Goal: Task Accomplishment & Management: Complete application form

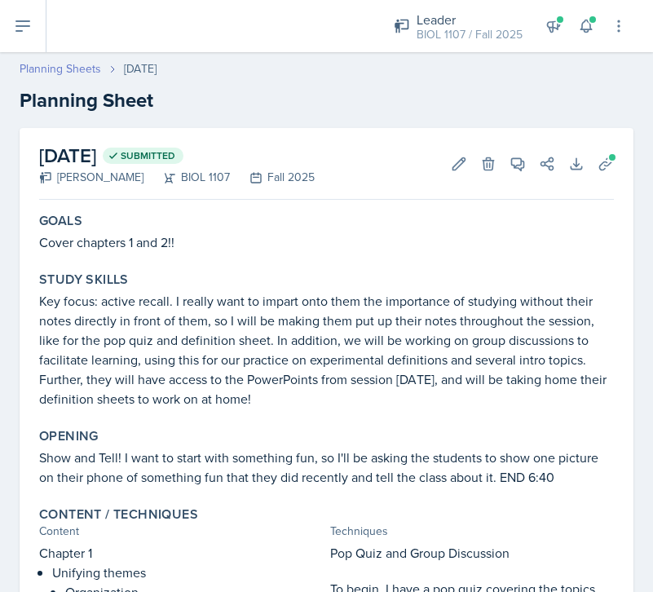
click at [82, 65] on link "Planning Sheets" at bounding box center [61, 68] width 82 height 17
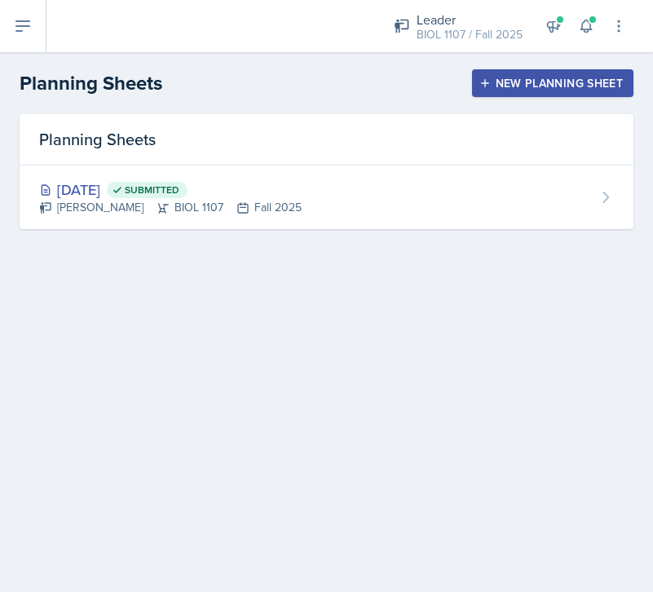
click at [525, 82] on div "New Planning Sheet" at bounding box center [553, 83] width 140 height 13
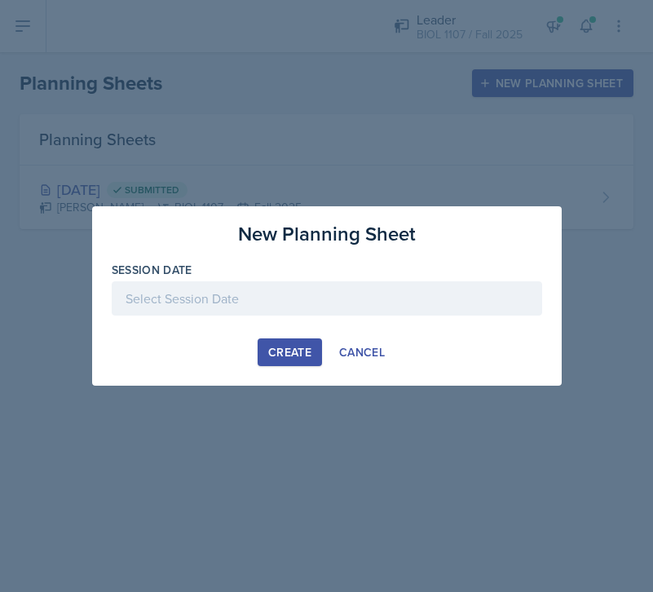
click at [240, 284] on div at bounding box center [327, 298] width 431 height 34
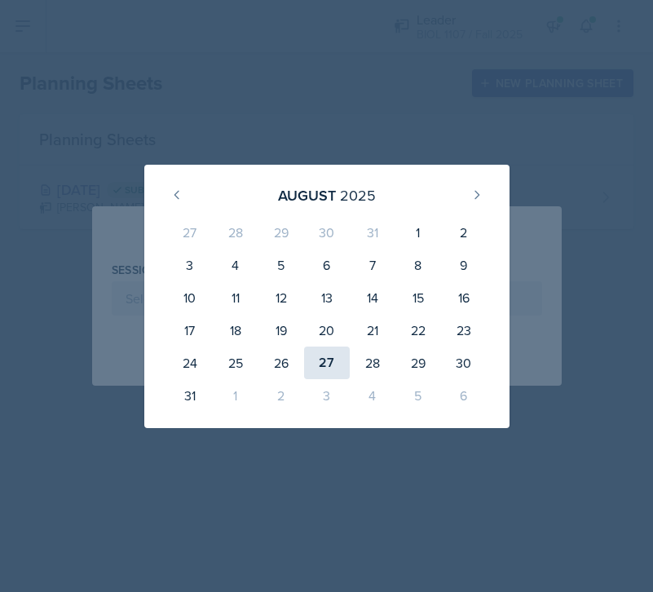
click at [336, 361] on div "27" at bounding box center [327, 363] width 46 height 33
type input "[DATE]"
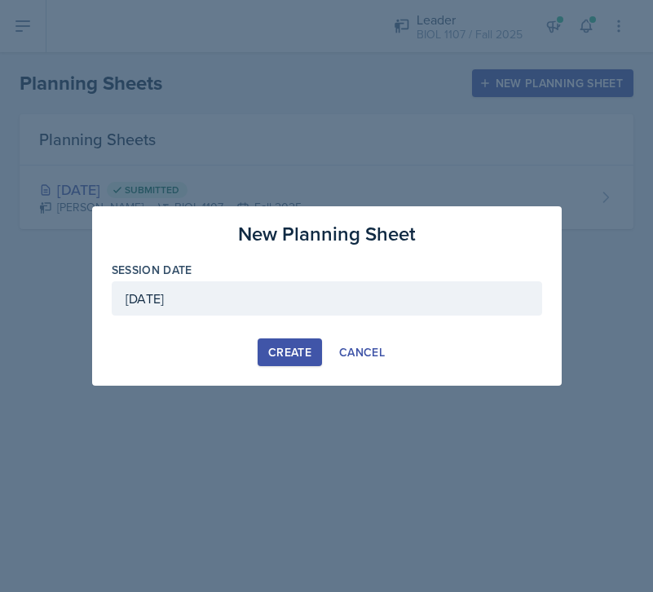
click at [294, 353] on div "Create" at bounding box center [289, 352] width 43 height 13
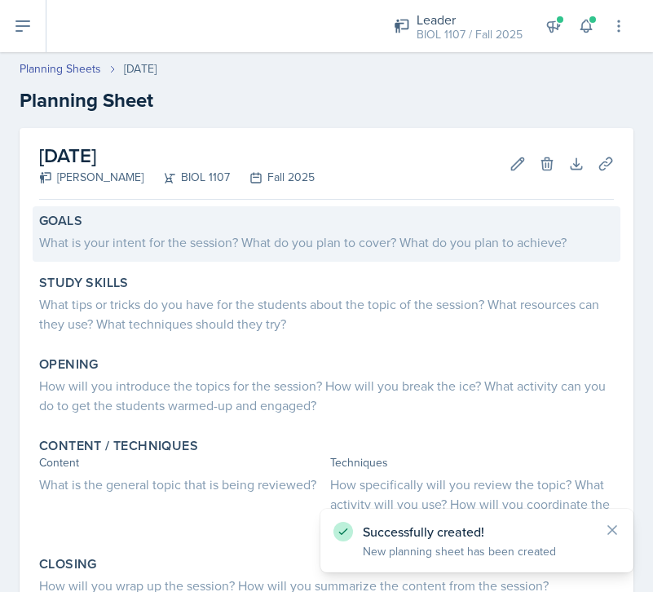
click at [243, 245] on div "What is your intent for the session? What do you plan to cover? What do you pla…" at bounding box center [326, 242] width 575 height 20
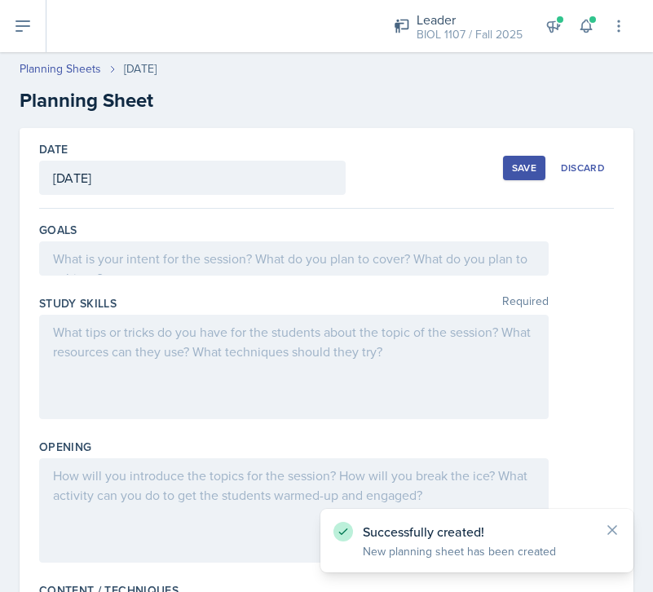
click at [229, 263] on div at bounding box center [294, 258] width 510 height 34
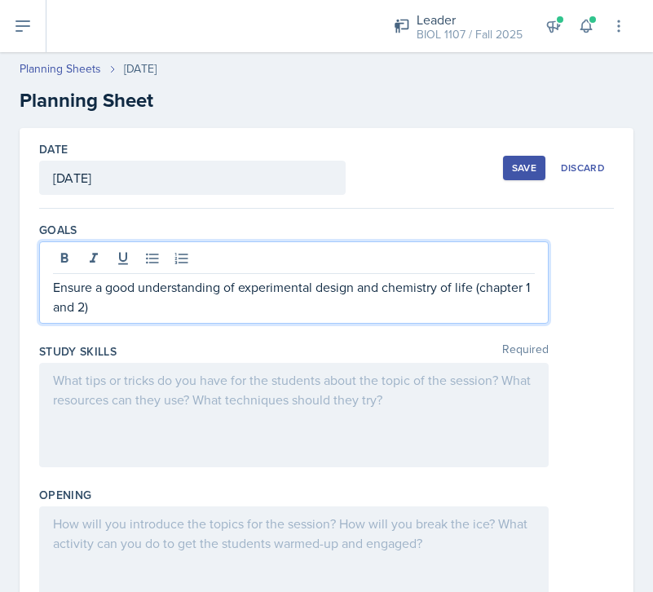
click at [524, 285] on p "Ensure a good understanding of experimental design and chemistry of life (chapt…" at bounding box center [294, 296] width 482 height 39
click at [371, 389] on div at bounding box center [294, 415] width 510 height 104
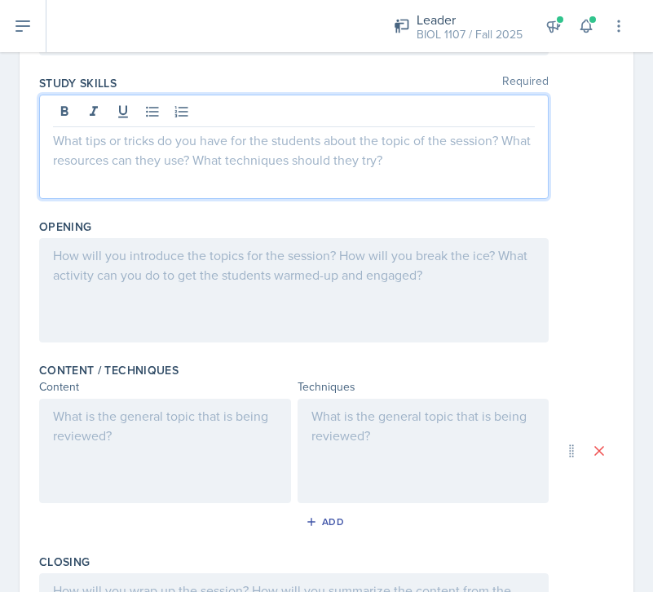
scroll to position [255, 0]
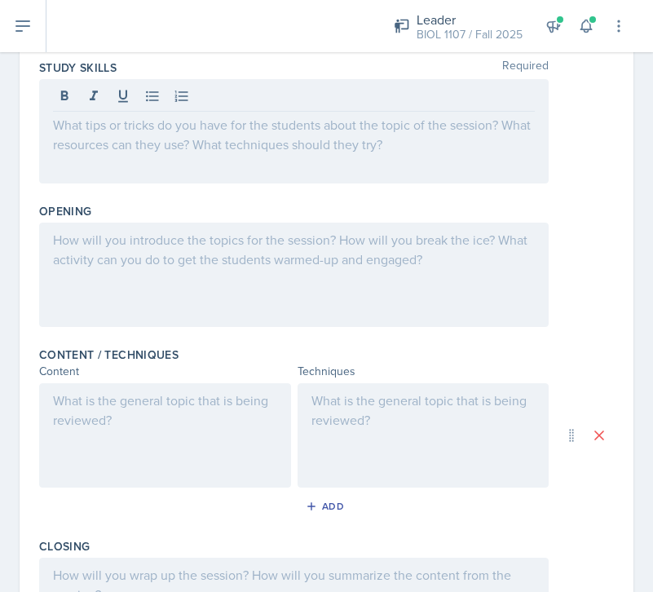
click at [164, 444] on div at bounding box center [165, 435] width 252 height 104
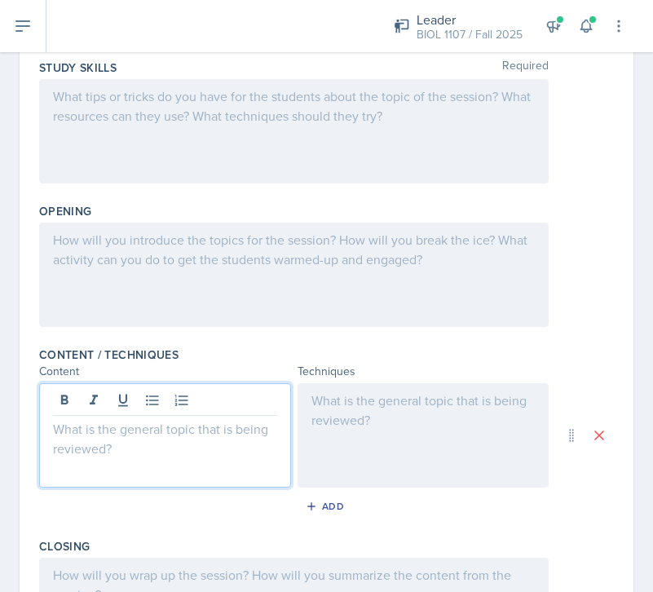
click at [401, 411] on div at bounding box center [424, 435] width 252 height 104
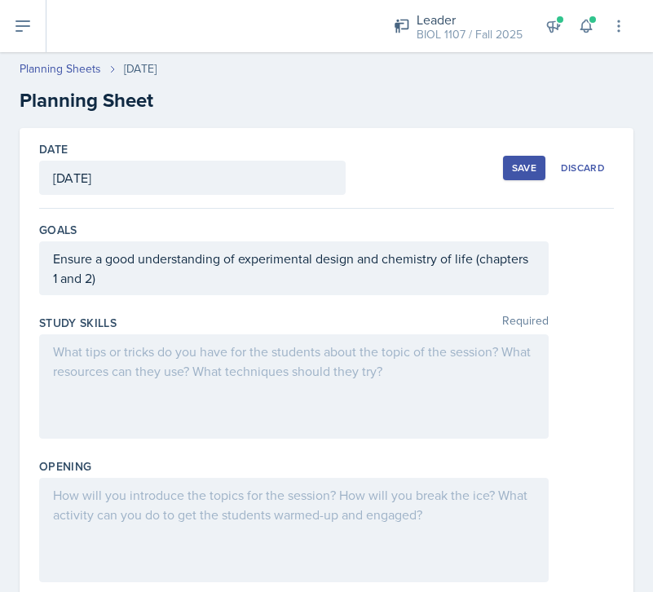
scroll to position [0, 0]
click at [534, 166] on div "Save" at bounding box center [524, 167] width 24 height 13
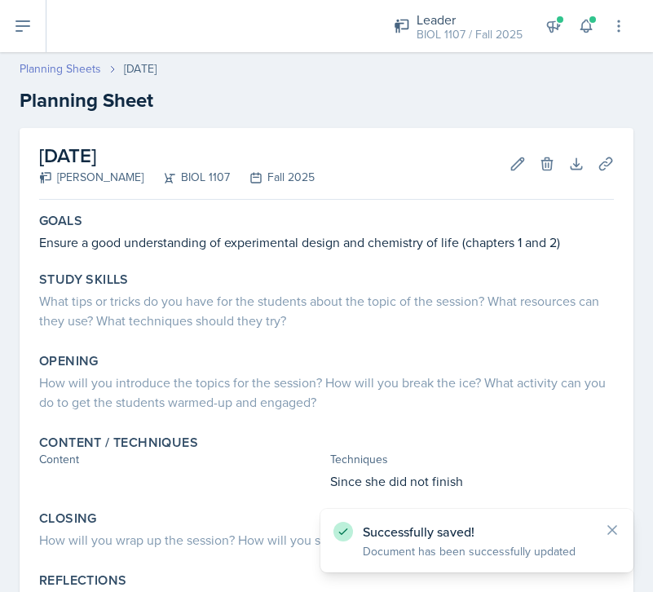
click at [80, 68] on link "Planning Sheets" at bounding box center [61, 68] width 82 height 17
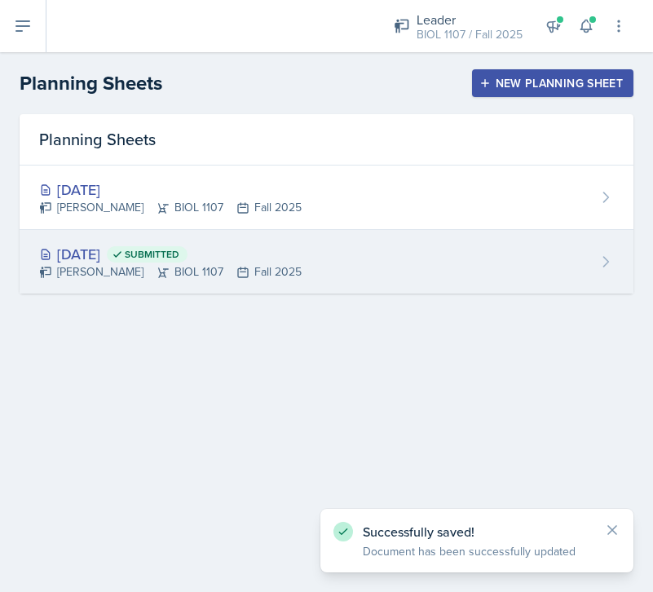
click at [312, 256] on div "[DATE] Submitted [PERSON_NAME] BIOL 1107 Fall 2025" at bounding box center [327, 262] width 614 height 64
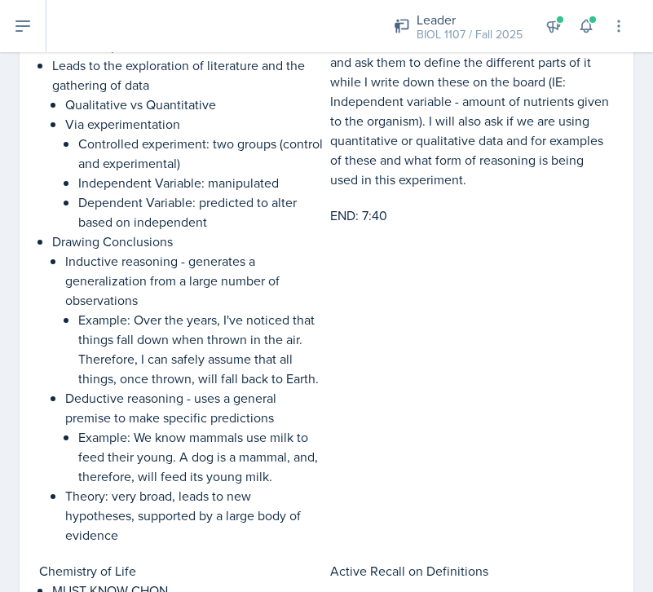
scroll to position [1762, 0]
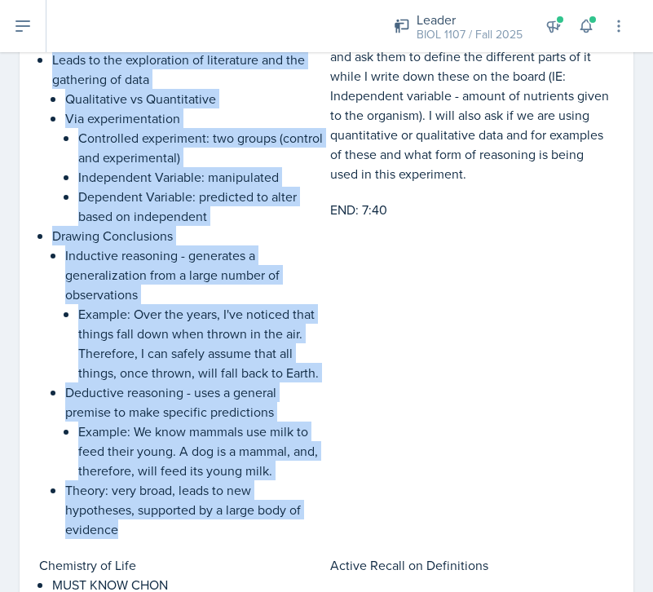
drag, startPoint x: 117, startPoint y: 528, endPoint x: 51, endPoint y: 60, distance: 472.7
click at [51, 60] on div "Biology as a Science Observation leads to hypotheses (MUST BE TESTABLE) Leads t…" at bounding box center [181, 265] width 285 height 548
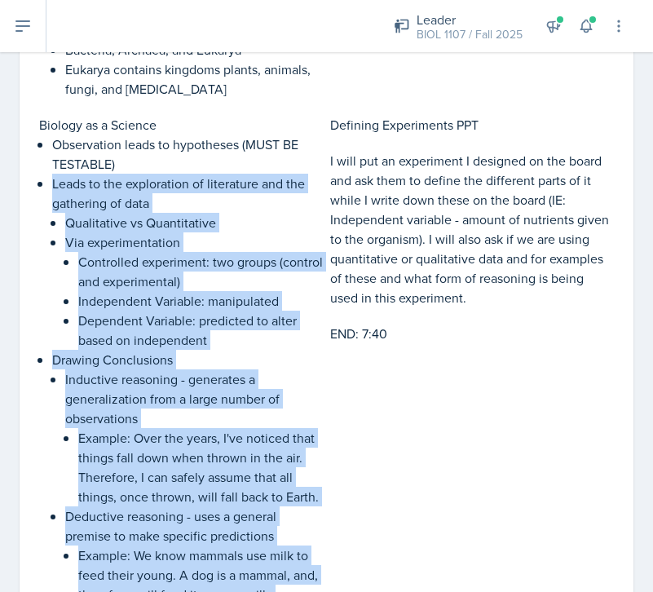
scroll to position [1626, 0]
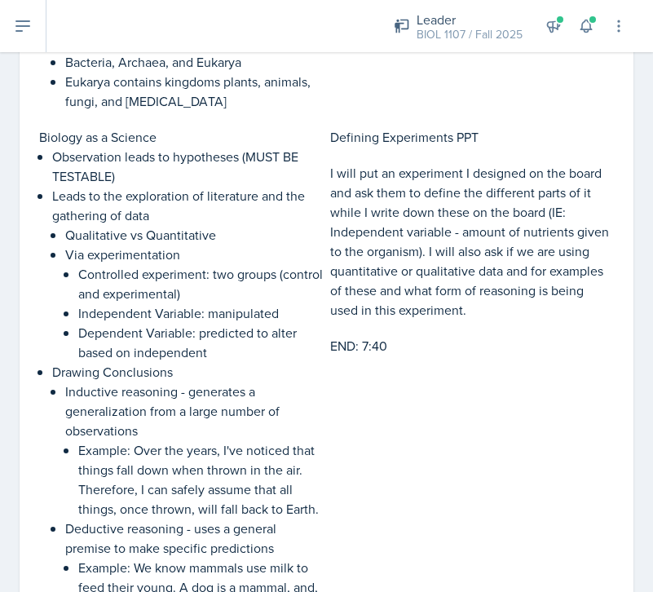
click at [76, 170] on p "Observation leads to hypotheses (MUST BE TESTABLE)" at bounding box center [188, 166] width 272 height 39
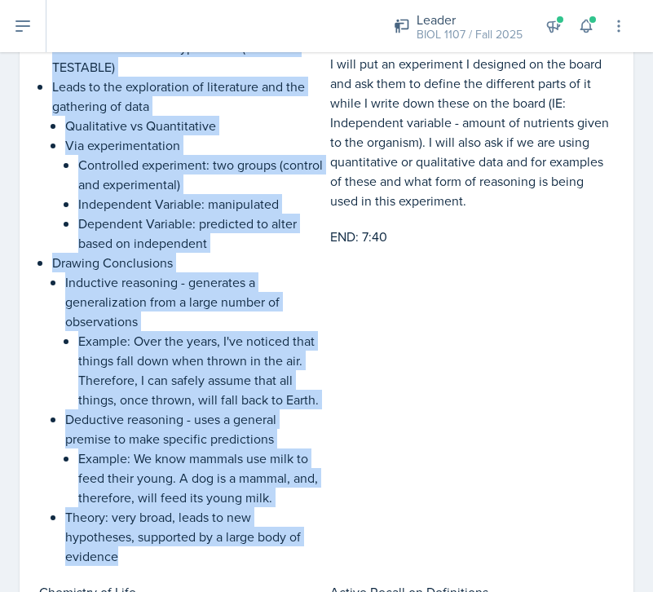
scroll to position [1737, 0]
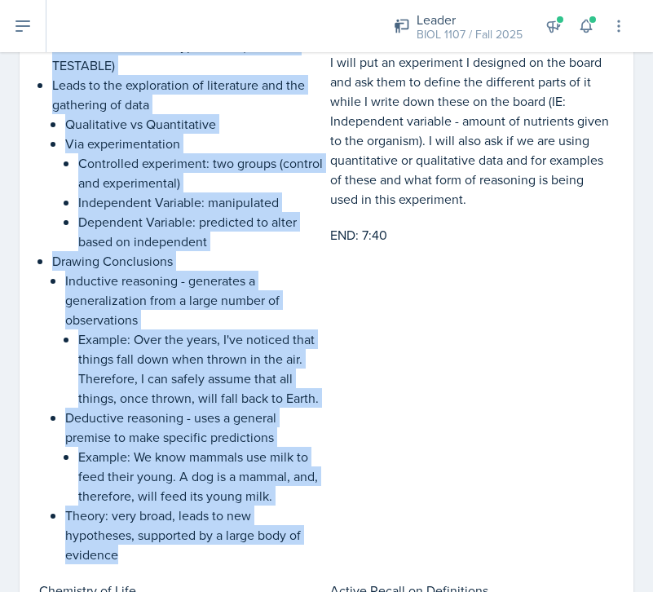
drag, startPoint x: 54, startPoint y: 156, endPoint x: 147, endPoint y: 551, distance: 406.3
click at [147, 551] on ul "Observation leads to hypotheses (MUST BE TESTABLE) Leads to the exploration of …" at bounding box center [188, 300] width 272 height 528
copy ul "Observation leads to hypotheses (MUST BE TESTABLE) Leads to the exploration of …"
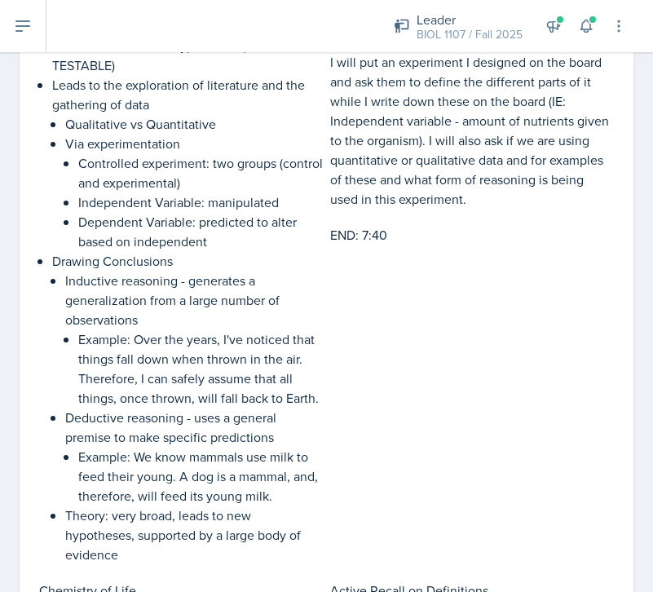
click at [395, 383] on div "Defining Experiments PPT I will put an experiment I designed on the board and a…" at bounding box center [472, 290] width 285 height 548
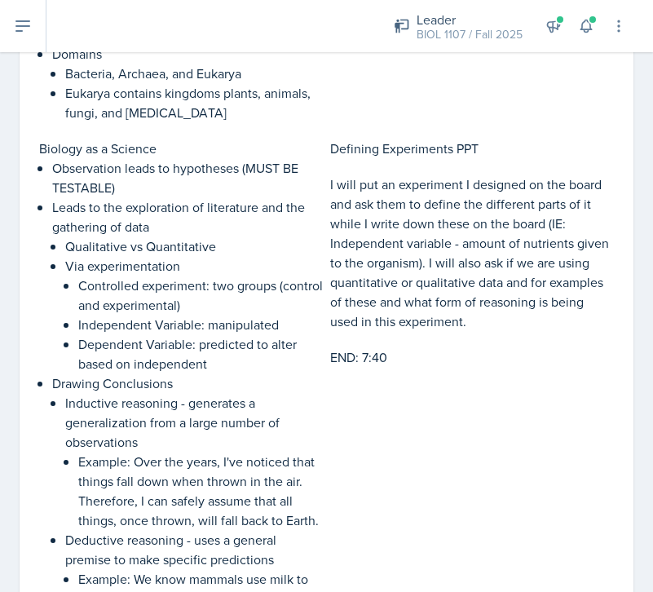
scroll to position [1576, 0]
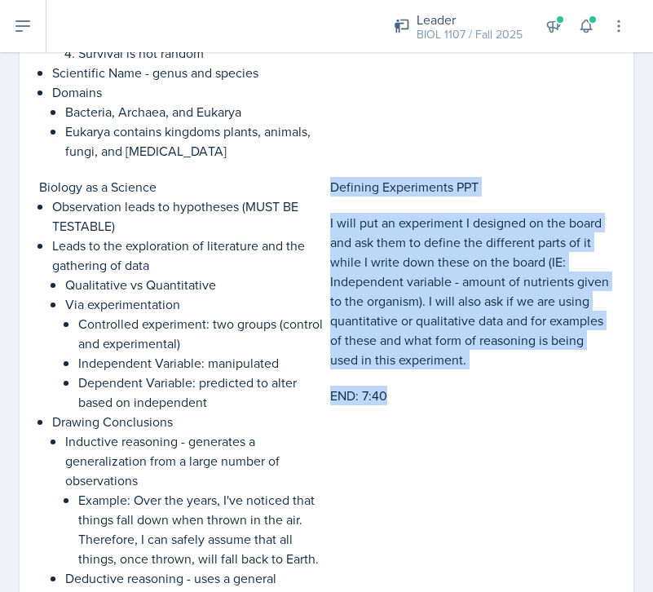
drag, startPoint x: 385, startPoint y: 393, endPoint x: 331, endPoint y: 182, distance: 218.0
click at [331, 182] on div "Defining Experiments PPT I will put an experiment I designed on the board and a…" at bounding box center [472, 451] width 285 height 548
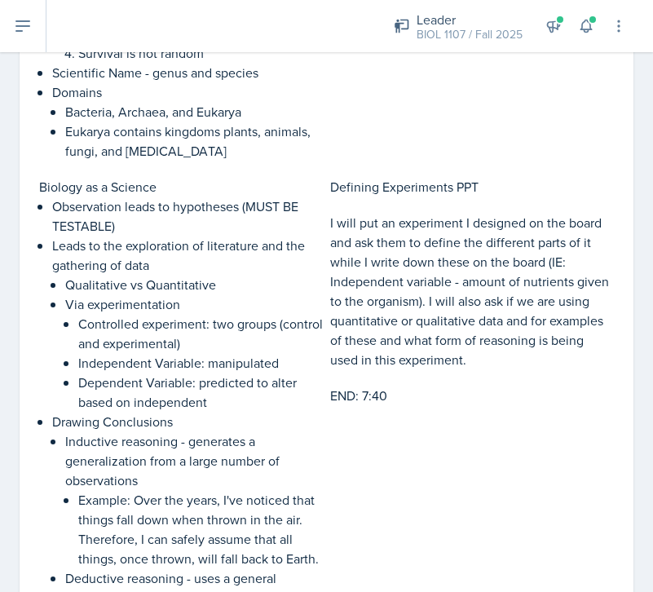
click at [219, 133] on p "Eukarya contains kingdoms plants, animals, fungi, and [MEDICAL_DATA]" at bounding box center [194, 141] width 259 height 39
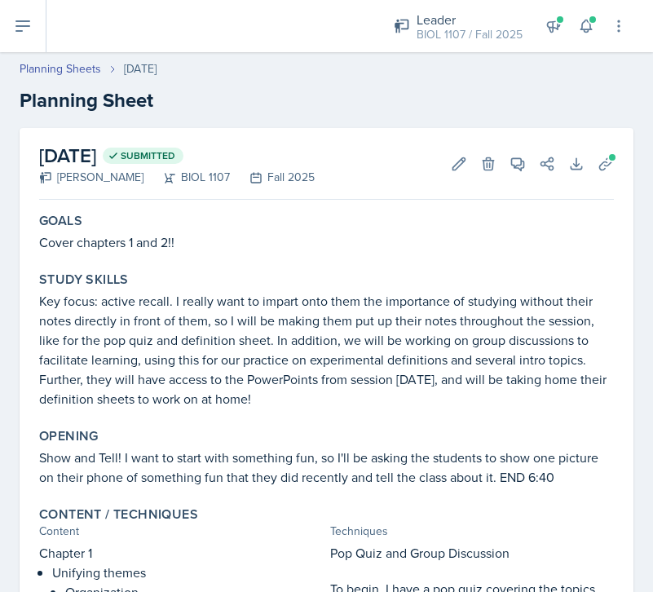
scroll to position [0, 0]
click at [77, 69] on link "Planning Sheets" at bounding box center [61, 68] width 82 height 17
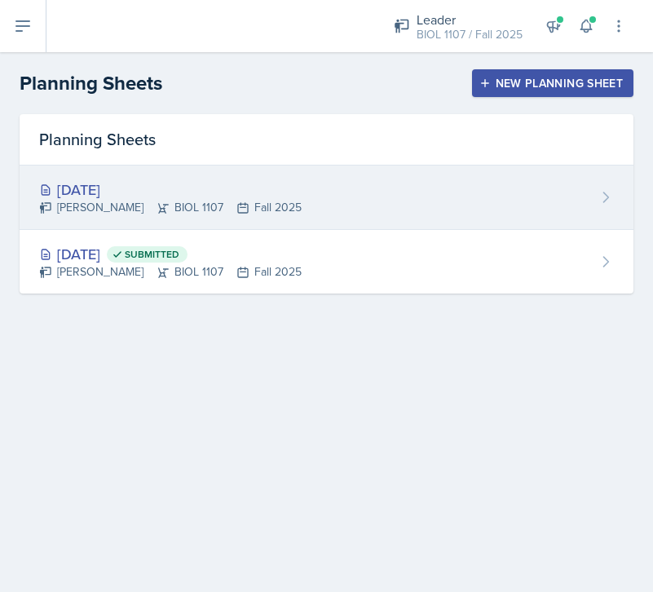
click at [273, 197] on div "[DATE]" at bounding box center [170, 190] width 263 height 22
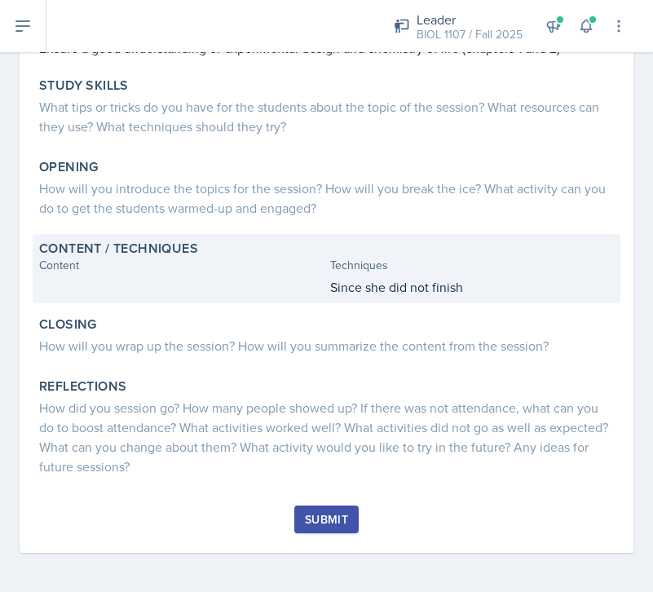
scroll to position [194, 0]
click at [161, 288] on div at bounding box center [181, 287] width 285 height 20
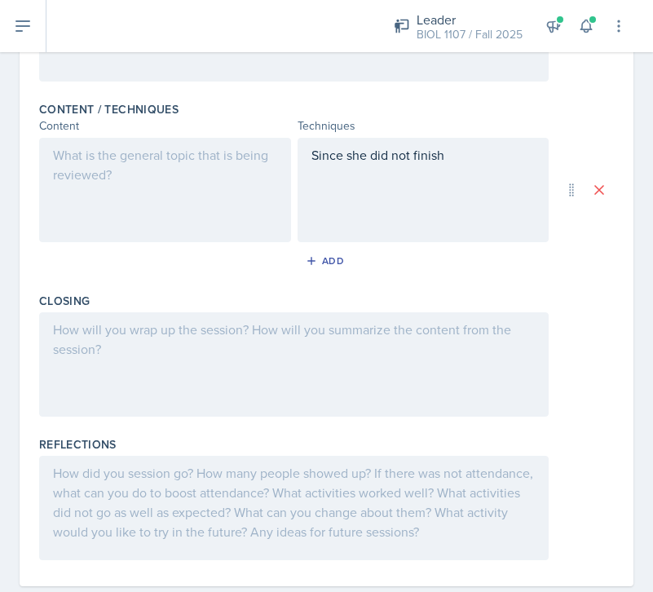
scroll to position [524, 0]
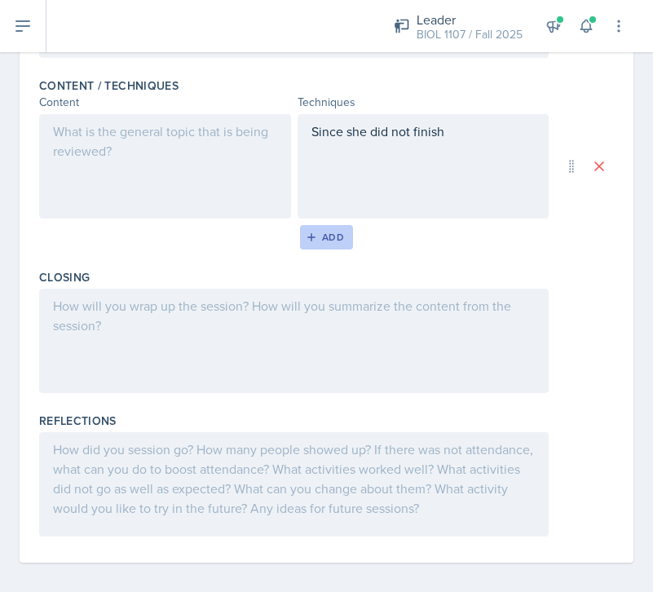
click at [319, 239] on div "Add" at bounding box center [326, 237] width 35 height 13
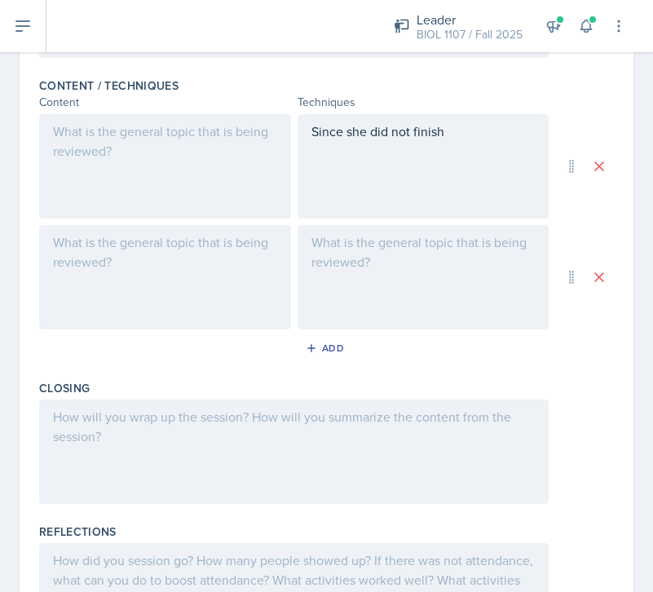
click at [156, 290] on div at bounding box center [165, 277] width 252 height 104
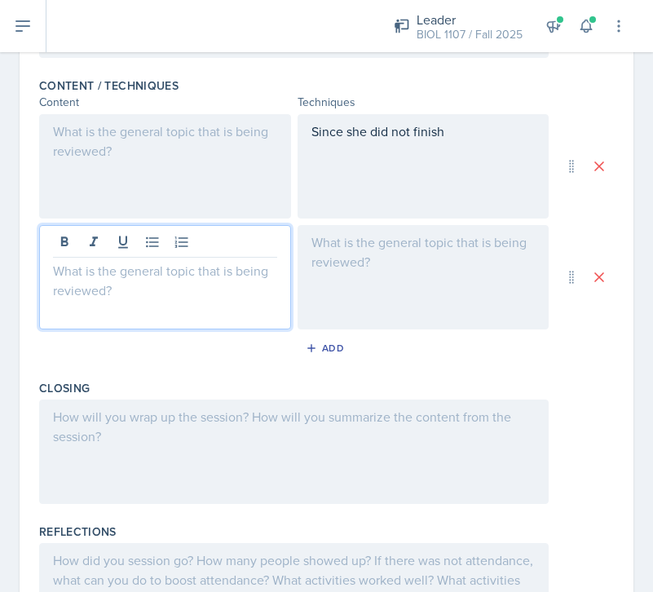
click at [86, 273] on p at bounding box center [165, 271] width 224 height 20
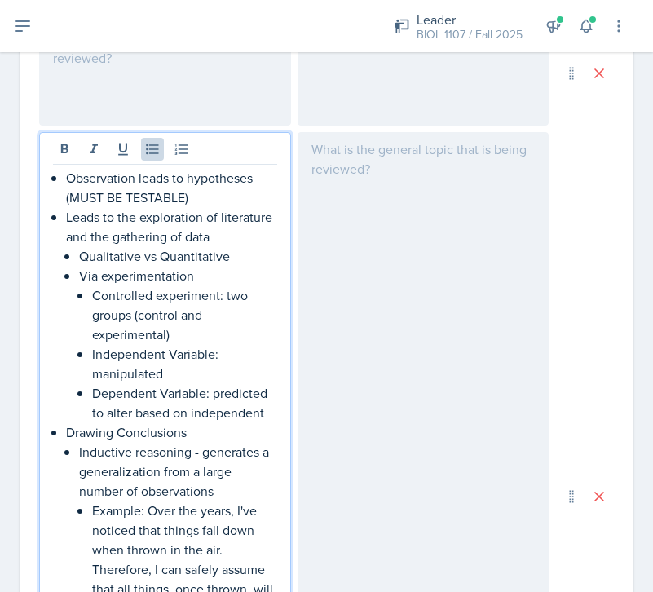
scroll to position [530, 0]
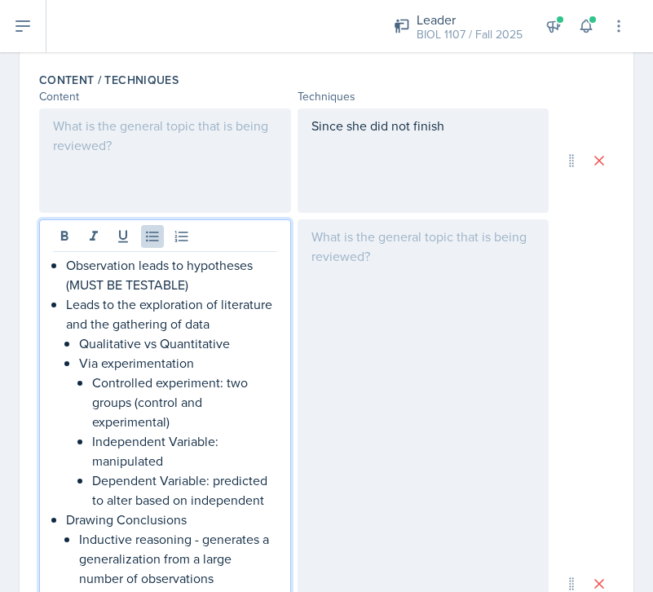
click at [433, 279] on div at bounding box center [424, 583] width 252 height 728
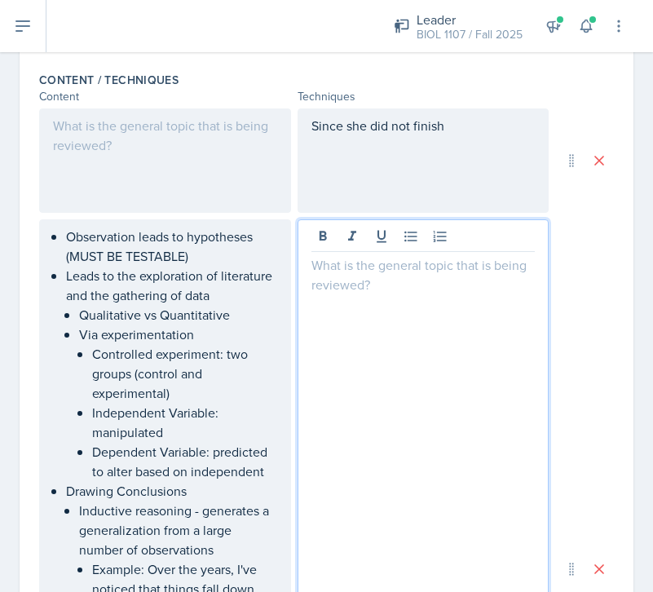
click at [108, 261] on p "Observation leads to hypotheses (MUST BE TESTABLE)" at bounding box center [171, 246] width 211 height 39
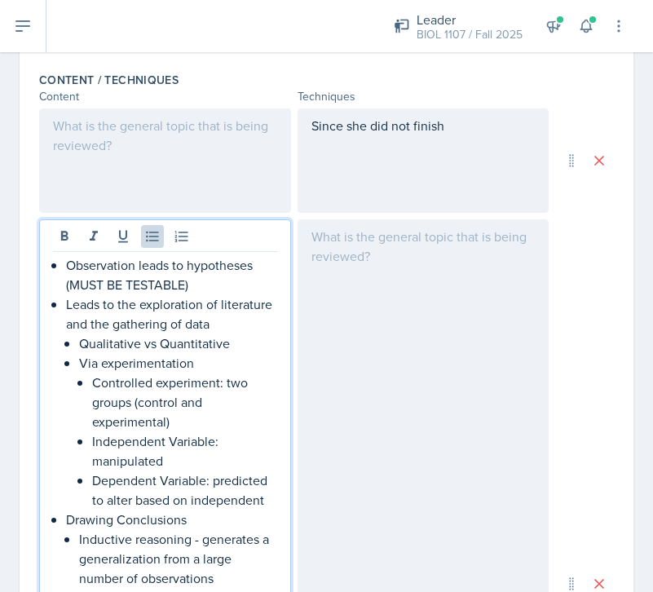
click at [65, 259] on div "Observation leads to hypotheses (MUST BE TESTABLE) Leads to the exploration of …" at bounding box center [165, 597] width 224 height 685
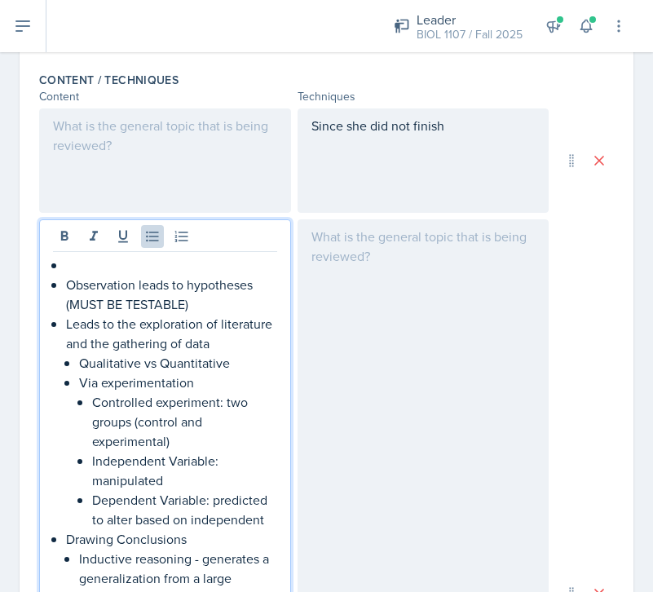
click at [79, 267] on p at bounding box center [171, 265] width 211 height 20
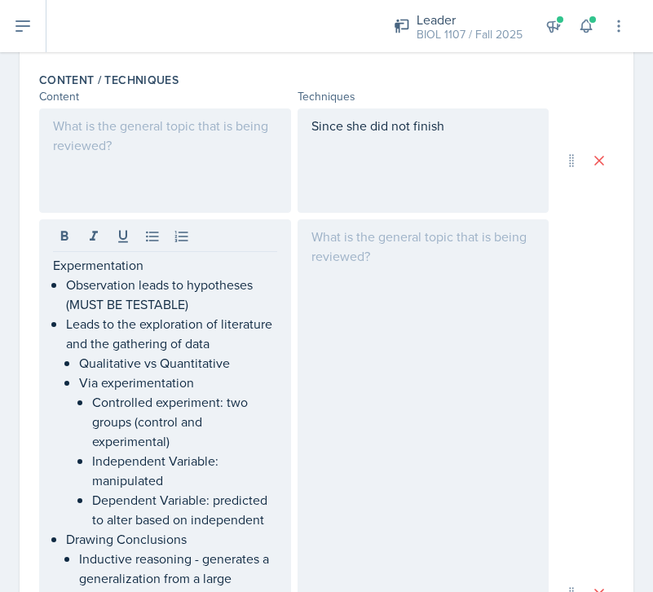
click at [408, 304] on div at bounding box center [424, 593] width 252 height 748
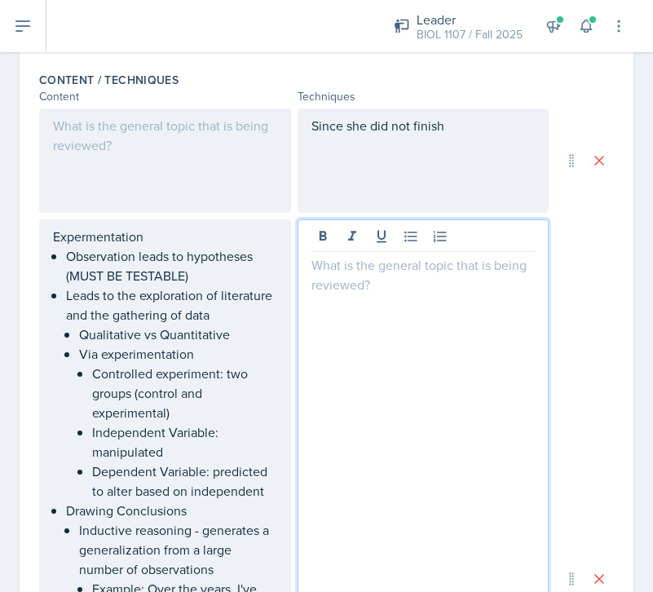
click at [117, 255] on div "Expermentation Observation leads to hypotheses (MUST BE TESTABLE) Leads to the …" at bounding box center [165, 579] width 224 height 705
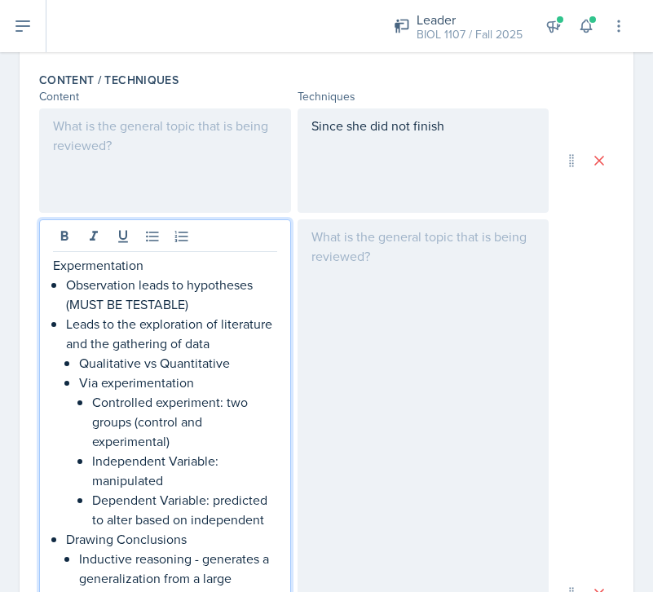
click at [102, 264] on p "Expermentation" at bounding box center [165, 265] width 224 height 20
click at [431, 371] on div at bounding box center [424, 593] width 252 height 748
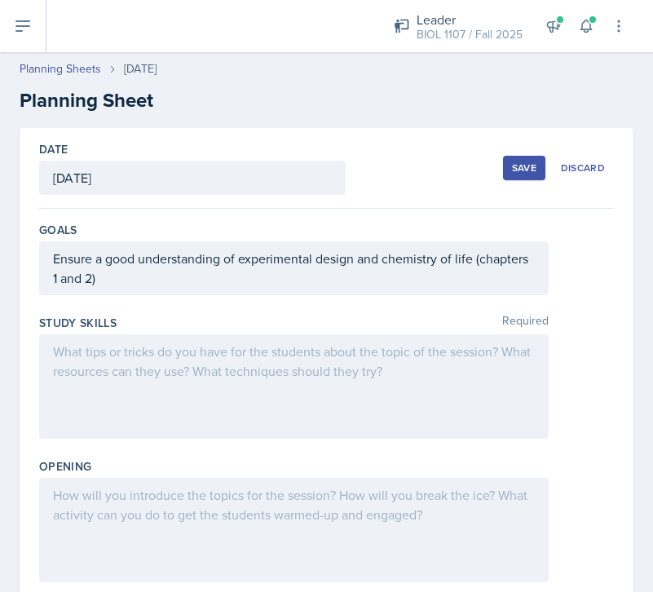
scroll to position [0, 0]
click at [517, 168] on div "Save" at bounding box center [524, 167] width 24 height 13
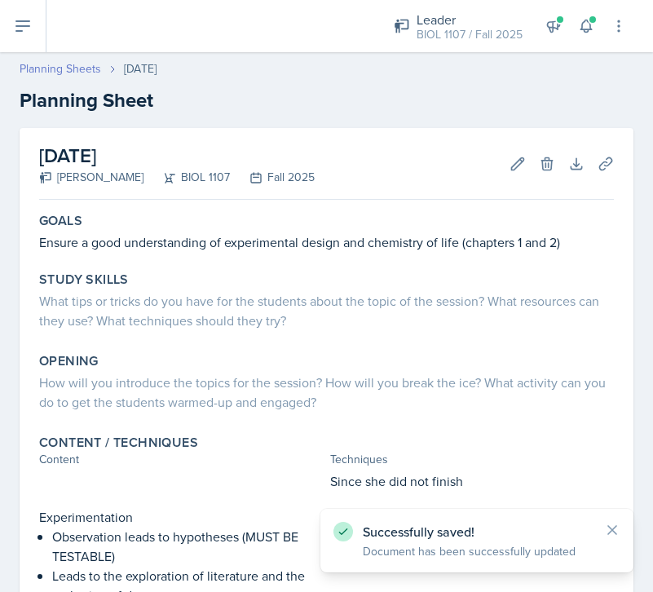
click at [69, 64] on link "Planning Sheets" at bounding box center [61, 68] width 82 height 17
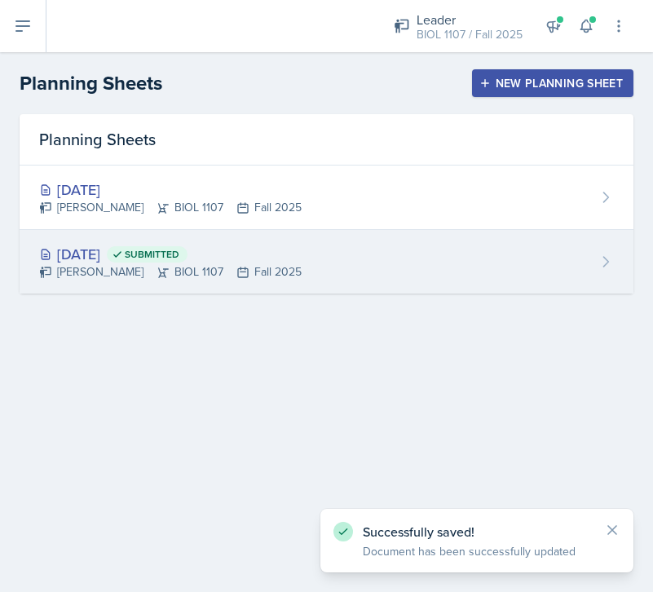
click at [281, 248] on div "[DATE] Submitted [PERSON_NAME] BIOL 1107 Fall 2025" at bounding box center [327, 262] width 614 height 64
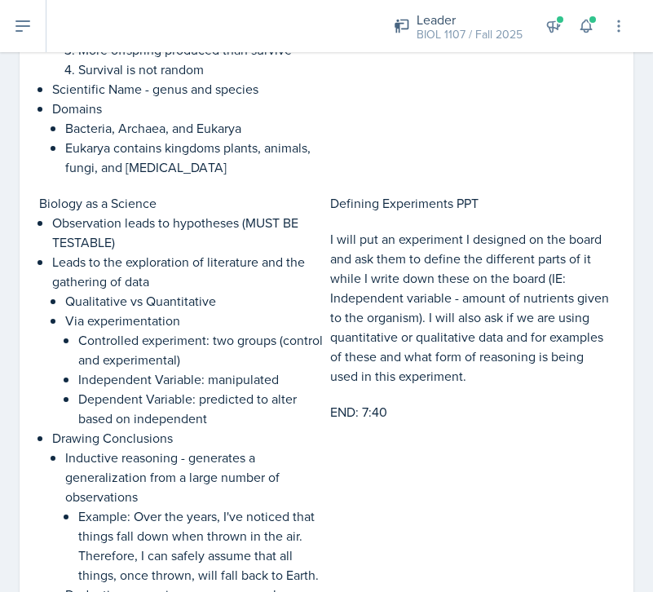
scroll to position [1575, 0]
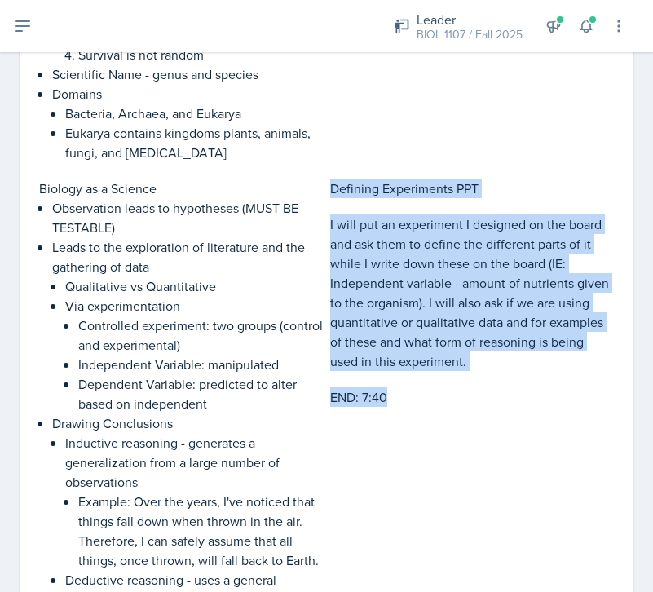
drag, startPoint x: 386, startPoint y: 396, endPoint x: 330, endPoint y: 193, distance: 209.7
click at [330, 193] on div "Defining Experiments PPT I will put an experiment I designed on the board and a…" at bounding box center [472, 453] width 285 height 548
copy div "Defining Experiments PPT I will put an experiment I designed on the board and a…"
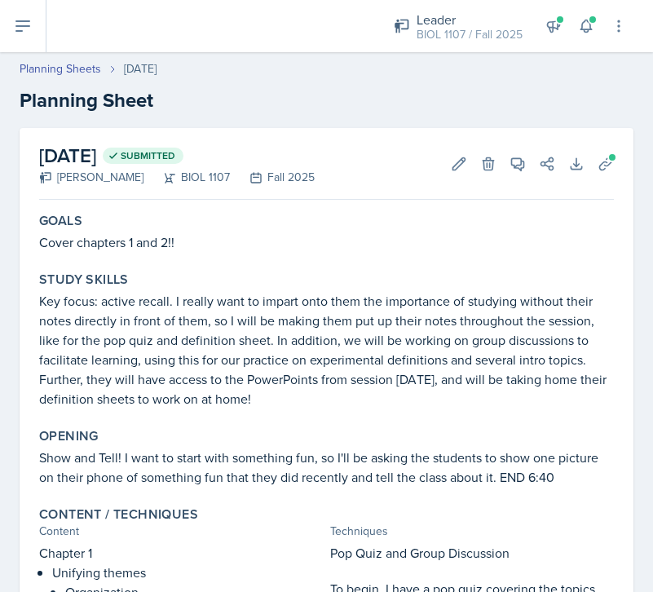
scroll to position [0, 0]
click at [87, 73] on link "Planning Sheets" at bounding box center [61, 68] width 82 height 17
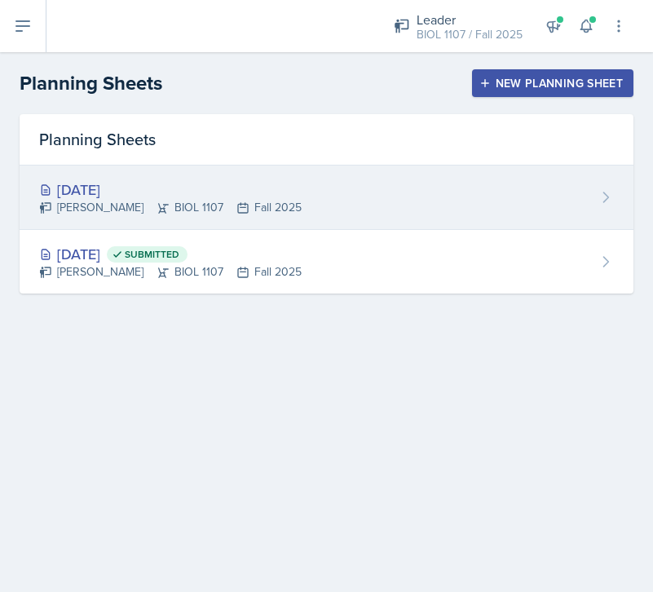
click at [228, 188] on div "[DATE]" at bounding box center [170, 190] width 263 height 22
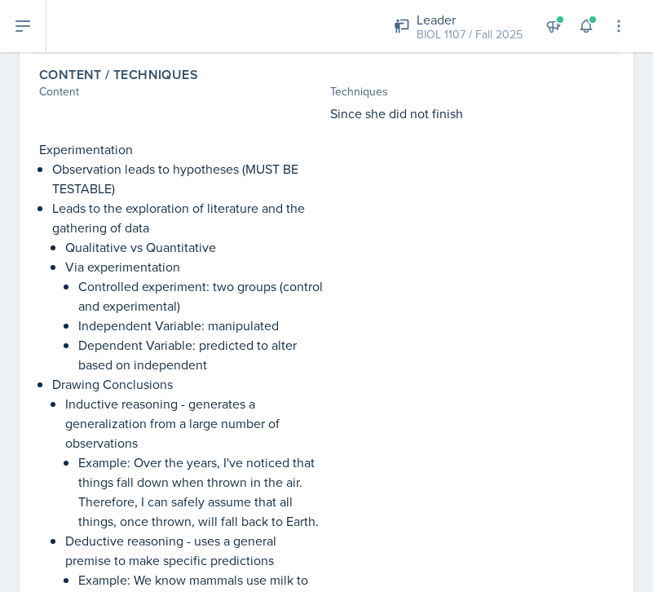
click at [344, 351] on div at bounding box center [472, 421] width 285 height 564
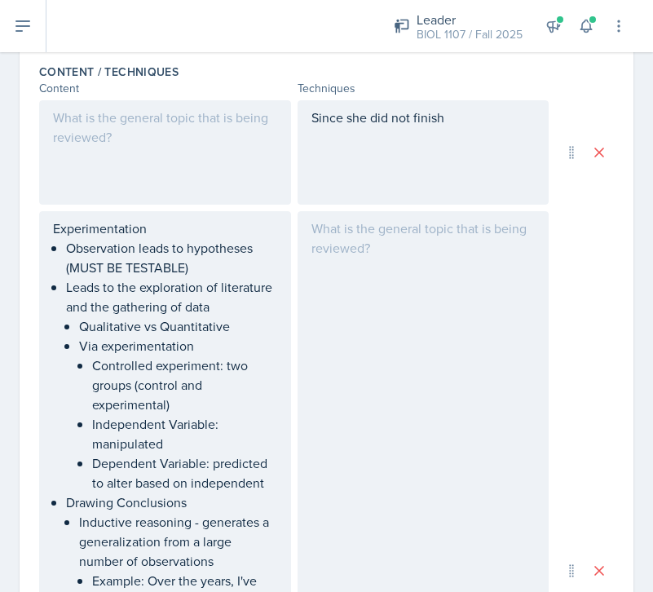
scroll to position [562, 0]
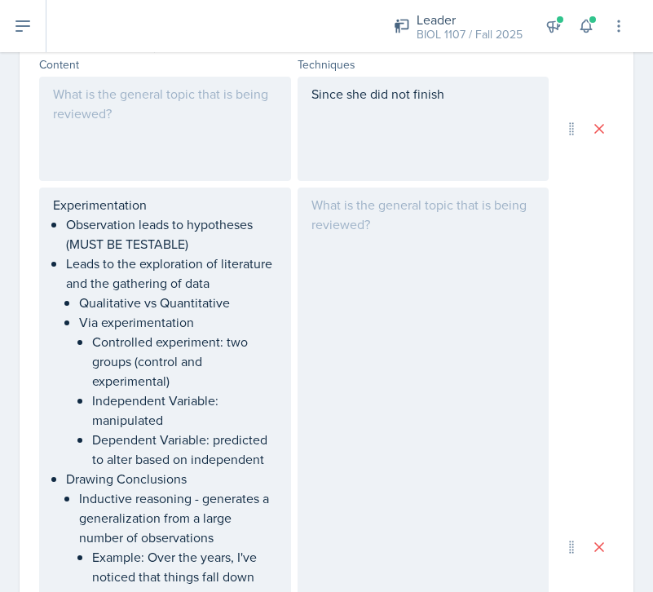
click at [344, 351] on div at bounding box center [424, 547] width 252 height 719
click at [321, 234] on p at bounding box center [424, 233] width 224 height 20
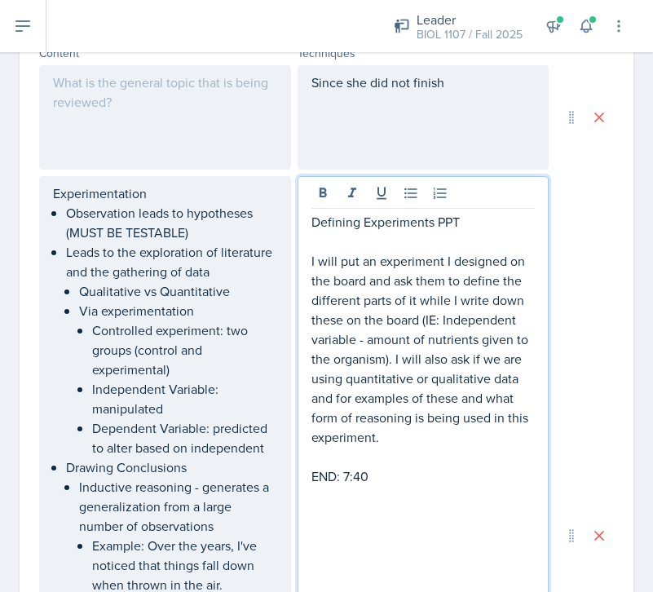
scroll to position [577, 0]
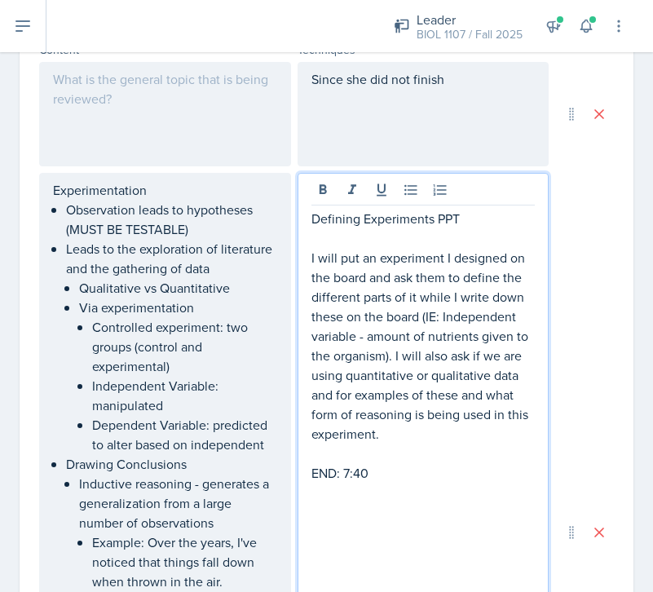
drag, startPoint x: 405, startPoint y: 437, endPoint x: 457, endPoint y: 400, distance: 63.6
click at [457, 400] on p "I will put an experiment I designed on the board and ask them to define the dif…" at bounding box center [424, 346] width 224 height 196
click at [308, 254] on div "Defining Experiments PPT I will put an experiment I designed on the board and a…" at bounding box center [424, 532] width 252 height 719
click at [312, 259] on p "I will put an experiment I designed on the board and ask them to define the dif…" at bounding box center [424, 346] width 224 height 196
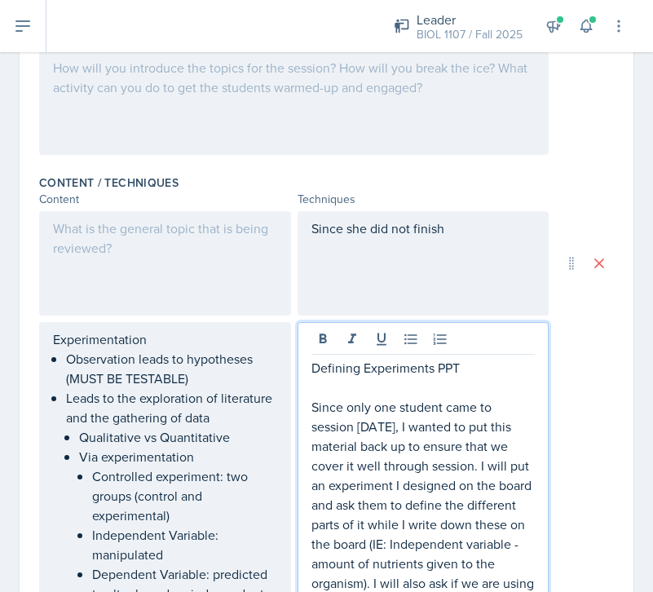
scroll to position [219, 0]
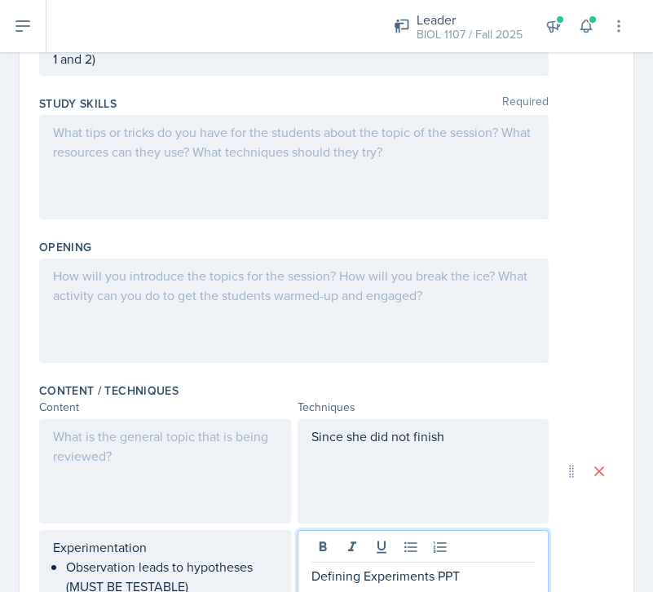
click at [163, 307] on div at bounding box center [294, 311] width 510 height 104
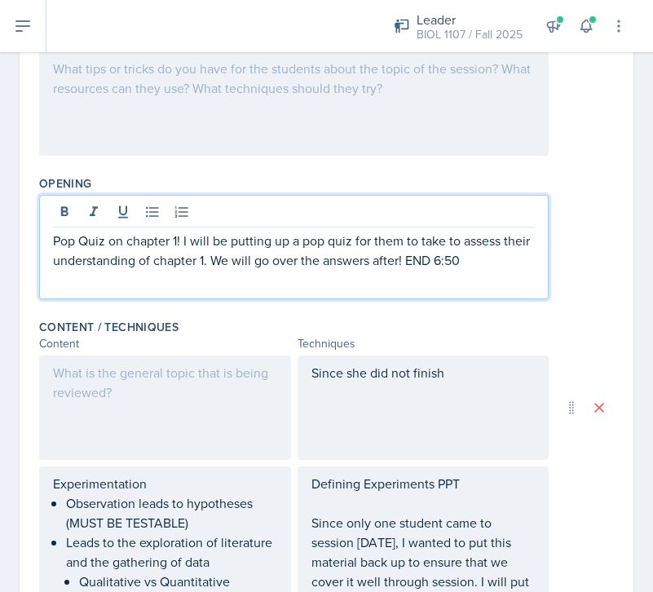
scroll to position [285, 0]
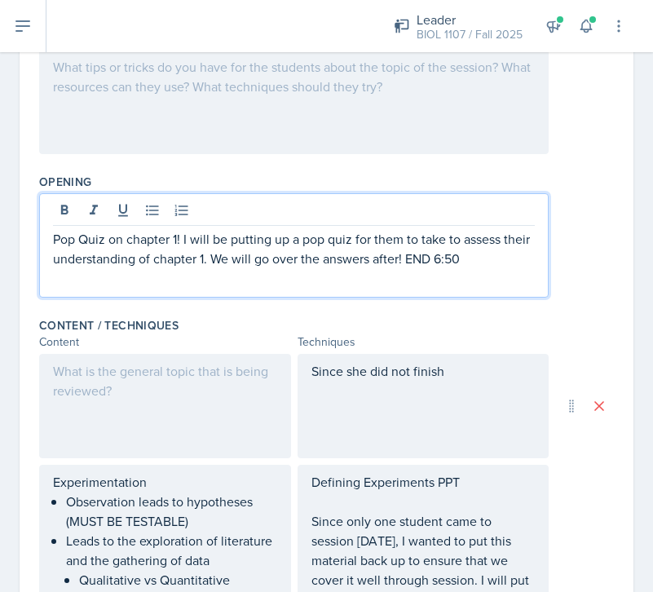
click at [426, 417] on div "Since she did not finish" at bounding box center [424, 406] width 252 height 104
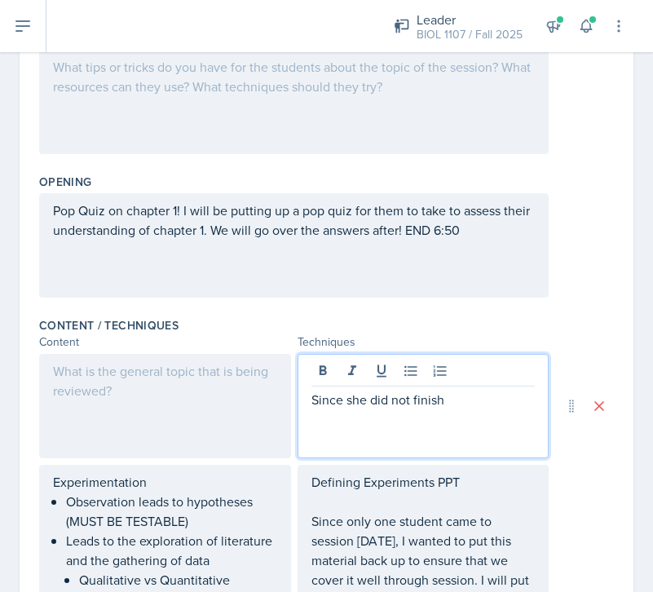
click at [458, 400] on p "Since she did not finish" at bounding box center [424, 400] width 224 height 20
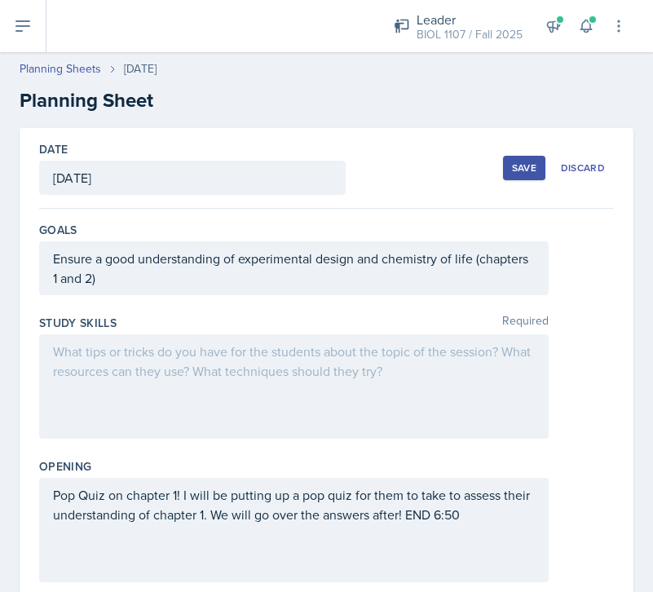
scroll to position [0, 0]
click at [526, 168] on div "Save" at bounding box center [524, 167] width 24 height 13
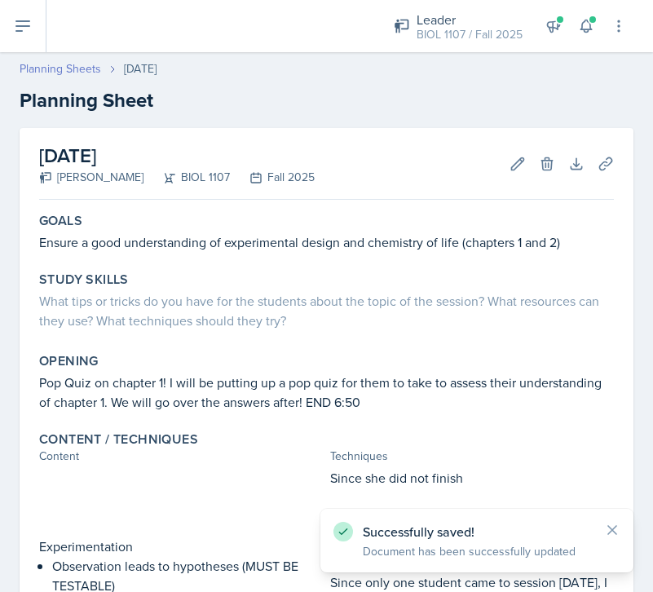
click at [76, 71] on link "Planning Sheets" at bounding box center [61, 68] width 82 height 17
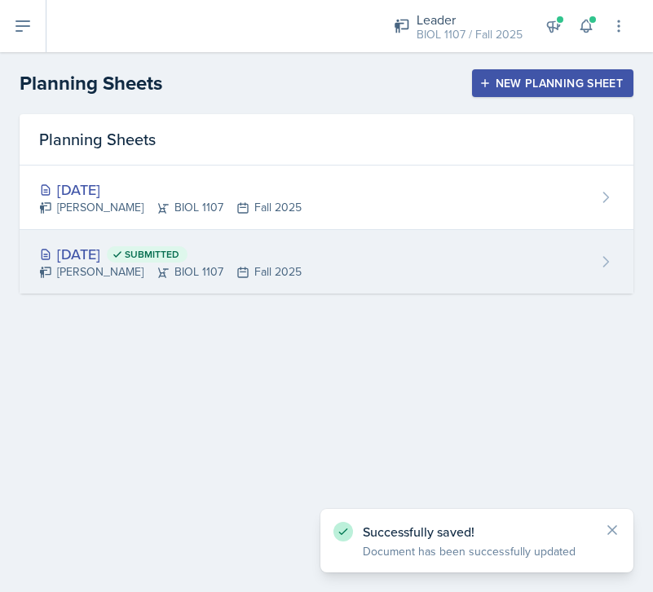
click at [300, 272] on div "[DATE] Submitted [PERSON_NAME] BIOL 1107 Fall 2025" at bounding box center [327, 262] width 614 height 64
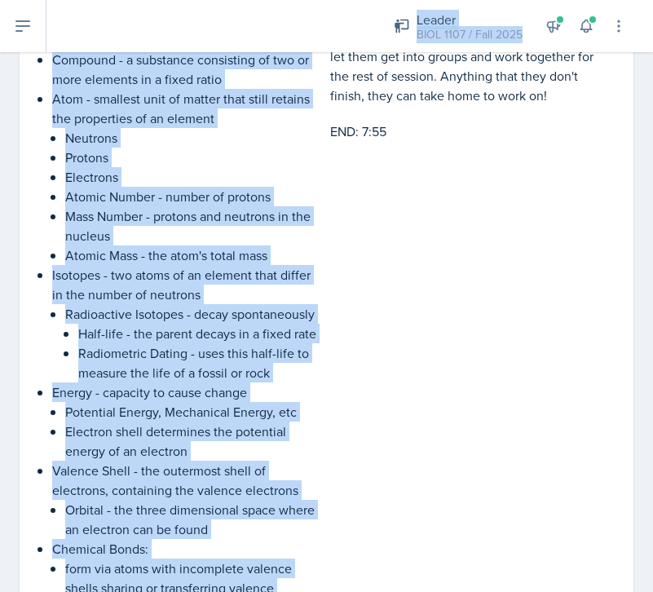
scroll to position [2098, 0]
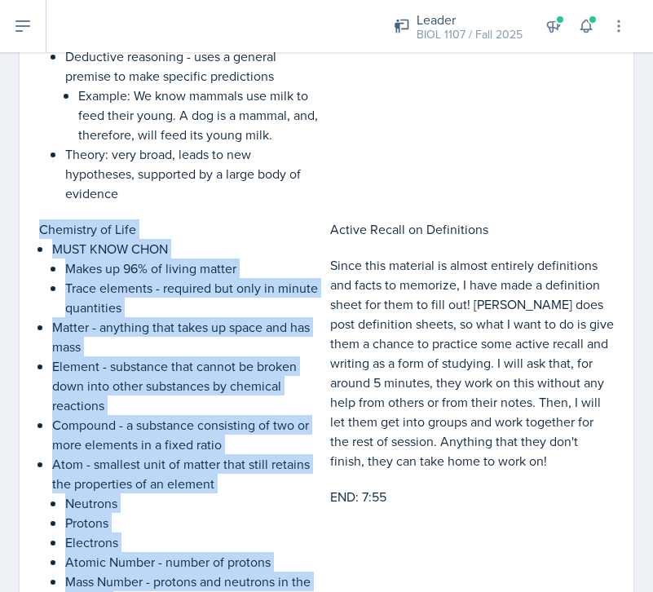
drag, startPoint x: 307, startPoint y: 354, endPoint x: 39, endPoint y: 233, distance: 293.5
copy div "Chemistry of Life MUST KNOW CHON Makes up 96% of living matter Trace elements -…"
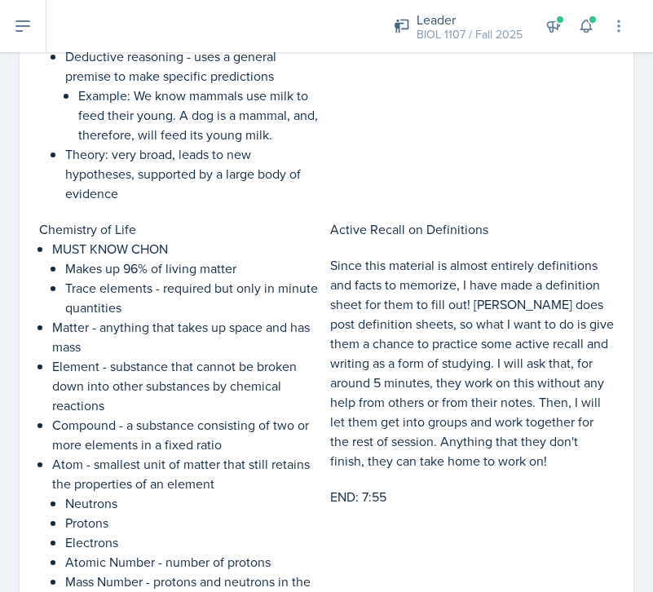
click at [156, 133] on p "Example: We know mammals use milk to feed their young. A dog is a mammal, and, …" at bounding box center [200, 115] width 245 height 59
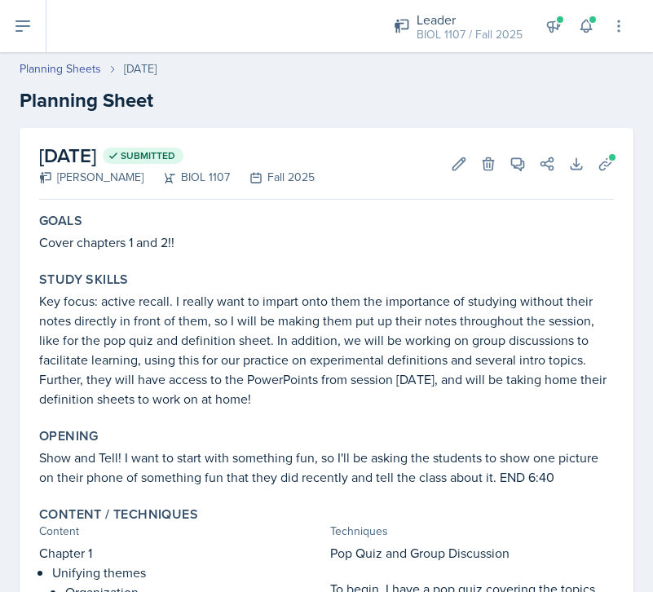
scroll to position [0, 0]
click at [82, 69] on link "Planning Sheets" at bounding box center [61, 68] width 82 height 17
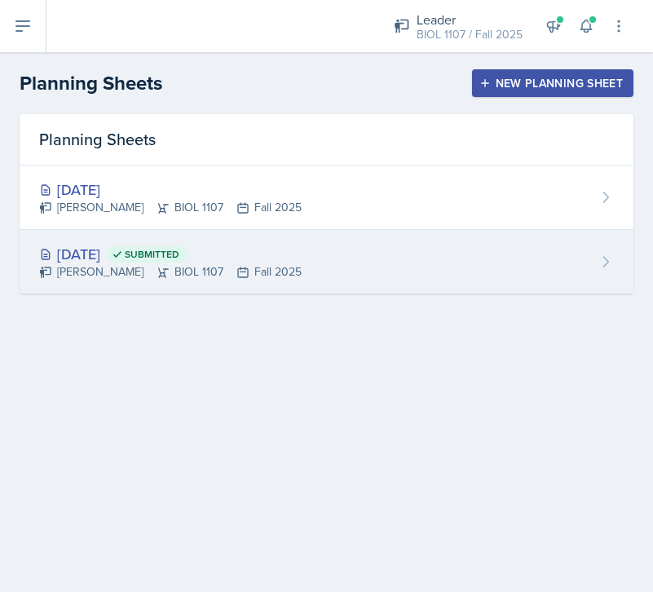
click at [288, 262] on div "[DATE] Submitted [PERSON_NAME] BIOL 1107 Fall 2025" at bounding box center [327, 262] width 614 height 64
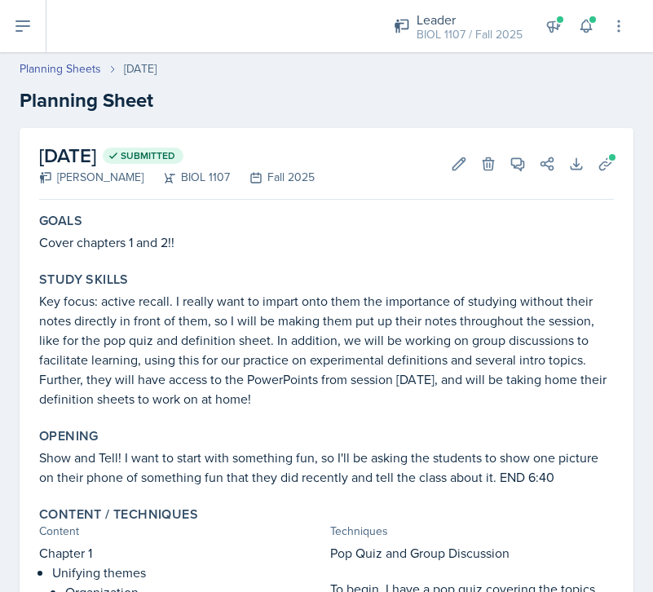
scroll to position [64, 0]
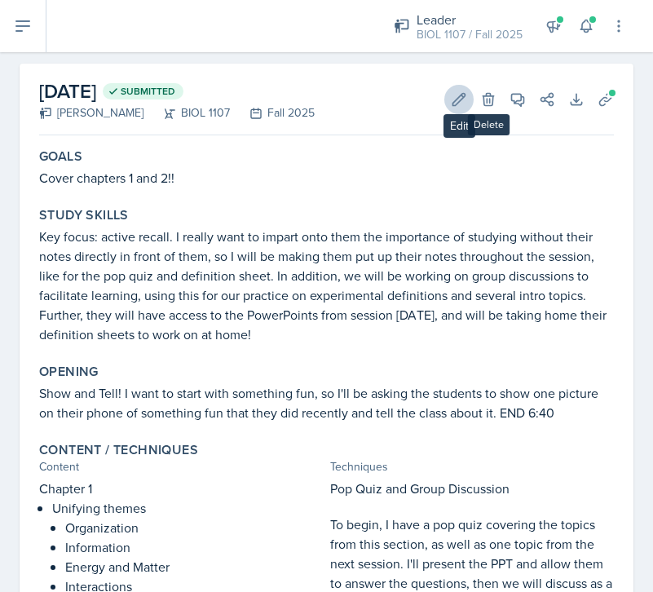
click at [458, 100] on icon at bounding box center [459, 99] width 16 height 16
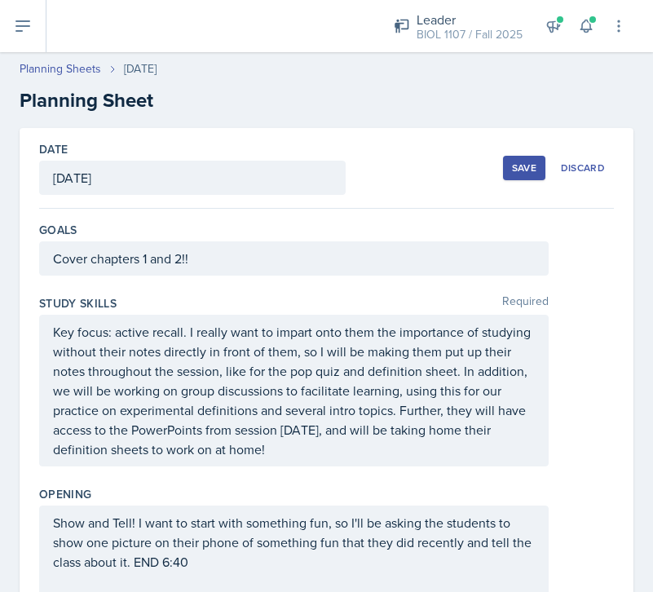
scroll to position [0, 0]
click at [84, 71] on link "Planning Sheets" at bounding box center [61, 68] width 82 height 17
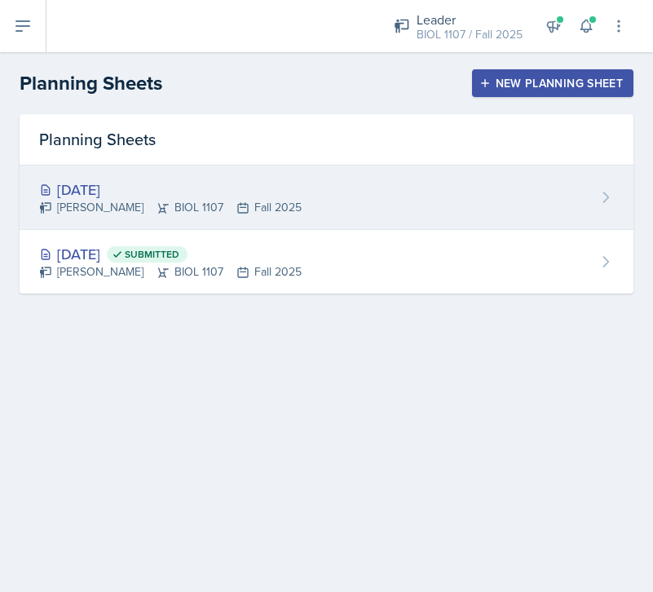
click at [344, 201] on div "[DATE] [PERSON_NAME] BIOL 1107 Fall 2025" at bounding box center [327, 198] width 614 height 64
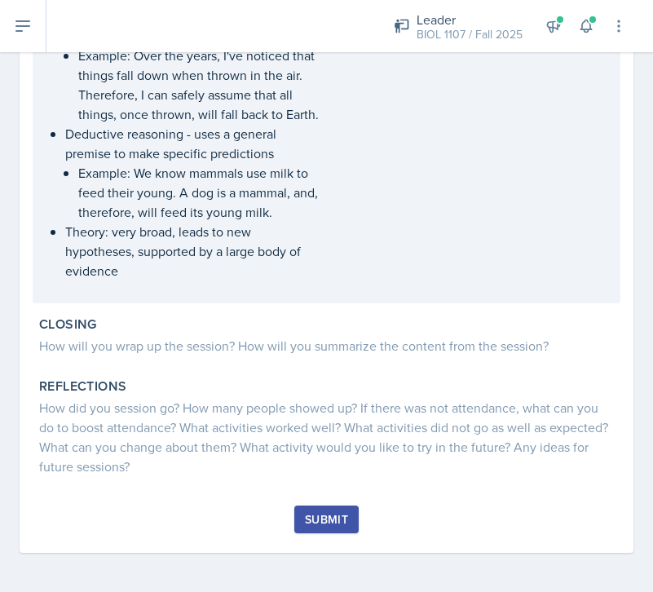
click at [256, 143] on p "Deductive reasoning - uses a general premise to make specific predictions" at bounding box center [194, 143] width 259 height 39
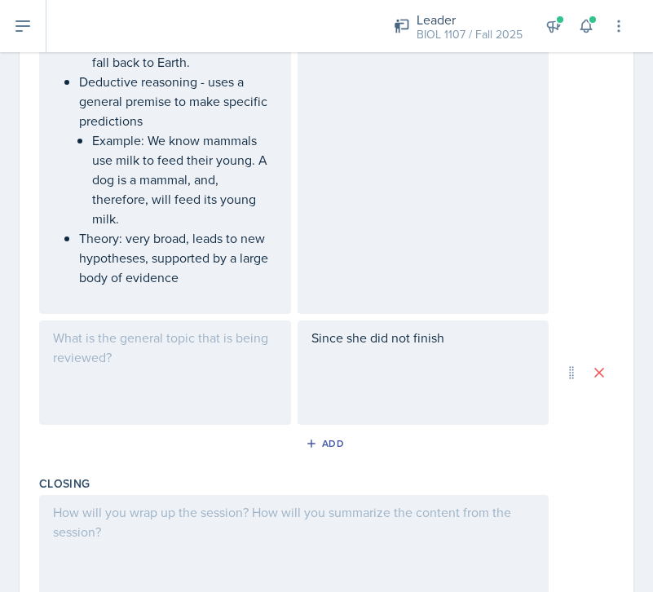
scroll to position [1211, 0]
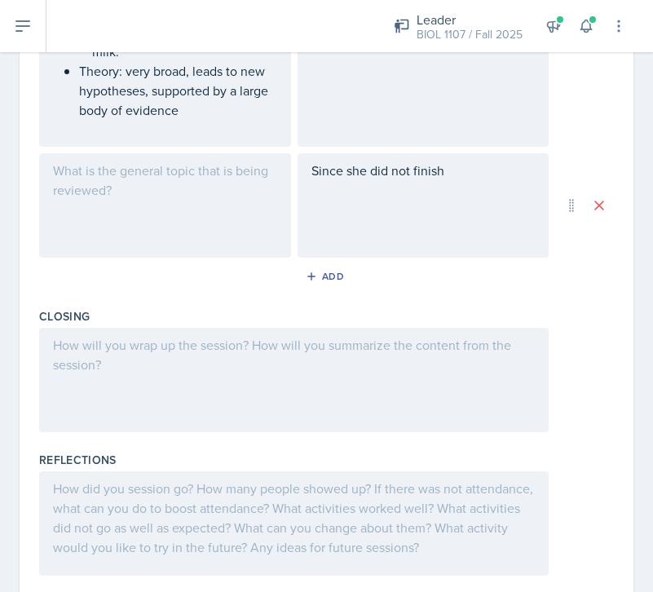
click at [147, 204] on div at bounding box center [165, 205] width 252 height 104
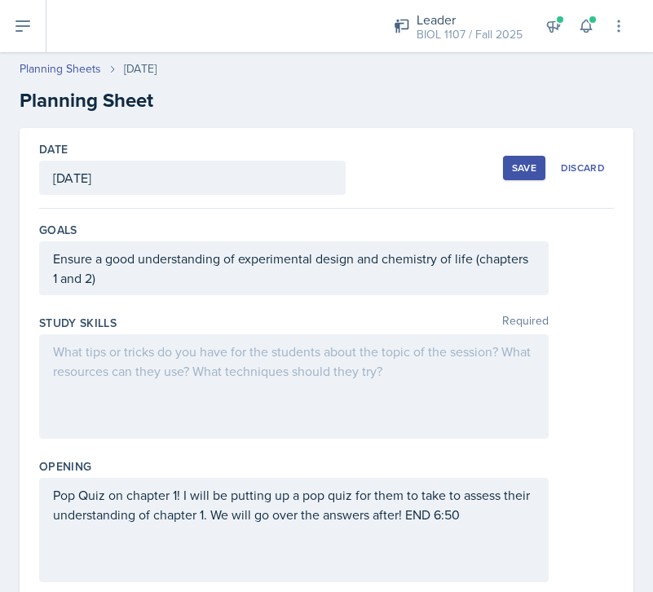
scroll to position [0, 0]
click at [523, 165] on div "Save" at bounding box center [524, 167] width 24 height 13
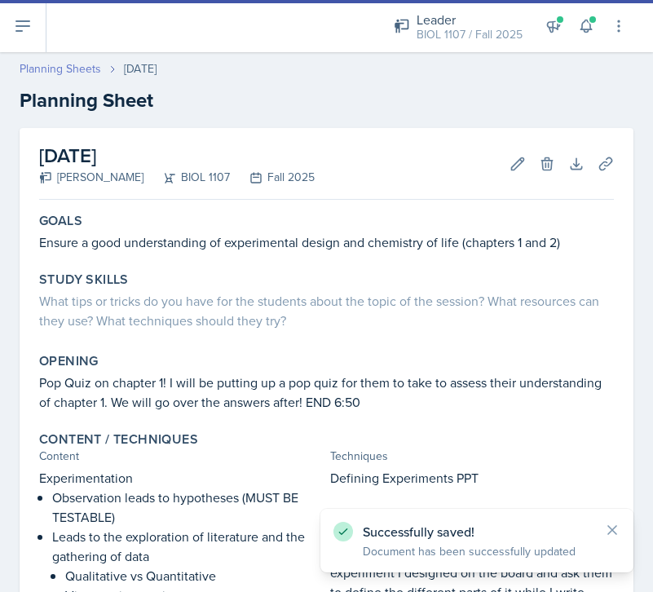
click at [62, 74] on link "Planning Sheets" at bounding box center [61, 68] width 82 height 17
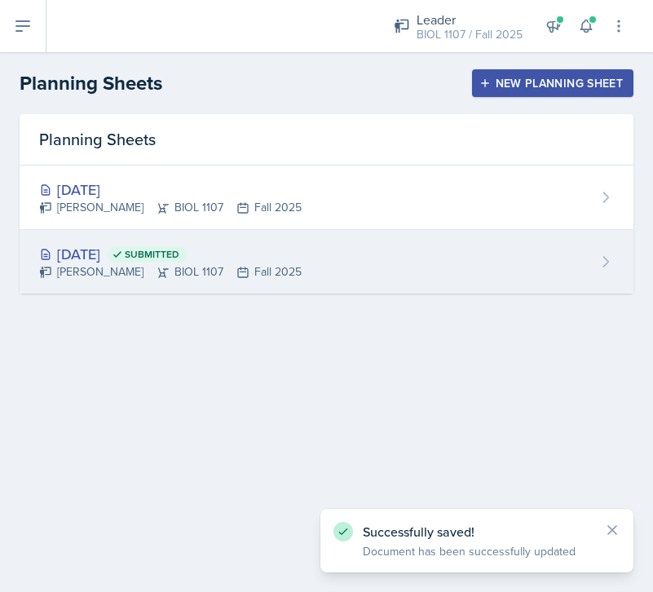
click at [343, 254] on div "[DATE] Submitted [PERSON_NAME] BIOL 1107 Fall 2025" at bounding box center [327, 262] width 614 height 64
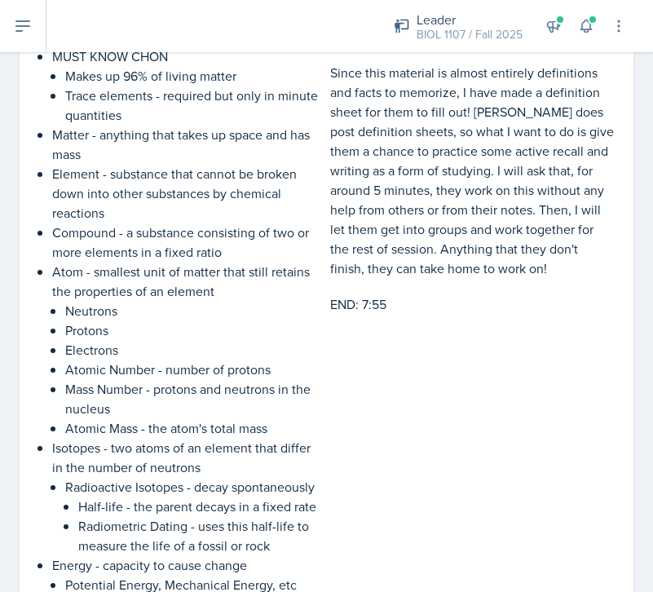
scroll to position [2181, 0]
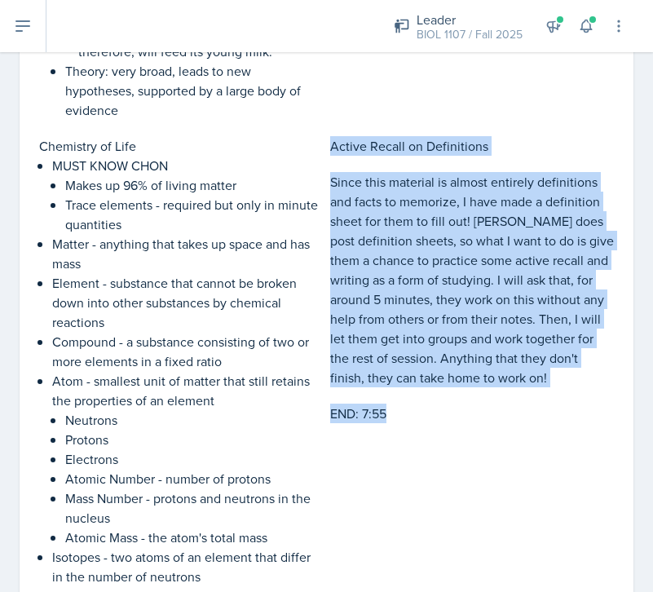
drag, startPoint x: 387, startPoint y: 411, endPoint x: 333, endPoint y: 142, distance: 274.4
copy div "Active Recall on Definitions Since this material is almost entirely definitions…"
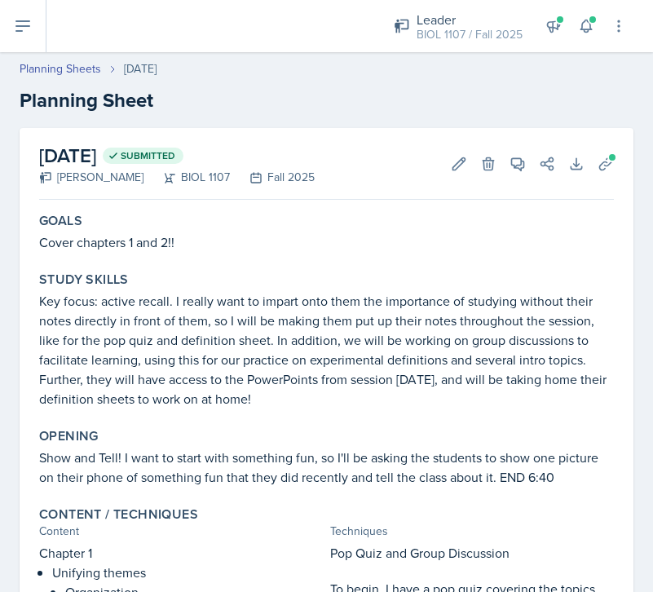
scroll to position [0, 0]
click at [80, 71] on link "Planning Sheets" at bounding box center [61, 68] width 82 height 17
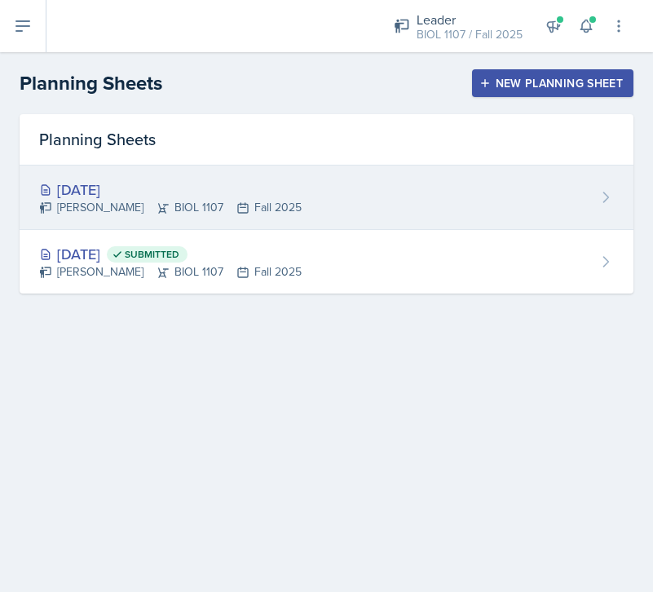
click at [266, 192] on div "[DATE]" at bounding box center [170, 190] width 263 height 22
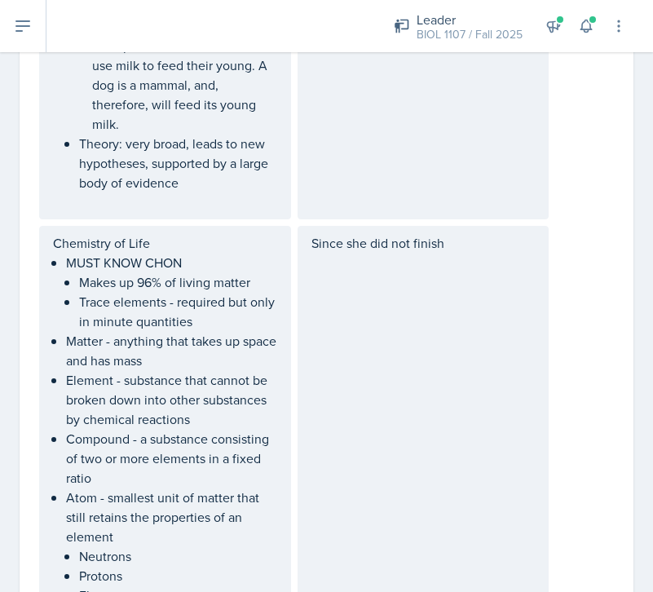
scroll to position [1126, 0]
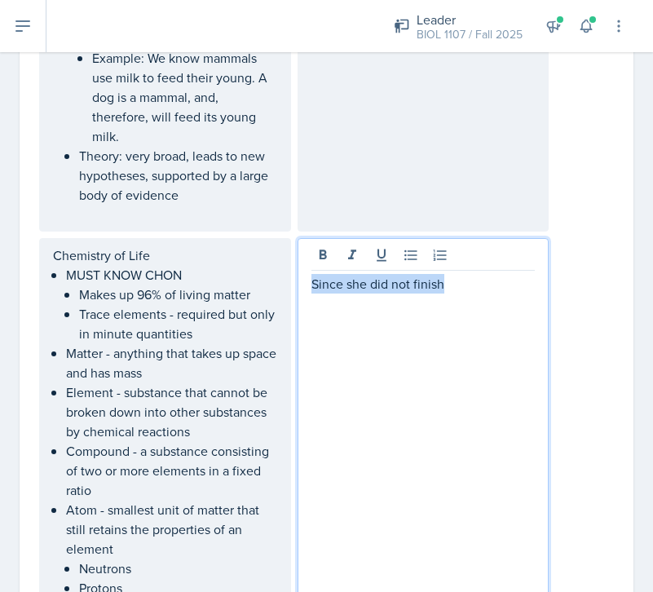
drag, startPoint x: 493, startPoint y: 289, endPoint x: 206, endPoint y: 286, distance: 286.3
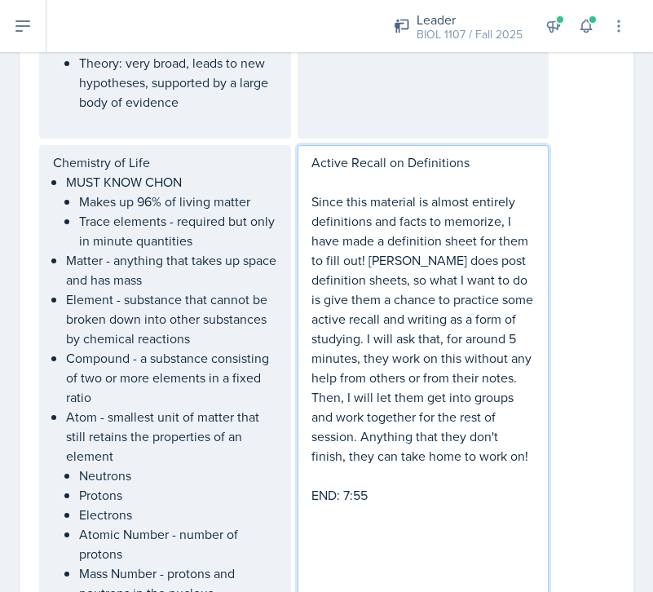
scroll to position [1225, 0]
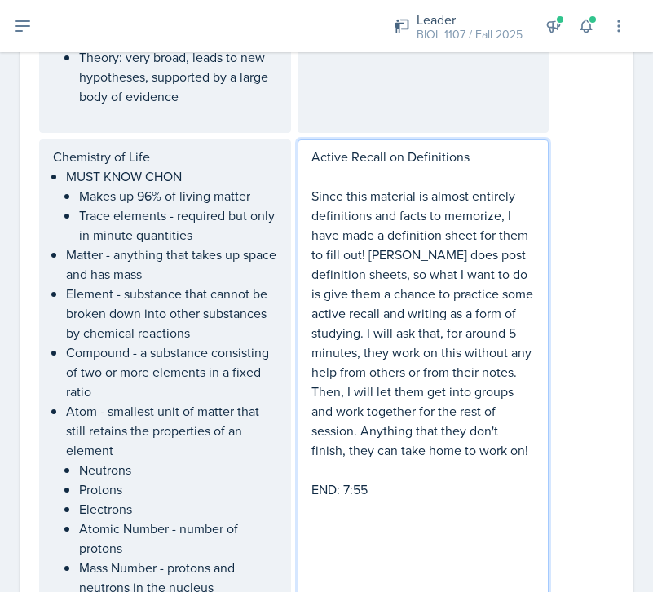
click at [363, 254] on p "Since this material is almost entirely definitions and facts to memorize, I hav…" at bounding box center [424, 323] width 224 height 274
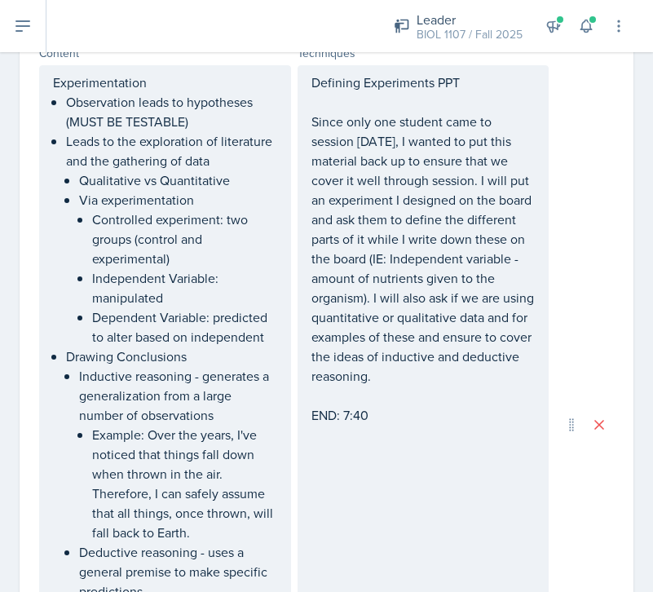
scroll to position [586, 0]
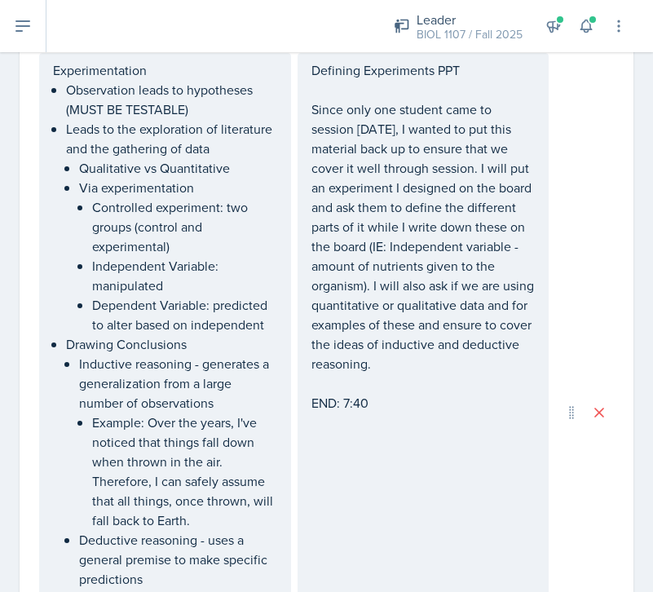
click at [383, 403] on div "Defining Experiments PPT Since only one student came to session [DATE], I wante…" at bounding box center [424, 236] width 224 height 352
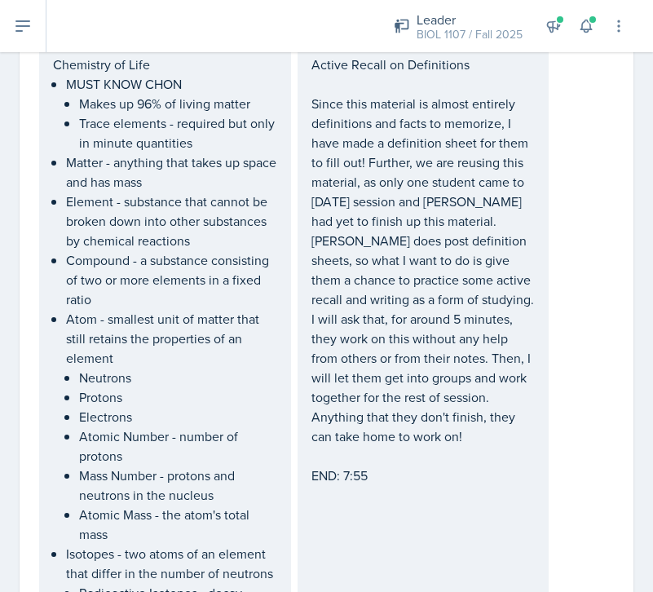
scroll to position [1346, 0]
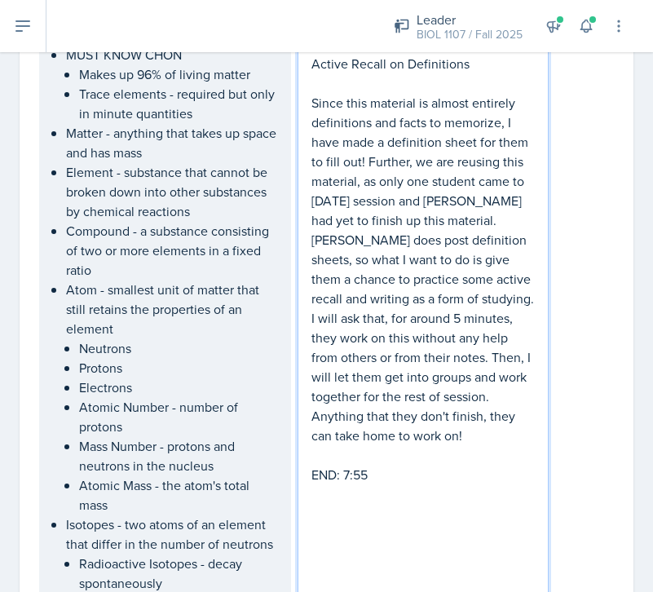
click at [397, 449] on div "Active Recall on Definitions Since this material is almost entirely definitions…" at bounding box center [424, 289] width 224 height 470
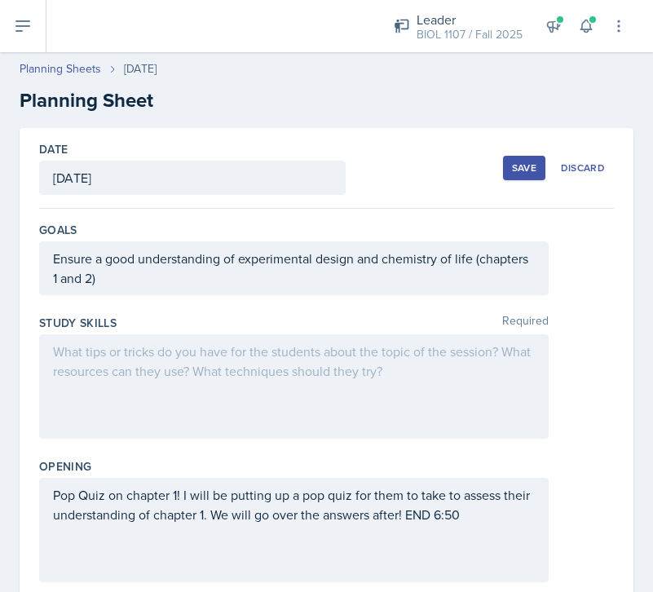
scroll to position [0, 0]
click at [520, 166] on div "Save" at bounding box center [524, 167] width 24 height 13
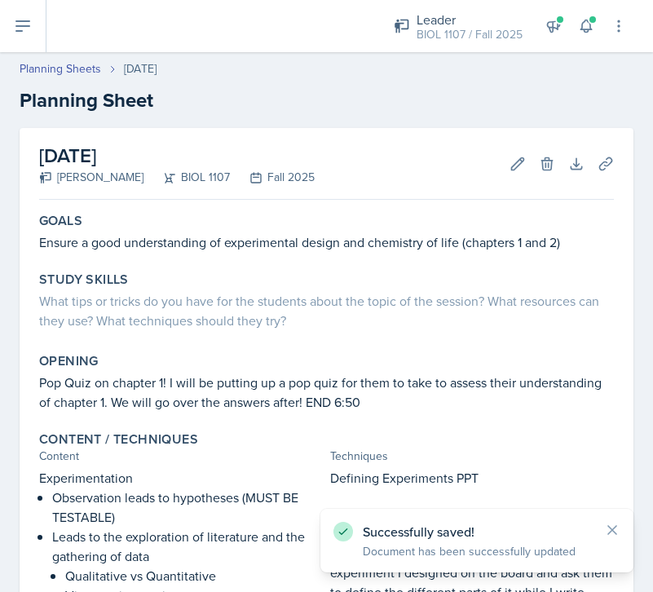
click at [77, 60] on header "Planning Sheets [DATE] Planning Sheet" at bounding box center [326, 87] width 653 height 87
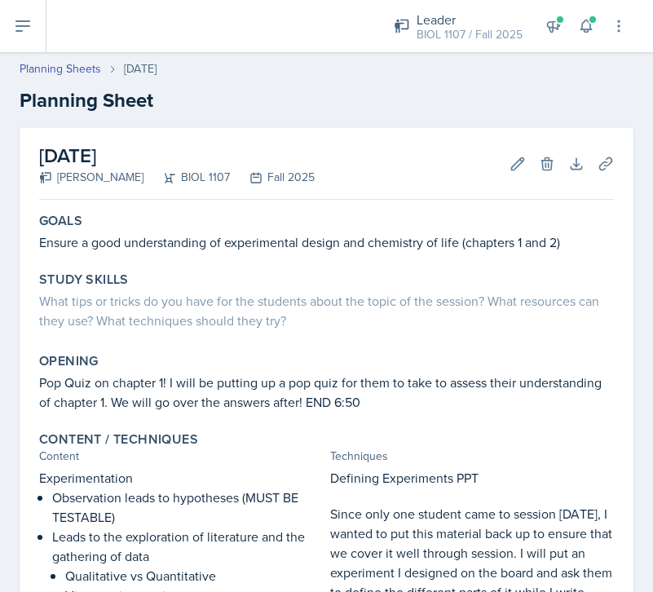
click at [29, 29] on icon at bounding box center [23, 26] width 20 height 20
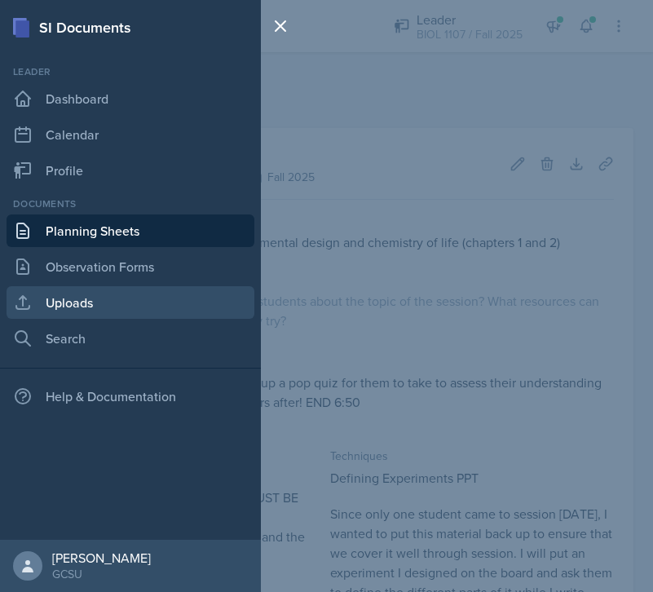
click at [100, 305] on link "Uploads" at bounding box center [131, 302] width 248 height 33
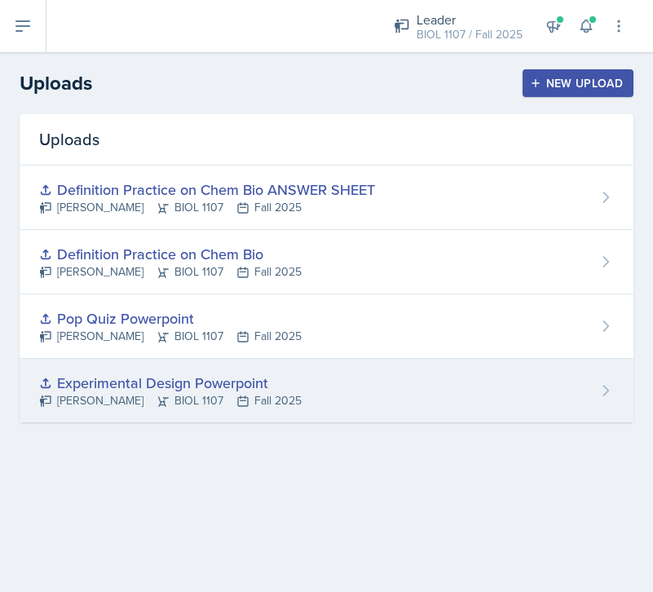
click at [379, 393] on div "Experimental Design Powerpoint [PERSON_NAME] BIOL 1107 Fall 2025" at bounding box center [327, 391] width 614 height 64
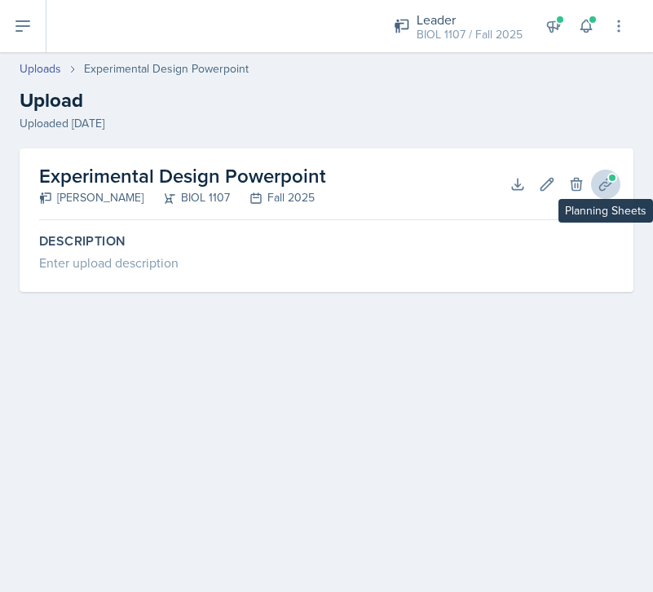
click at [606, 181] on icon at bounding box center [606, 184] width 16 height 16
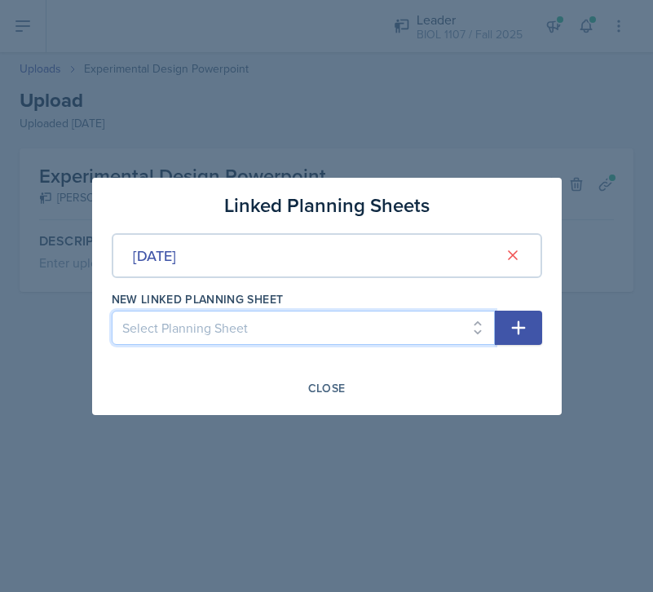
select select "9f9ed391-9dfd-4678-8e36-3cd507f75df9"
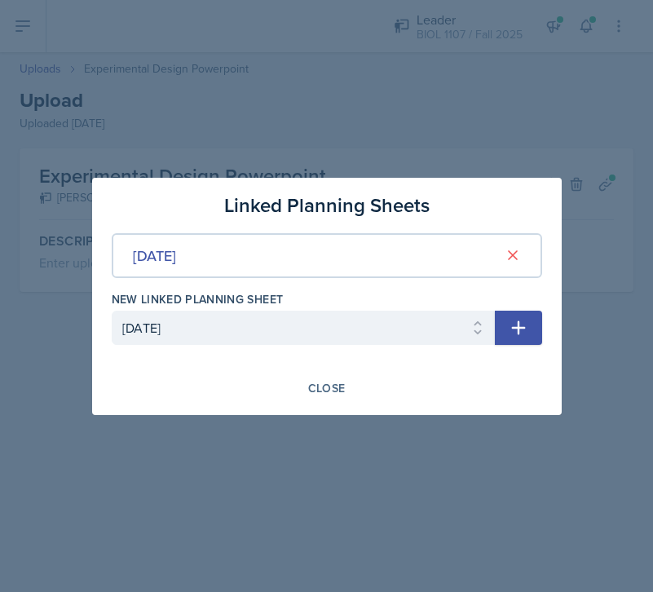
click at [531, 326] on button "button" at bounding box center [518, 328] width 47 height 34
select select
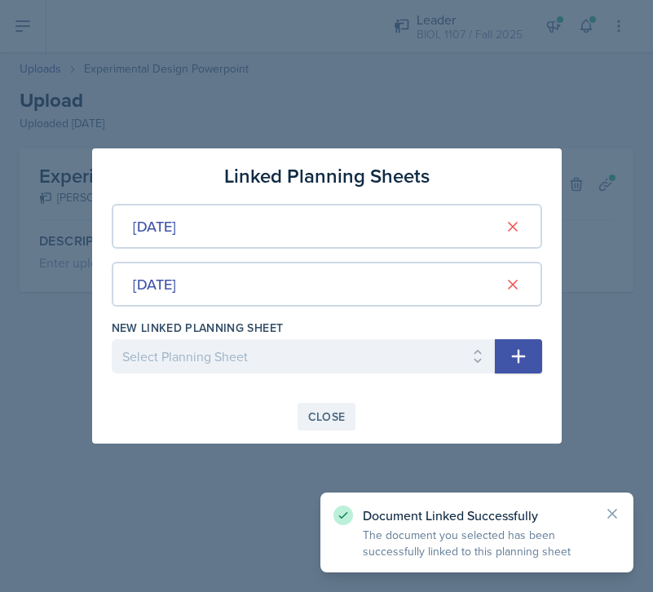
click at [340, 408] on button "Close" at bounding box center [327, 417] width 59 height 28
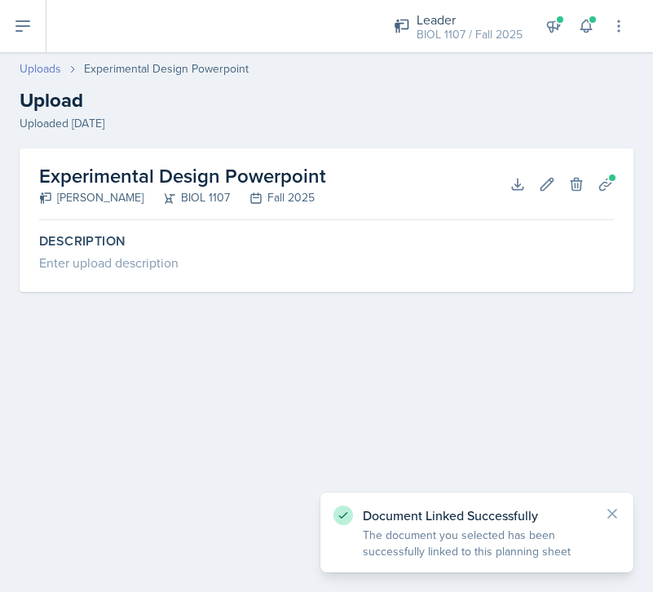
click at [56, 65] on link "Uploads" at bounding box center [41, 68] width 42 height 17
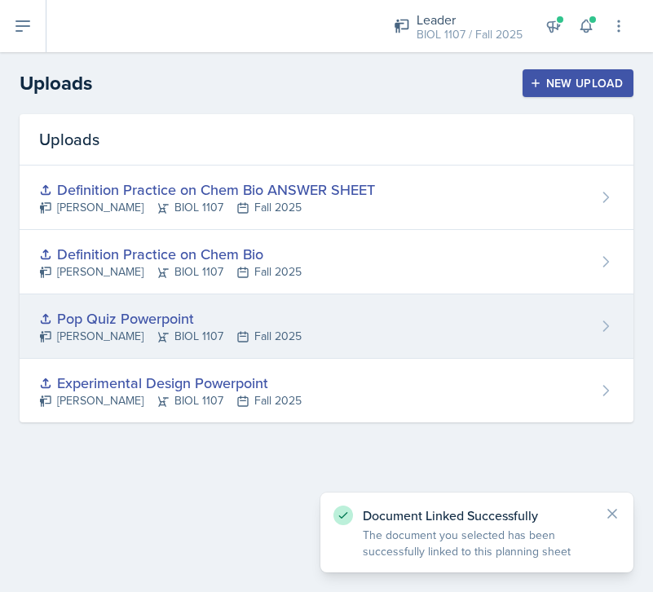
click at [323, 315] on div "Pop Quiz Powerpoint [PERSON_NAME] BIOL 1107 Fall 2025" at bounding box center [327, 326] width 614 height 64
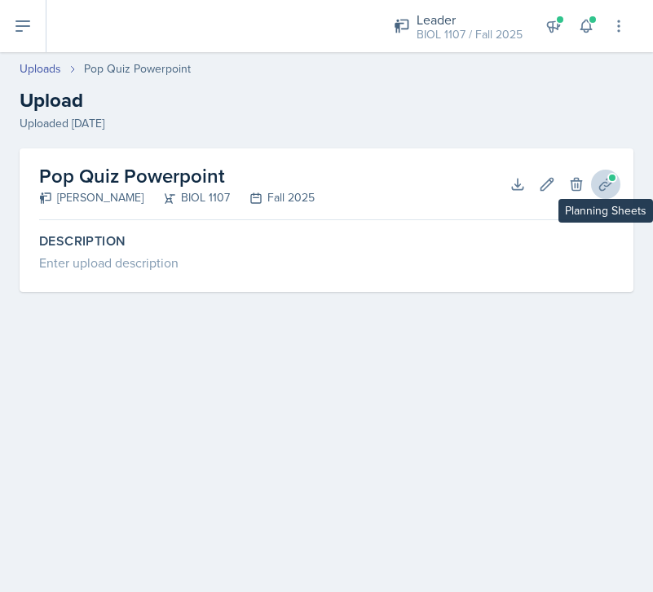
click at [611, 180] on span at bounding box center [613, 178] width 10 height 10
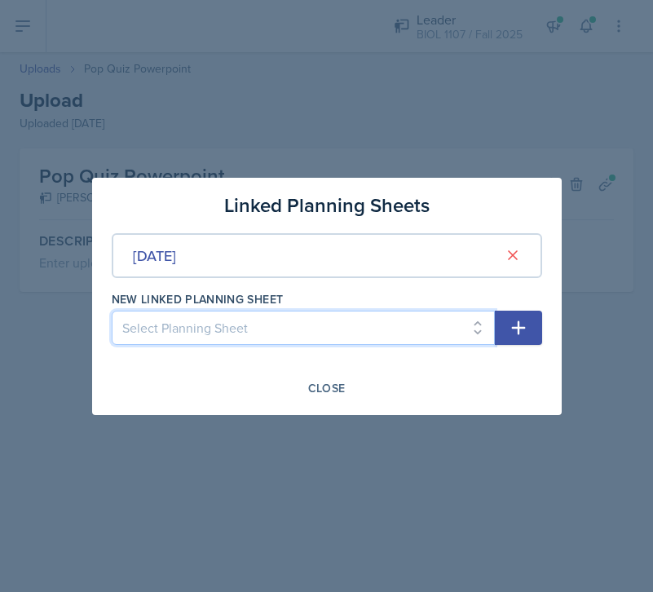
select select "9f9ed391-9dfd-4678-8e36-3cd507f75df9"
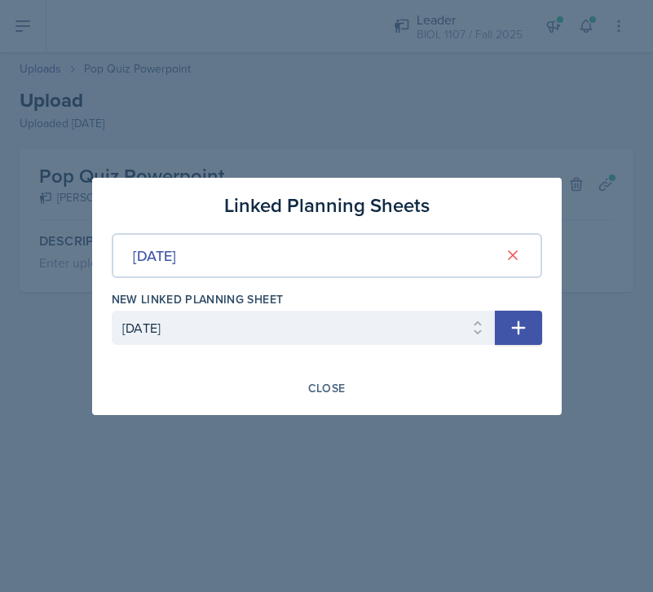
click at [527, 322] on icon "button" at bounding box center [519, 328] width 20 height 20
select select
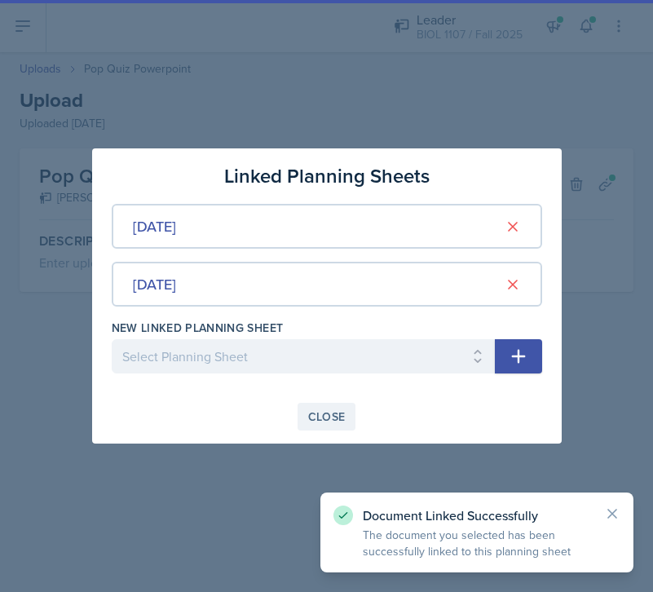
click at [325, 410] on div "Close" at bounding box center [327, 416] width 38 height 13
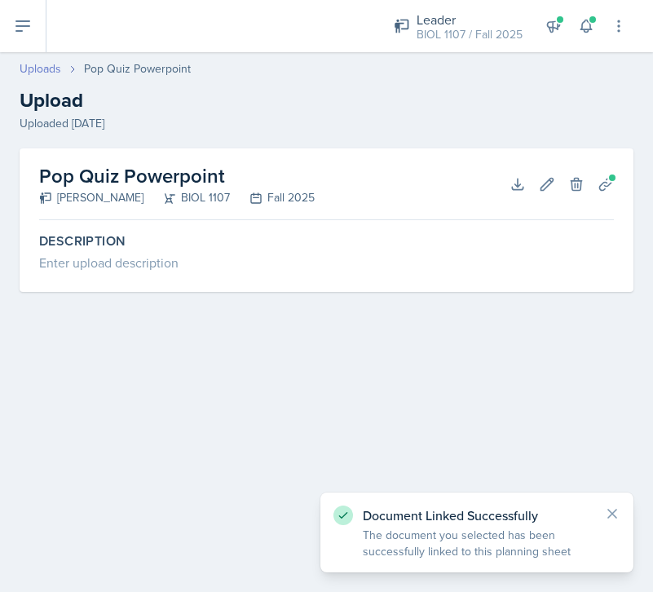
click at [38, 70] on link "Uploads" at bounding box center [41, 68] width 42 height 17
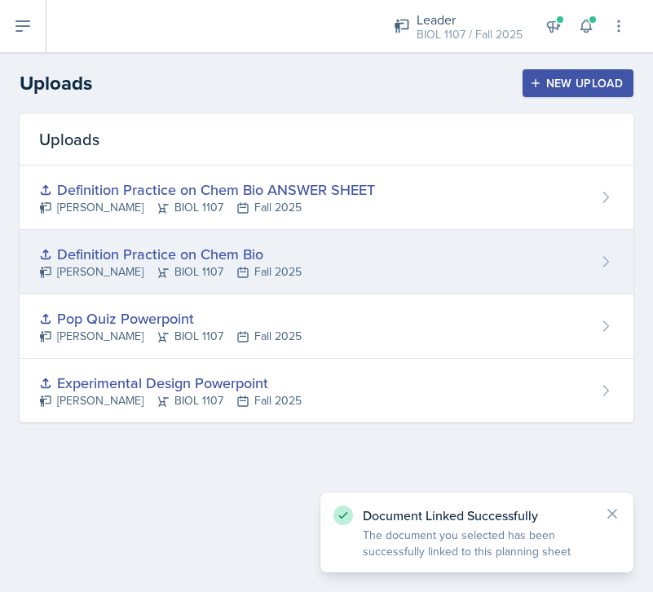
click at [356, 260] on div "Definition Practice on Chem Bio [PERSON_NAME] BIOL 1107 Fall 2025" at bounding box center [327, 262] width 614 height 64
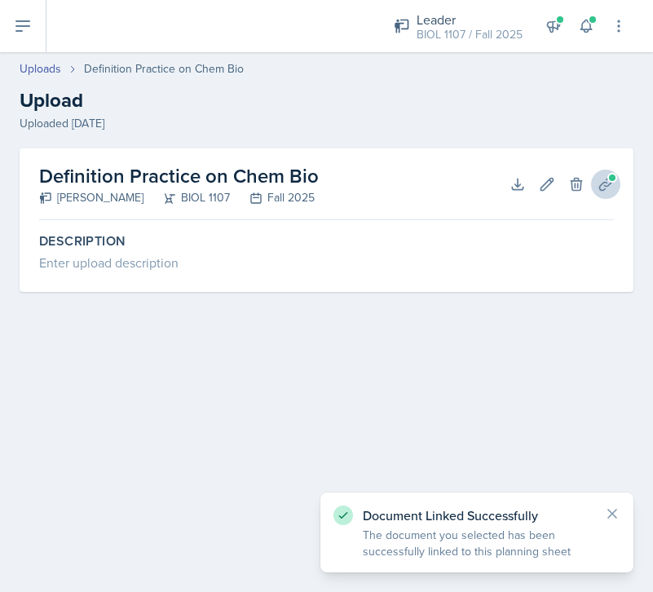
click at [608, 182] on icon at bounding box center [606, 184] width 16 height 16
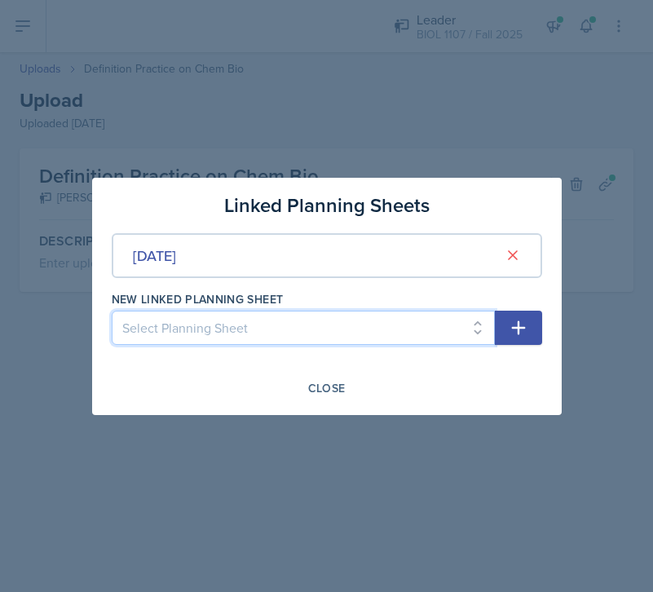
select select "9f9ed391-9dfd-4678-8e36-3cd507f75df9"
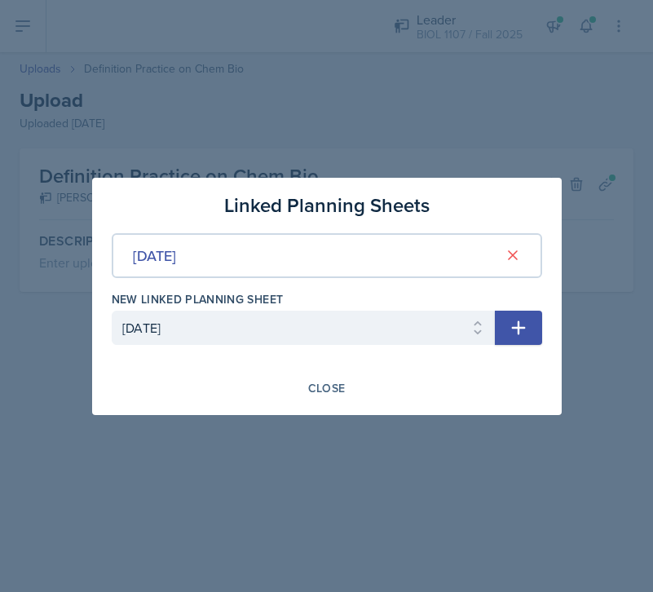
click at [519, 327] on icon "button" at bounding box center [518, 327] width 14 height 14
select select
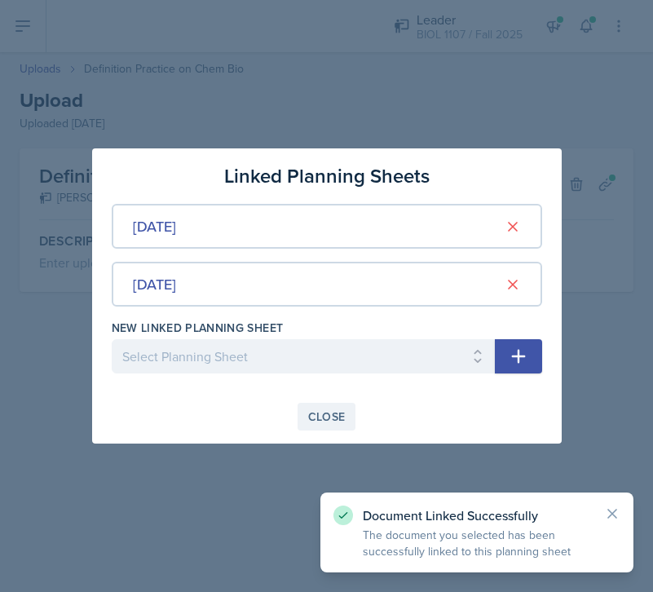
click at [329, 410] on div "Close" at bounding box center [327, 416] width 38 height 13
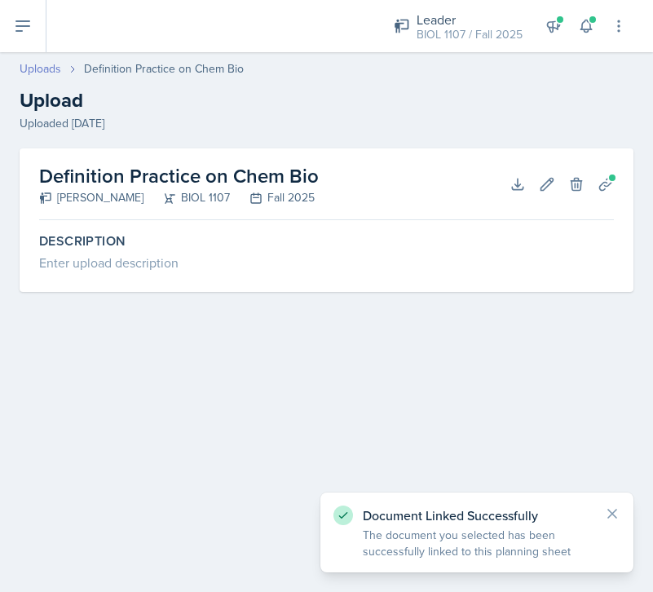
click at [54, 72] on link "Uploads" at bounding box center [41, 68] width 42 height 17
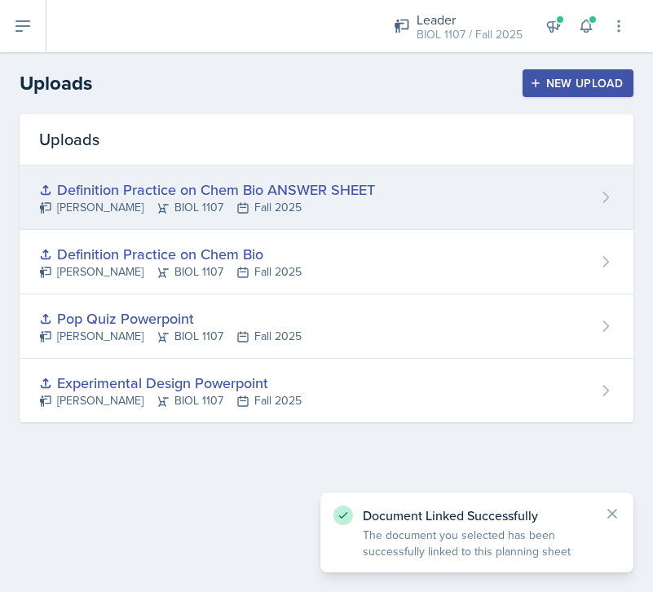
click at [327, 211] on div "[PERSON_NAME] BIOL 1107 Fall 2025" at bounding box center [207, 207] width 336 height 17
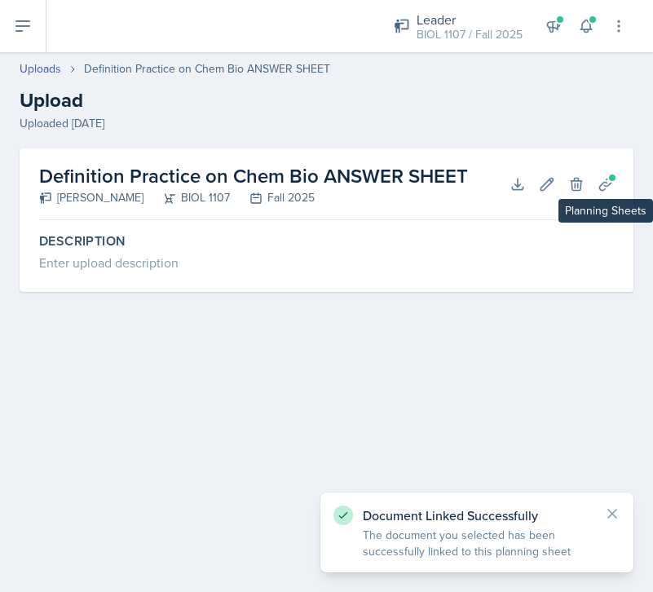
click at [608, 183] on icon at bounding box center [606, 184] width 16 height 16
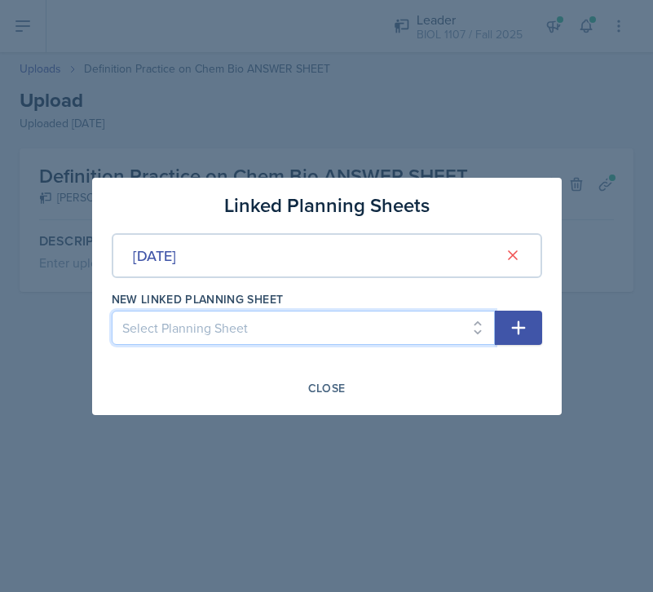
select select "9f9ed391-9dfd-4678-8e36-3cd507f75df9"
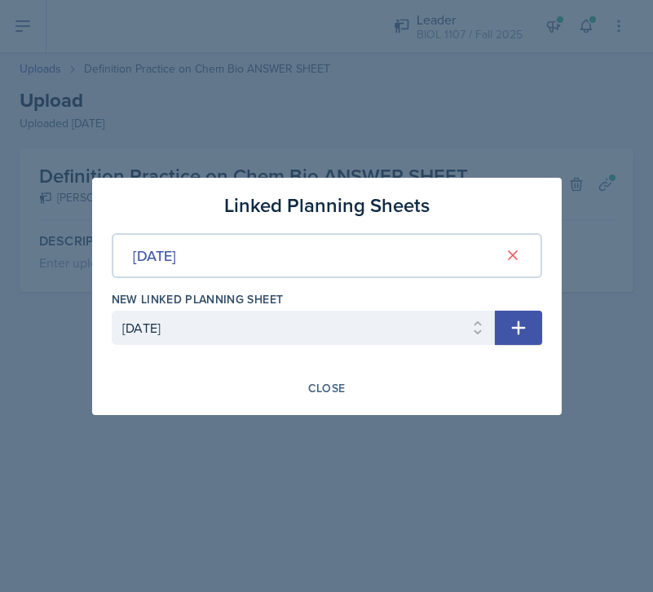
click at [529, 313] on button "button" at bounding box center [518, 328] width 47 height 34
select select
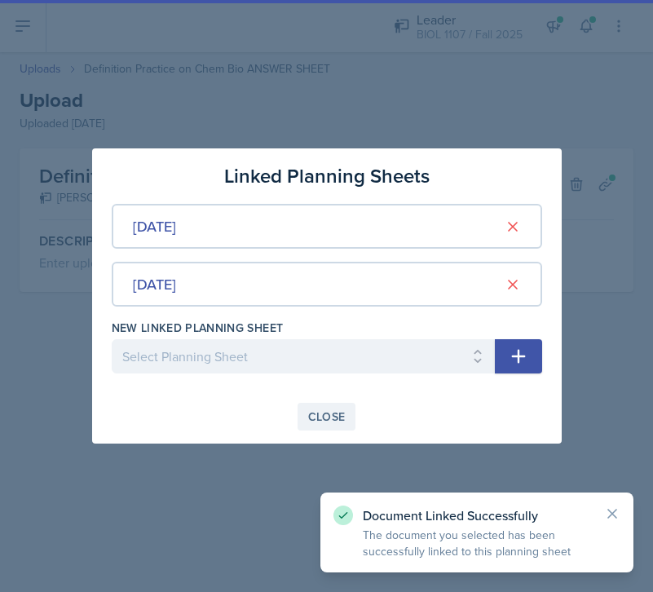
click at [325, 410] on div "Close" at bounding box center [327, 416] width 38 height 13
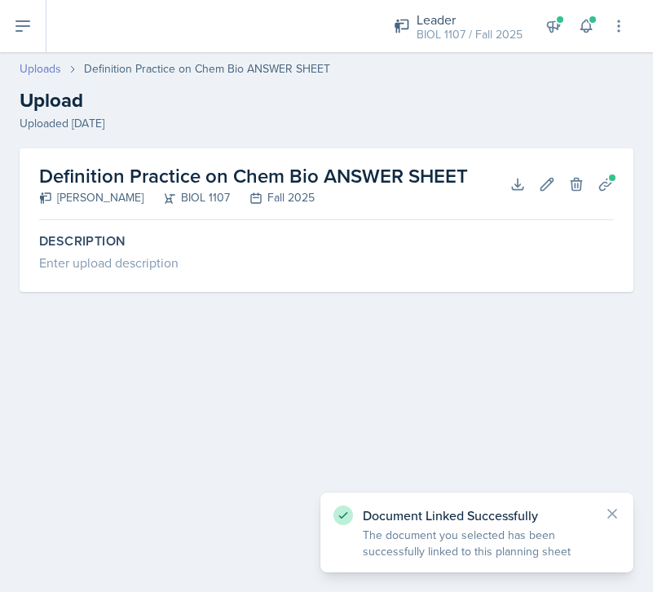
click at [51, 69] on link "Uploads" at bounding box center [41, 68] width 42 height 17
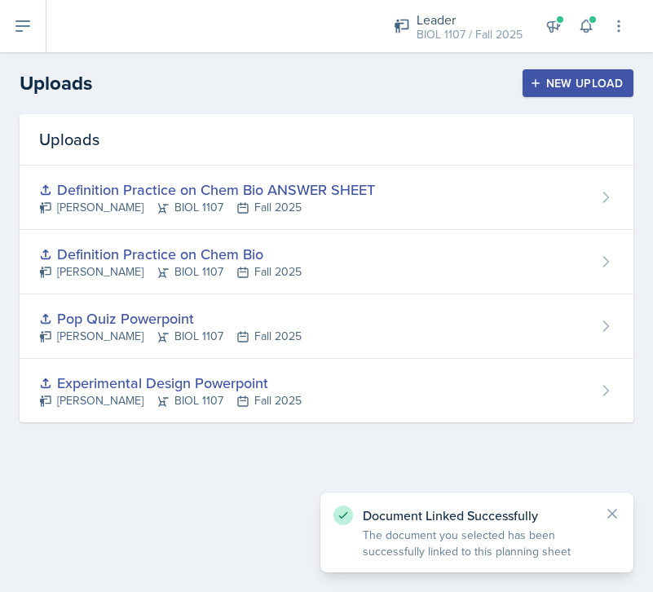
click at [31, 27] on icon at bounding box center [23, 26] width 20 height 20
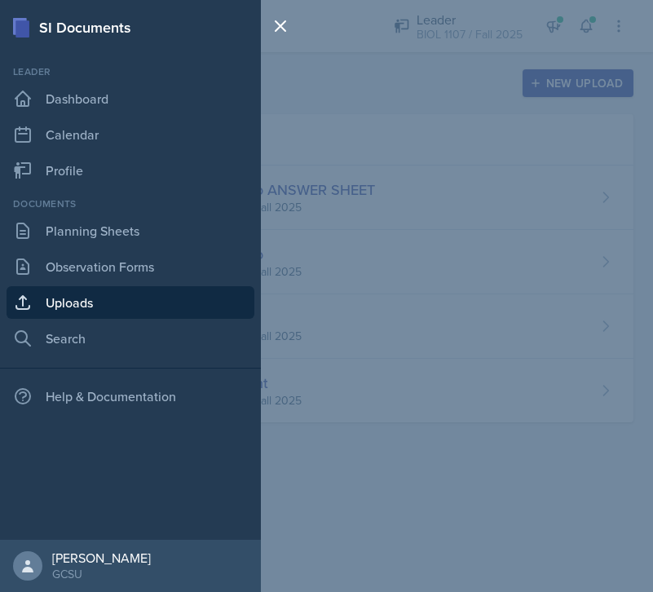
click at [122, 248] on div "Documents Planning Sheets Observation Forms Uploads Search" at bounding box center [131, 276] width 248 height 158
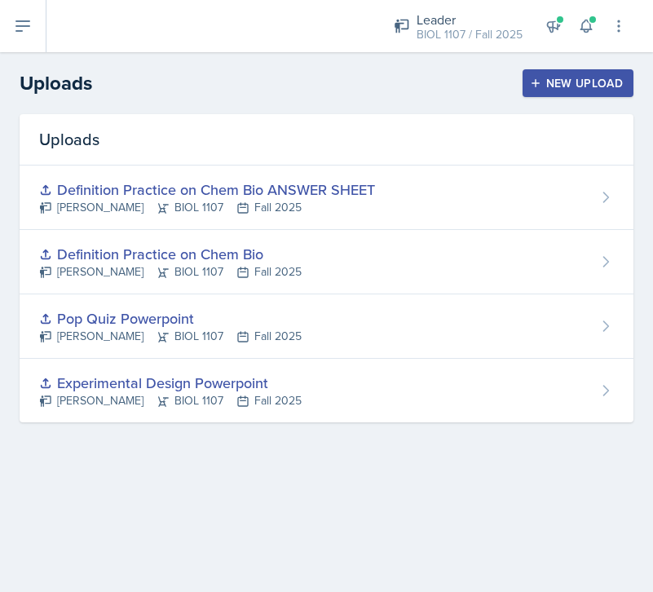
click at [27, 39] on button at bounding box center [23, 26] width 46 height 52
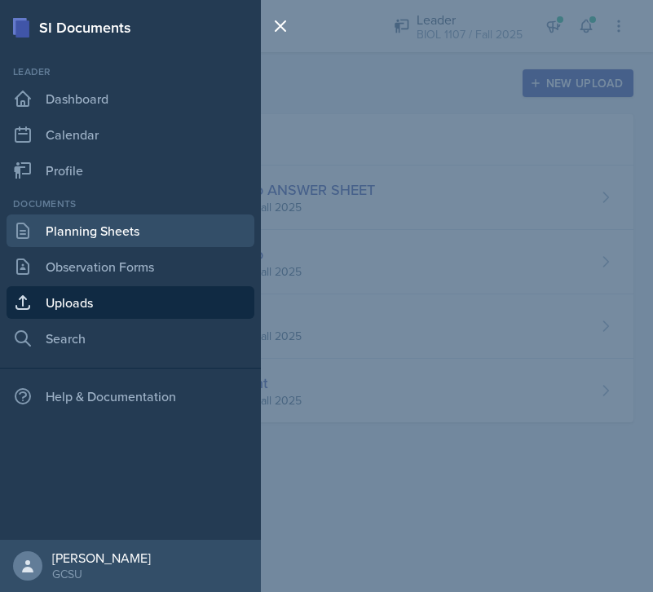
click at [122, 235] on link "Planning Sheets" at bounding box center [131, 230] width 248 height 33
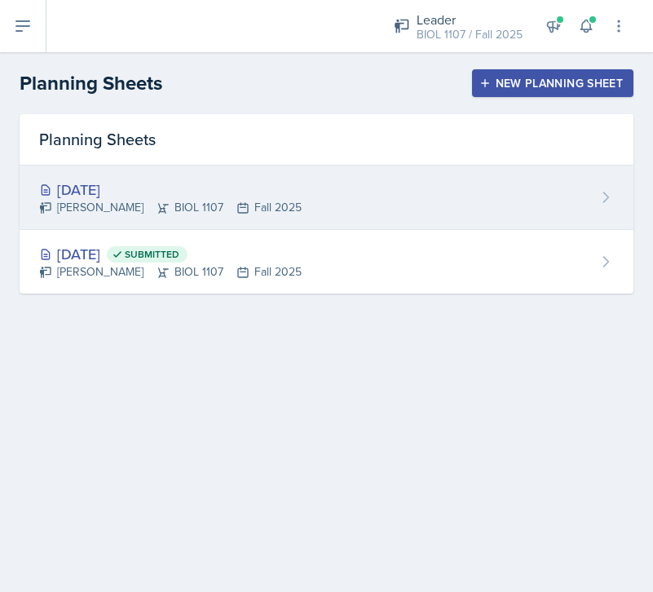
click at [450, 210] on div "[DATE] [PERSON_NAME] BIOL 1107 Fall 2025" at bounding box center [327, 198] width 614 height 64
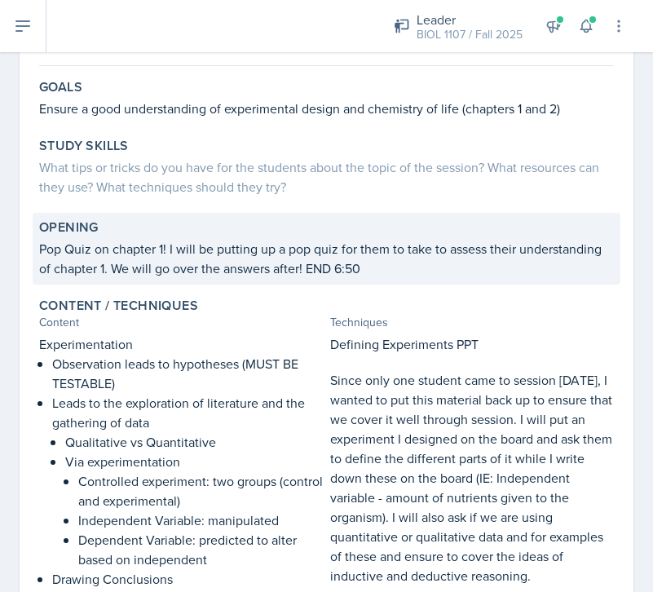
scroll to position [137, 0]
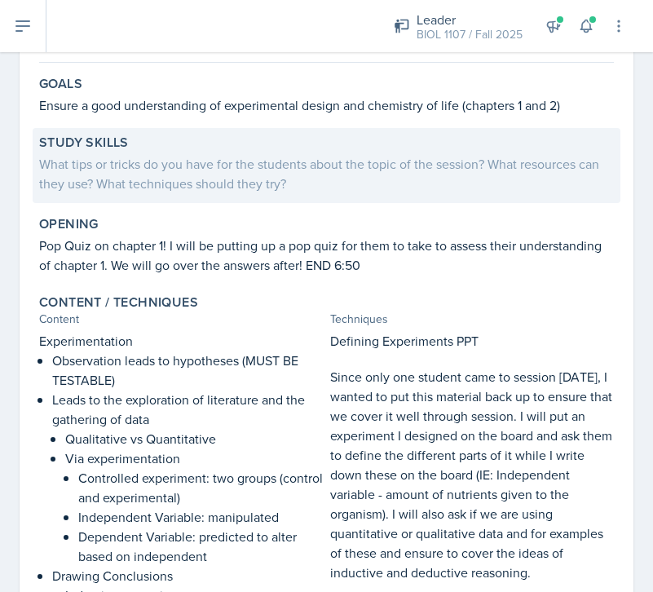
click at [245, 178] on div "What tips or tricks do you have for the students about the topic of the session…" at bounding box center [326, 173] width 575 height 39
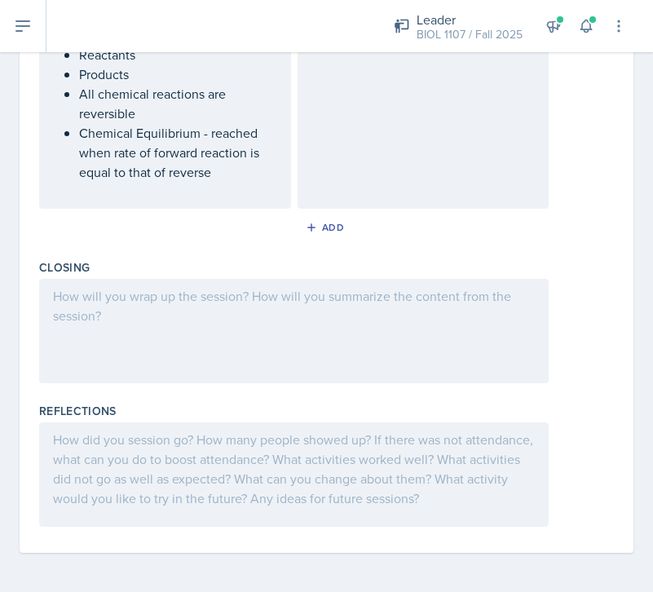
scroll to position [2951, 0]
click at [205, 303] on div at bounding box center [294, 331] width 510 height 104
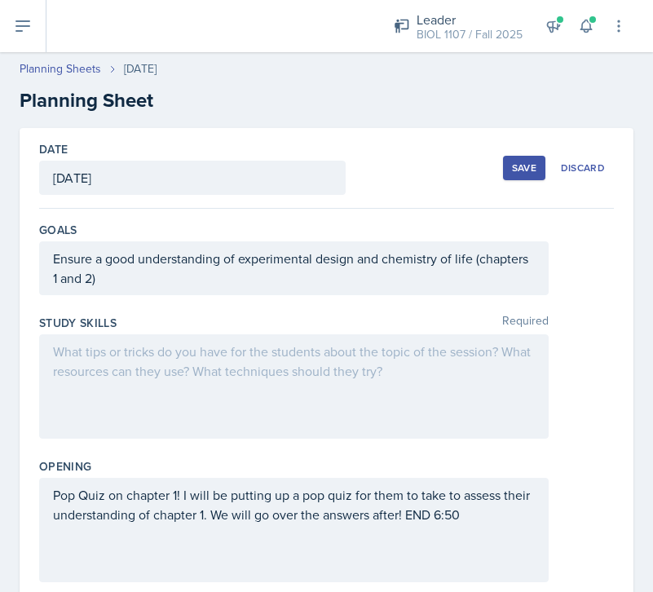
scroll to position [0, 0]
click at [180, 380] on div at bounding box center [294, 386] width 510 height 104
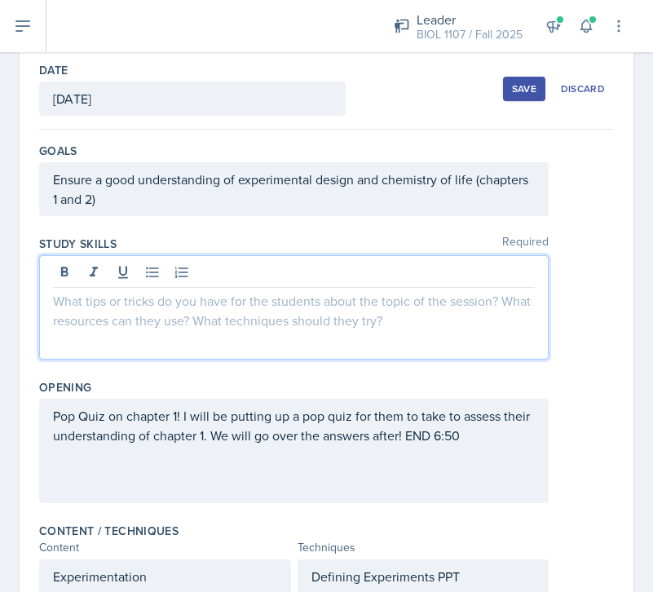
scroll to position [82, 0]
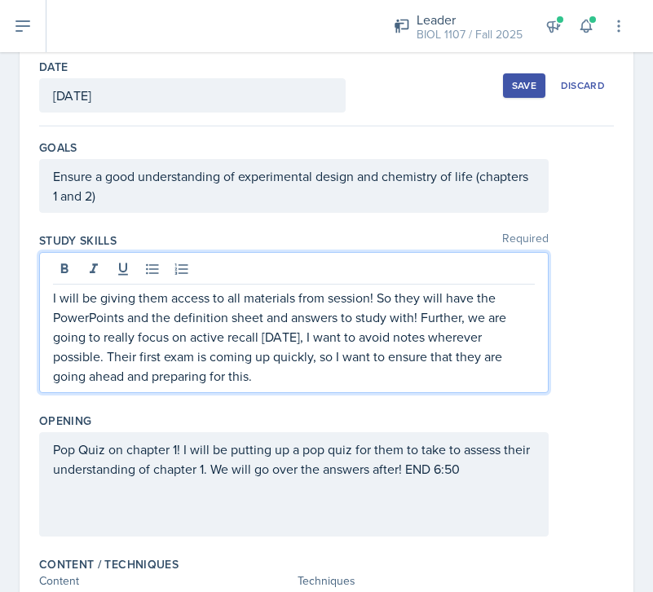
click at [518, 103] on div "Save Discard" at bounding box center [558, 86] width 111 height 38
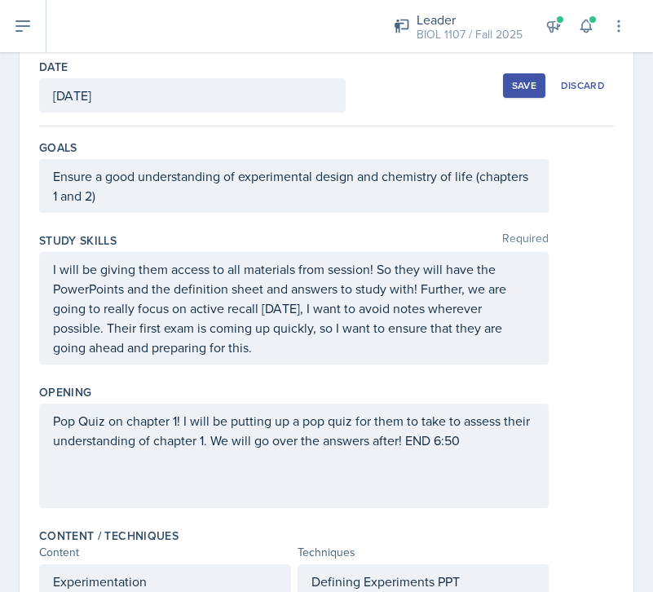
click at [519, 91] on div "Save" at bounding box center [524, 85] width 24 height 13
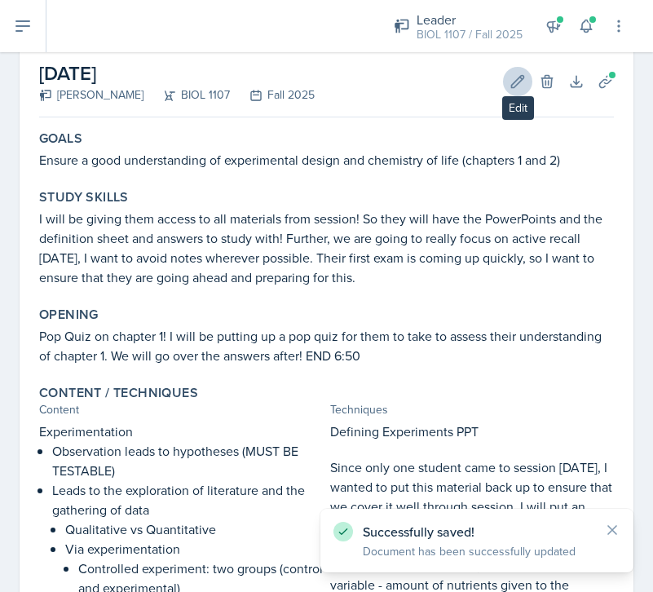
click at [520, 82] on icon at bounding box center [518, 81] width 12 height 12
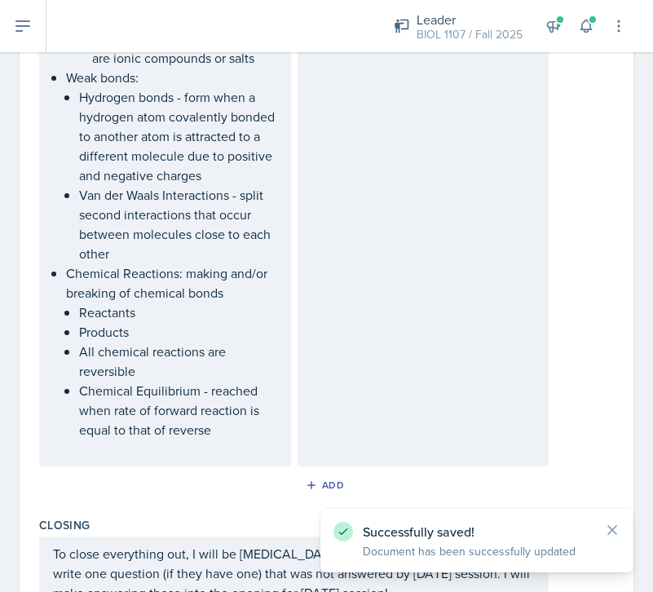
scroll to position [2932, 0]
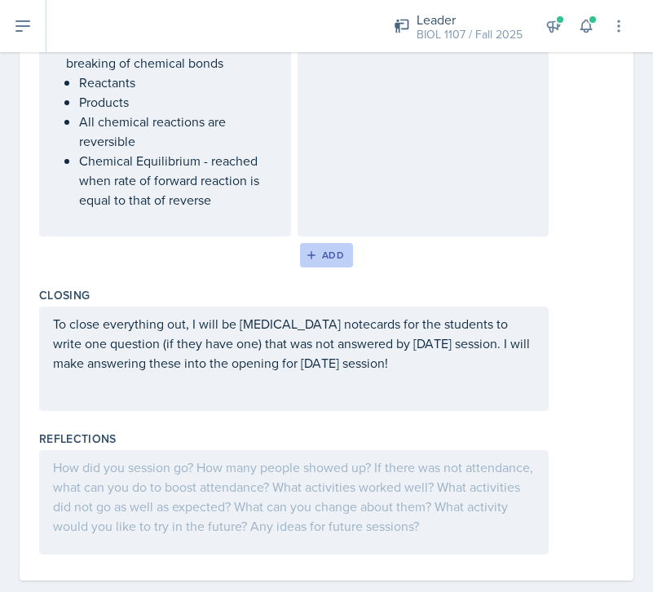
click at [329, 257] on div "Add" at bounding box center [326, 255] width 35 height 13
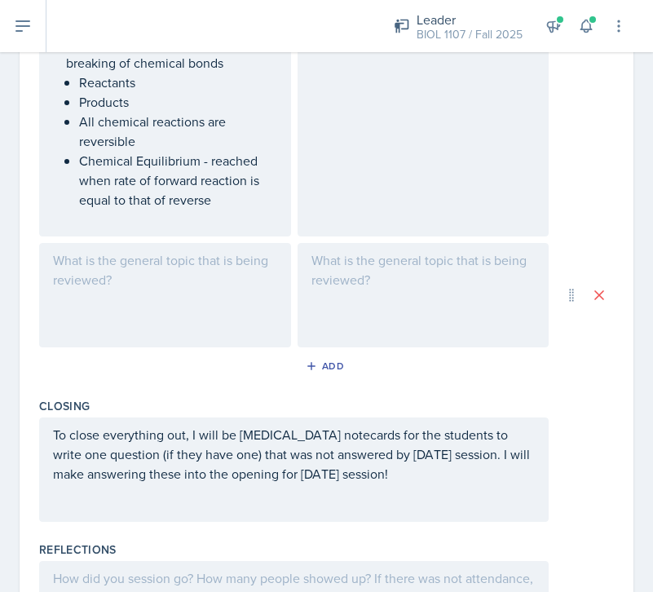
click at [172, 297] on div at bounding box center [165, 295] width 252 height 104
click at [145, 266] on icon at bounding box center [152, 260] width 16 height 16
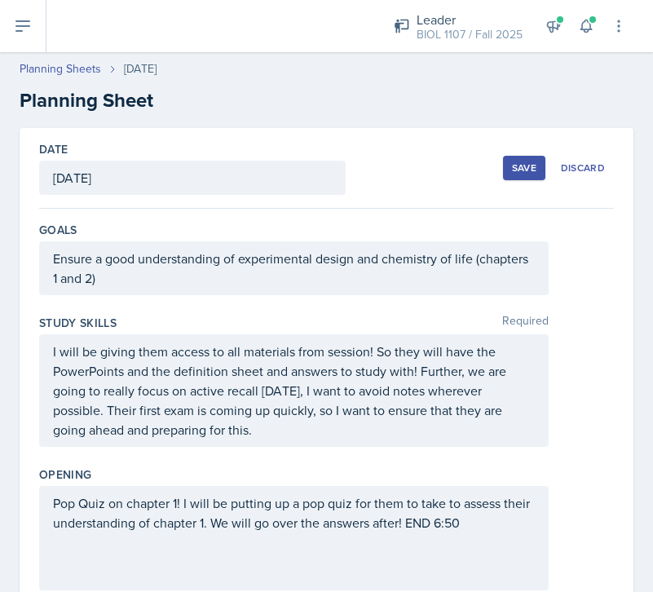
scroll to position [0, 0]
click at [539, 167] on button "Save" at bounding box center [524, 168] width 42 height 24
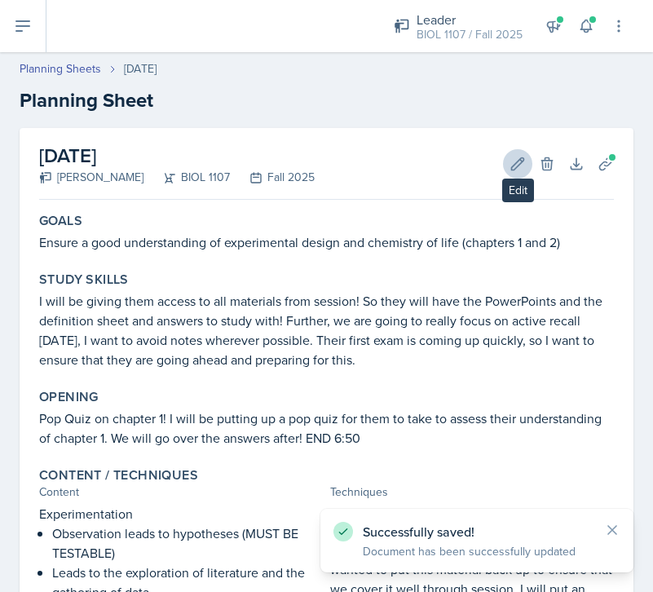
click at [510, 169] on icon at bounding box center [518, 164] width 16 height 16
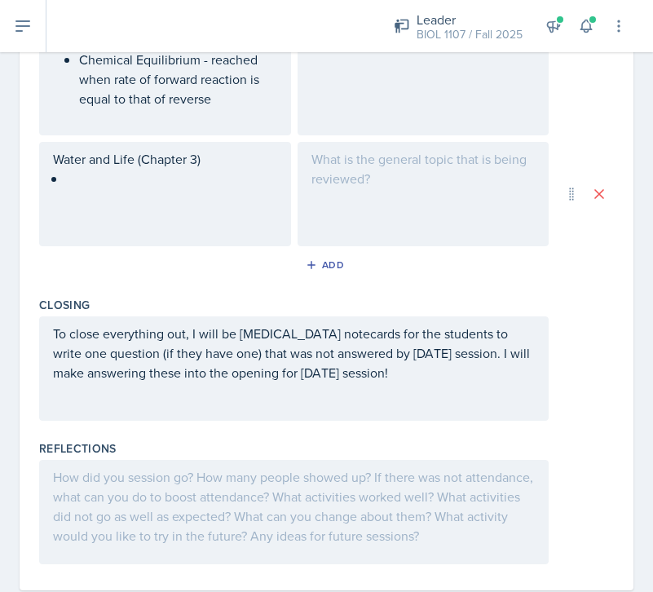
scroll to position [3070, 0]
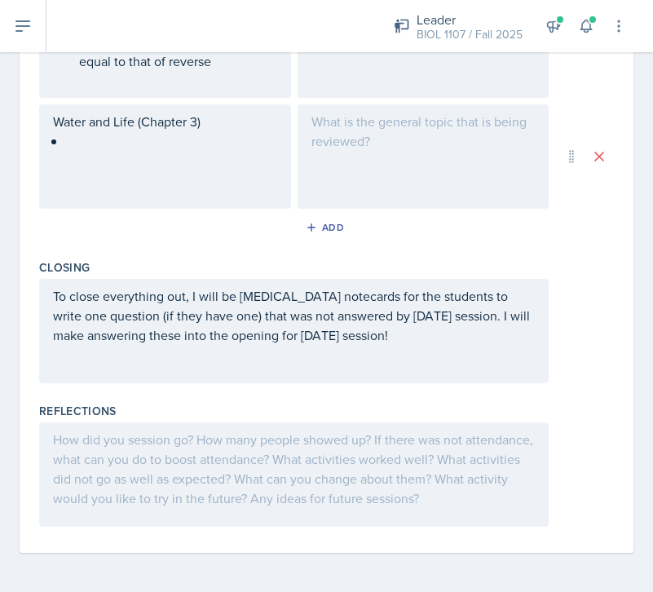
click at [185, 168] on div "Water and Life (Chapter 3)" at bounding box center [165, 156] width 252 height 104
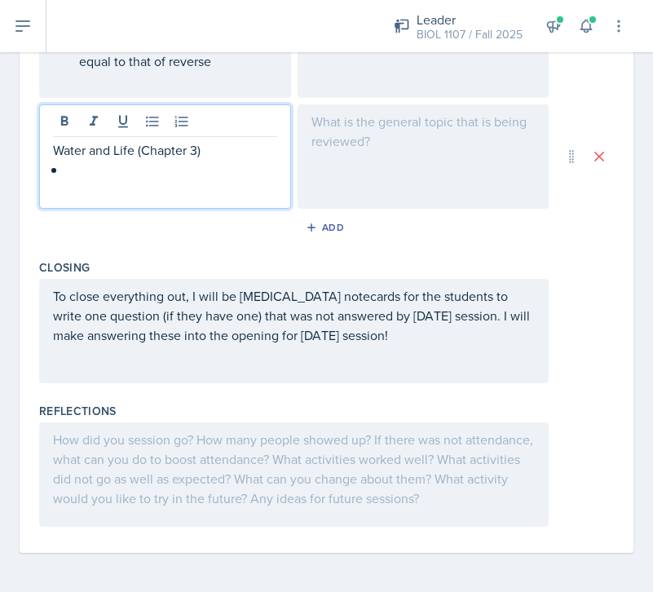
click at [185, 168] on p at bounding box center [171, 170] width 211 height 20
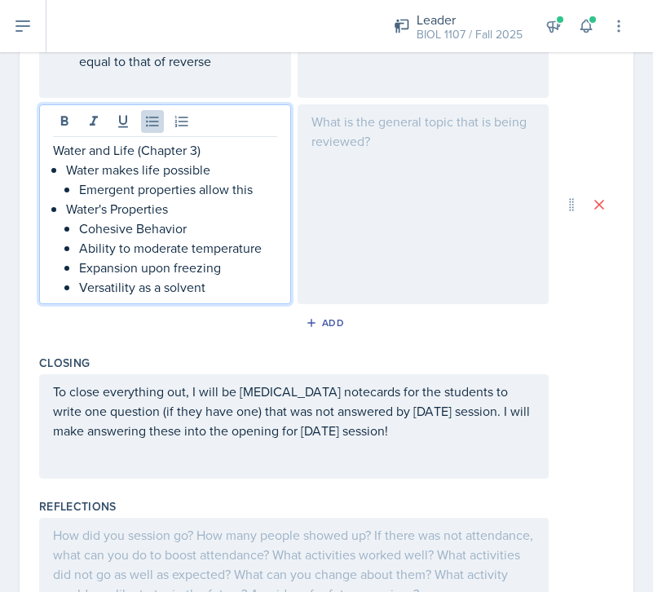
click at [141, 234] on p "Cohesive Behavior" at bounding box center [178, 229] width 198 height 20
click at [220, 290] on p "Versatility as a solvent" at bounding box center [178, 287] width 198 height 20
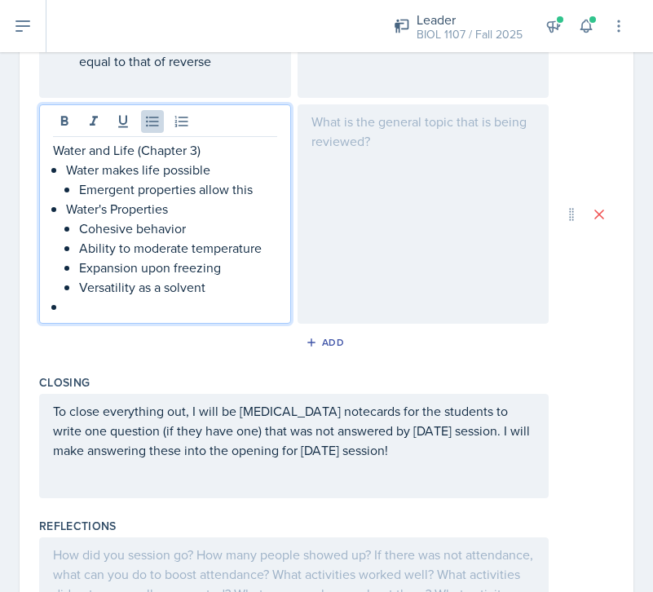
click at [192, 229] on p "Cohesive behavior" at bounding box center [178, 229] width 198 height 20
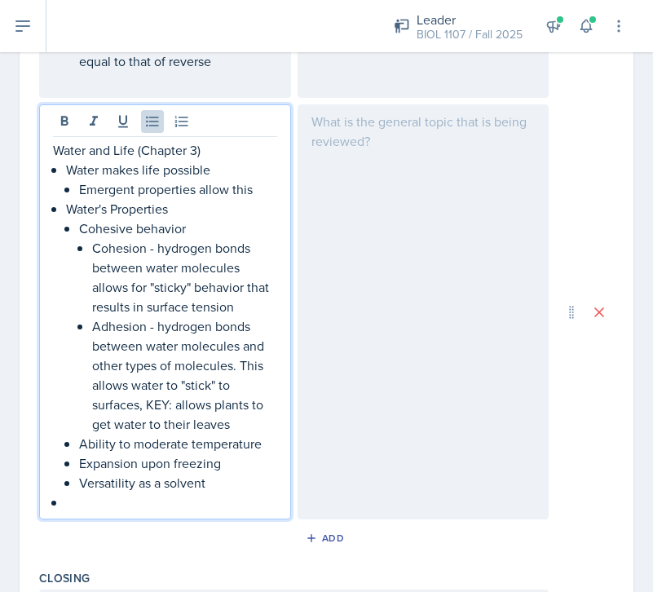
click at [248, 305] on p "Cohesion - hydrogen bonds between water molecules allows for "sticky" behavior …" at bounding box center [184, 277] width 185 height 78
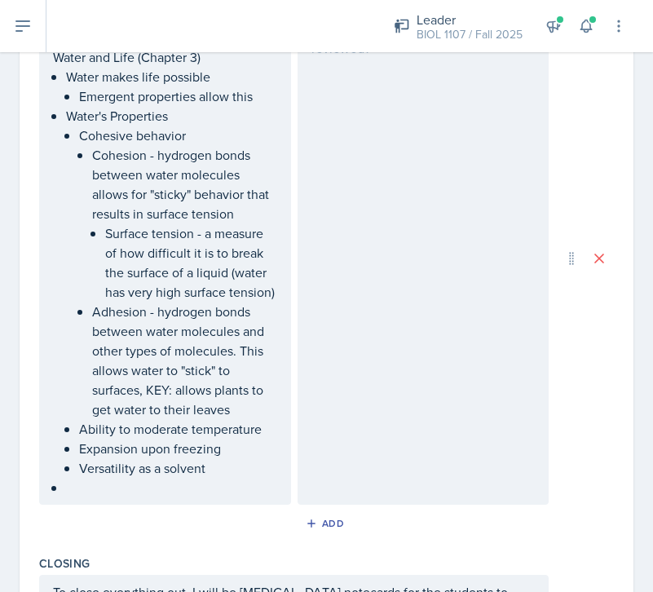
scroll to position [3177, 0]
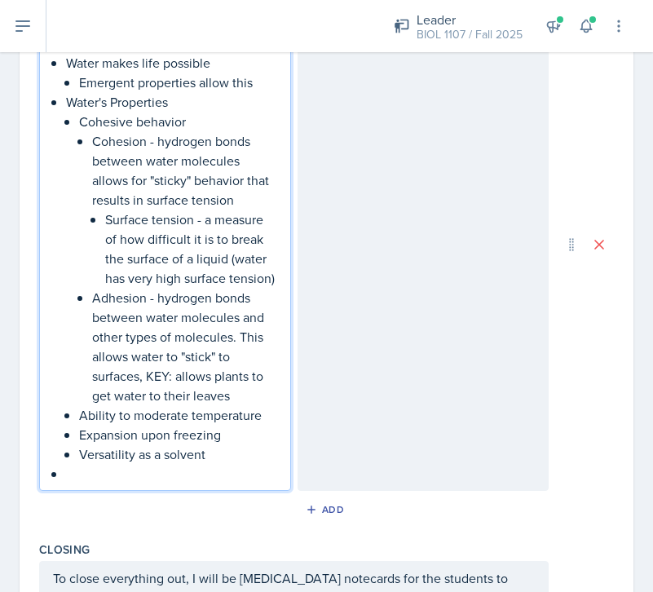
click at [266, 416] on p "Ability to moderate temperature" at bounding box center [178, 415] width 198 height 20
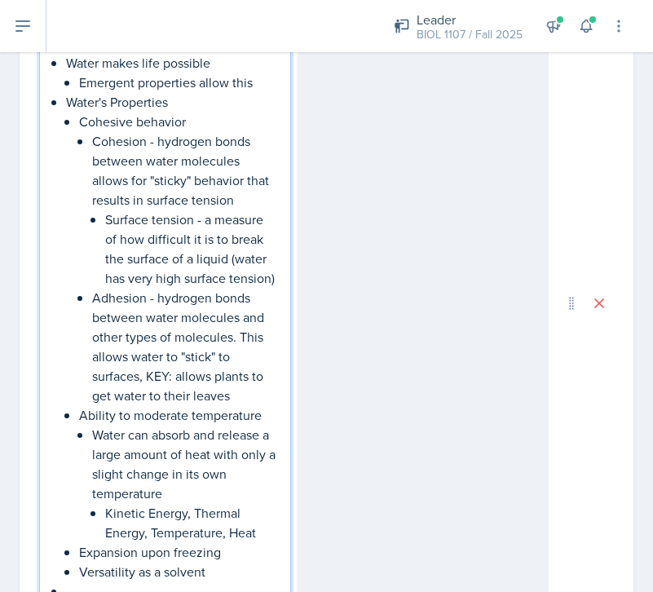
click at [226, 538] on p "Kinetic Energy, Thermal Energy, Temperature, Heat" at bounding box center [191, 522] width 172 height 39
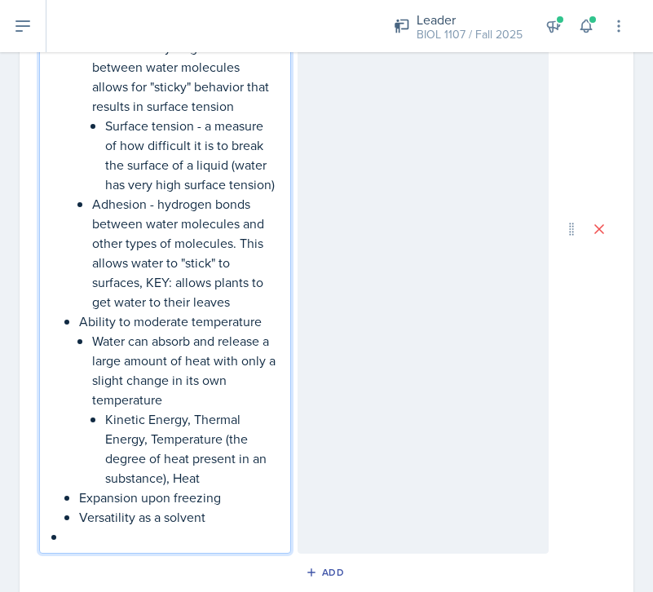
scroll to position [3277, 0]
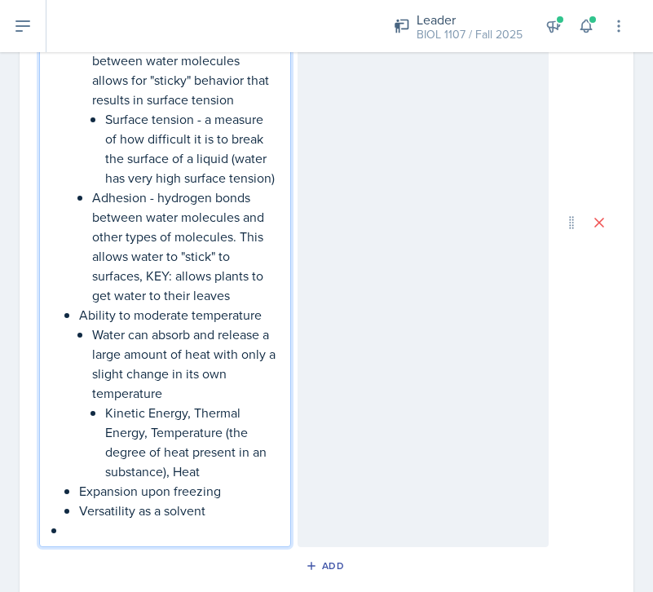
click at [230, 475] on p "Kinetic Energy, Thermal Energy, Temperature (the degree of heat present in an s…" at bounding box center [191, 442] width 172 height 78
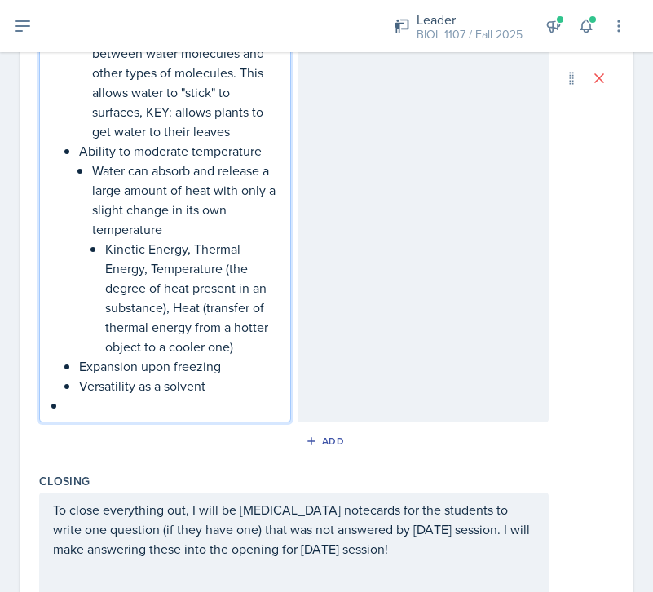
scroll to position [3447, 0]
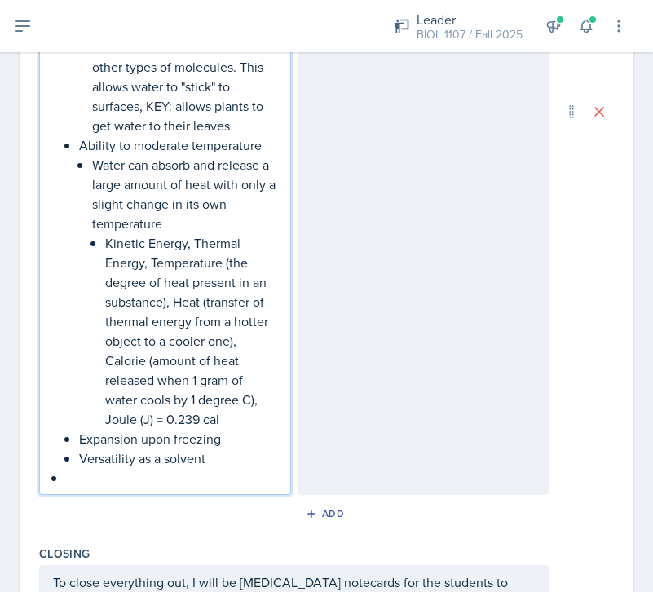
drag, startPoint x: 196, startPoint y: 244, endPoint x: 196, endPoint y: 267, distance: 22.8
click at [196, 244] on p "Kinetic Energy, Thermal Energy, Temperature (the degree of heat present in an s…" at bounding box center [191, 331] width 172 height 196
click at [149, 259] on p "Kinetic Energy, Thermal Energy, Temperature (the degree of heat present in an s…" at bounding box center [191, 331] width 172 height 196
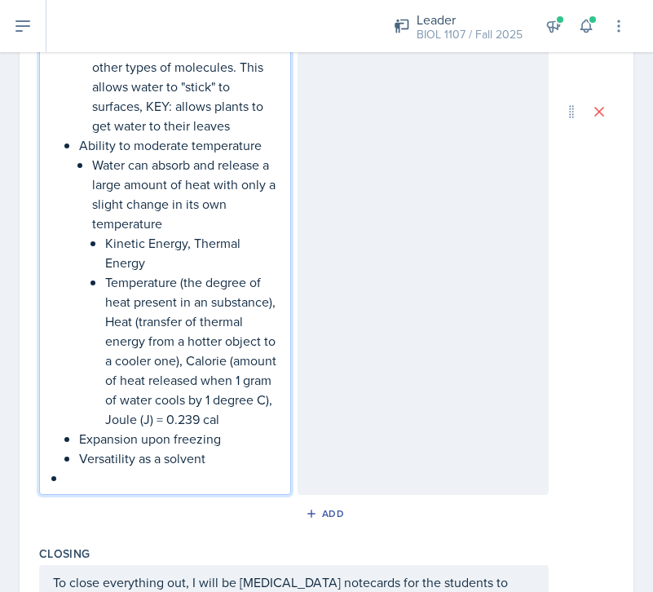
click at [185, 284] on p "Temperature (the degree of heat present in an substance), Heat (transfer of the…" at bounding box center [191, 350] width 172 height 157
click at [277, 303] on p "Temperature - the degree of heat present in an substance), Heat (transfer of th…" at bounding box center [191, 350] width 172 height 157
click at [139, 322] on p "Heat (transfer of thermal energy from a hotter object to a cooler one), Calorie…" at bounding box center [191, 370] width 172 height 117
click at [183, 360] on p "Heat - transfer of thermal energy from a hotter object to a cooler one), Calori…" at bounding box center [191, 370] width 172 height 117
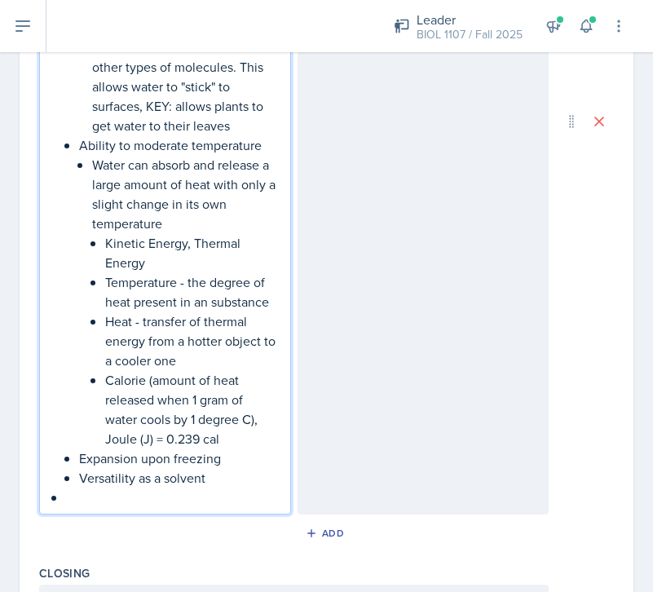
click at [155, 382] on p "Calorie (amount of heat released when 1 gram of water cools by 1 degree C), Jou…" at bounding box center [191, 409] width 172 height 78
click at [258, 419] on p "Calorie - amount of heat released when 1 gram of water cools by 1 degree C), Jo…" at bounding box center [191, 409] width 172 height 78
click at [105, 440] on p "Calorie - amount of heat released when 1 gram of water cools by 1 degree C Joul…" at bounding box center [191, 409] width 172 height 78
click at [166, 440] on p "Joule (J) = 0.239 cal" at bounding box center [191, 439] width 172 height 20
click at [259, 440] on p "Joule (J) - 1 J = 0.239 cal" at bounding box center [191, 439] width 172 height 20
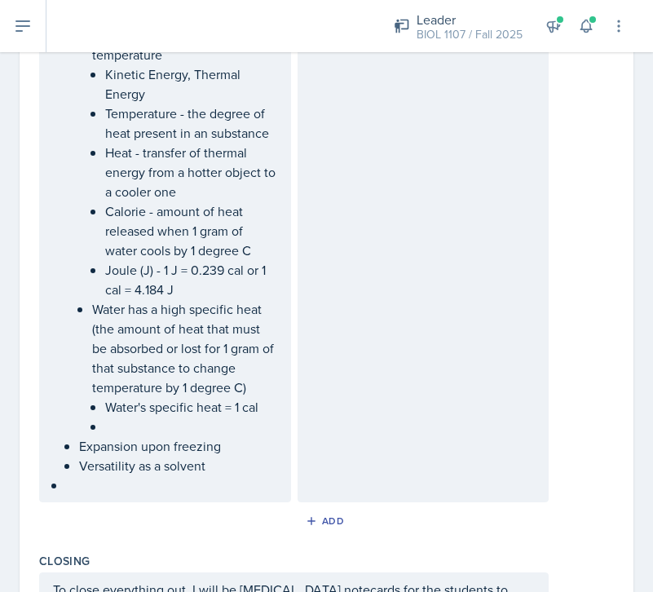
scroll to position [3614, 0]
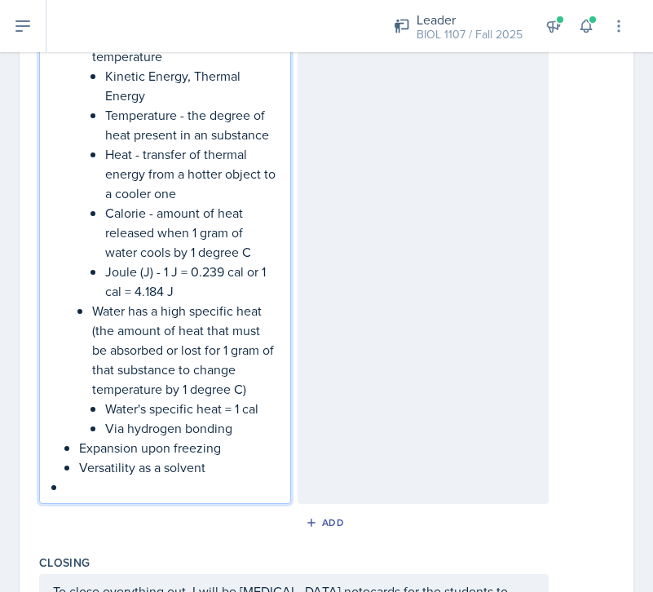
click at [222, 468] on p "Versatility as a solvent" at bounding box center [178, 467] width 198 height 20
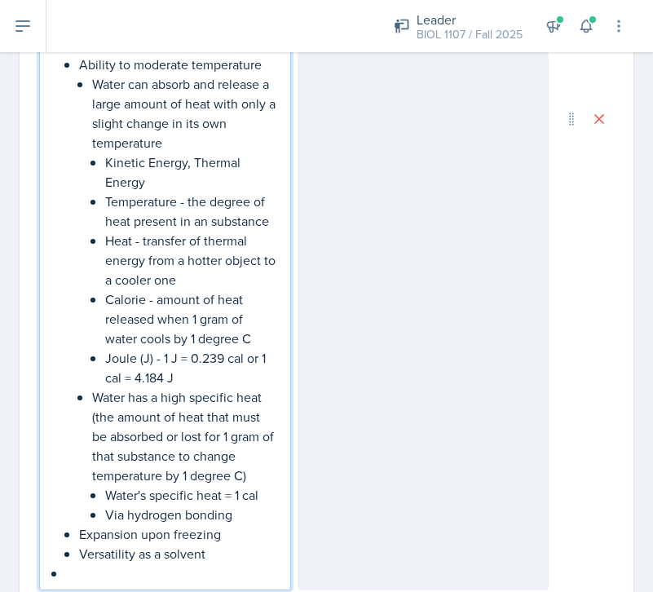
scroll to position [3715, 0]
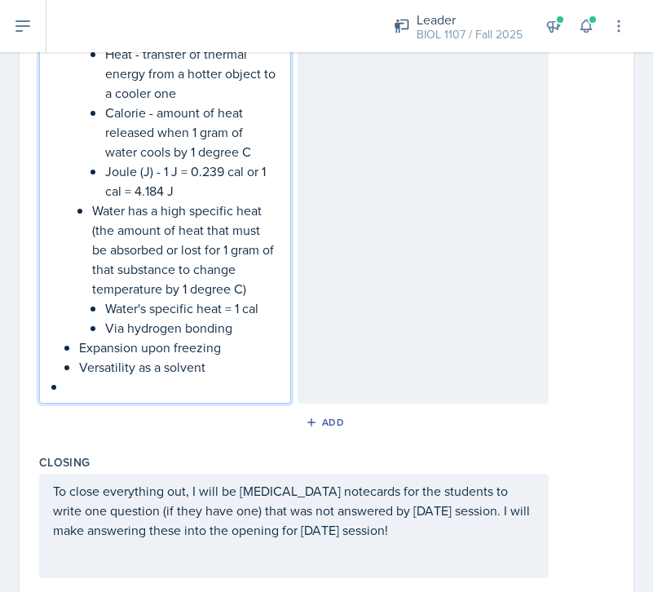
click at [238, 325] on p "Via hydrogen bonding" at bounding box center [191, 328] width 172 height 20
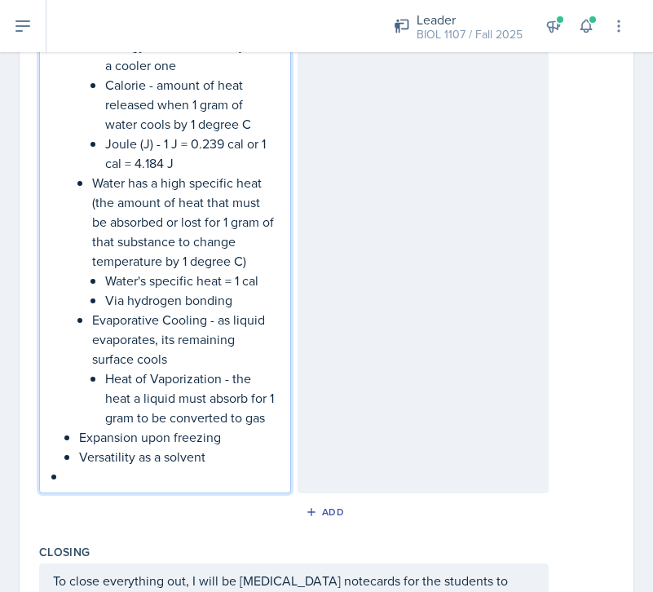
scroll to position [3746, 0]
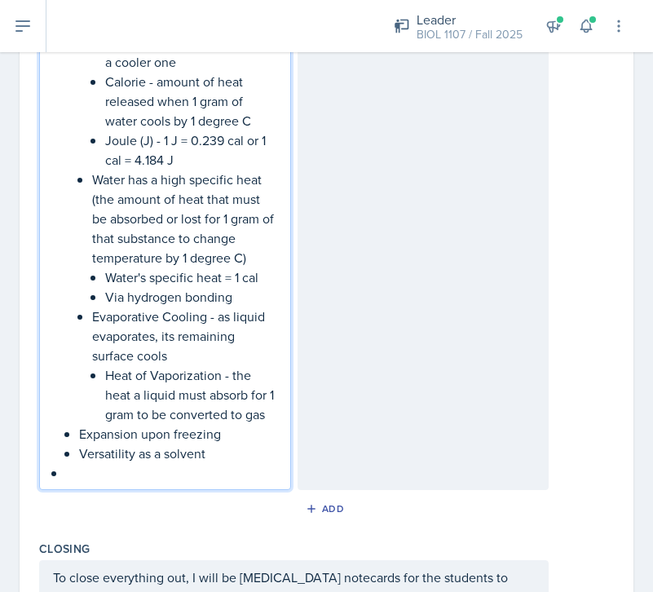
click at [231, 431] on p "Expansion upon freezing" at bounding box center [178, 434] width 198 height 20
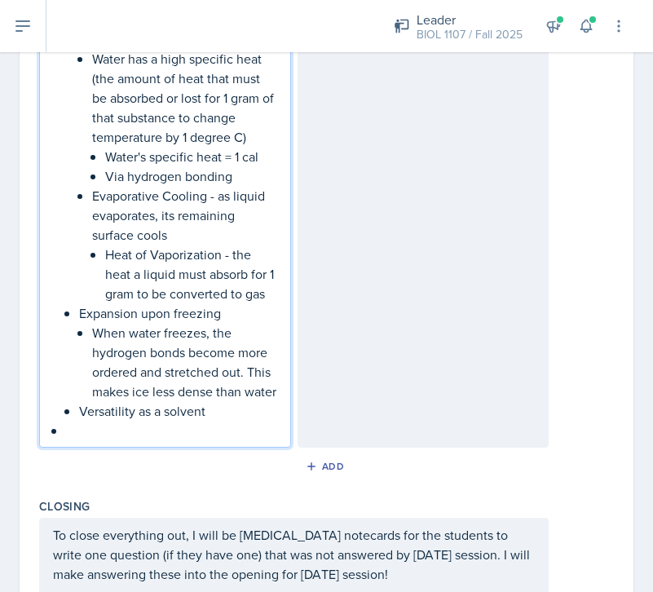
scroll to position [3868, 0]
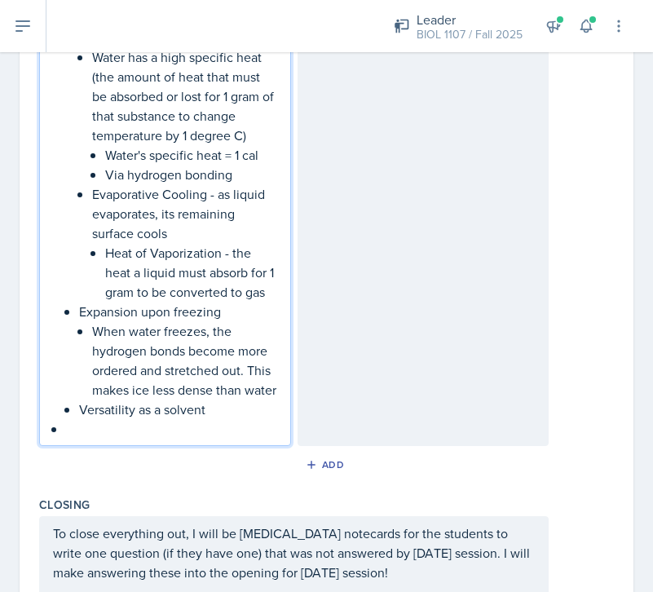
click at [250, 419] on p "Versatility as a solvent" at bounding box center [178, 410] width 198 height 20
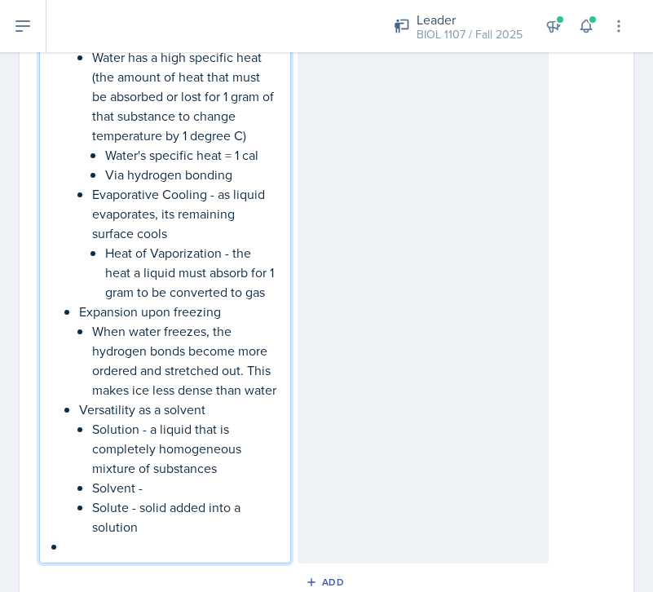
click at [164, 497] on p "Solvent -" at bounding box center [184, 488] width 185 height 20
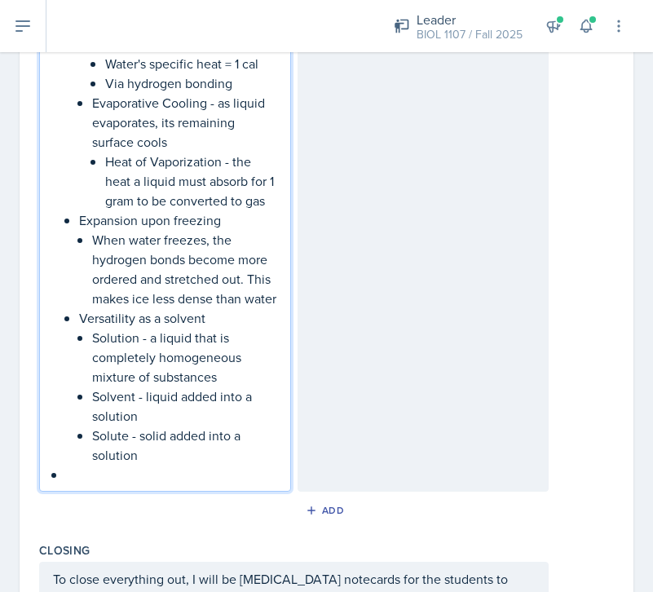
scroll to position [3992, 0]
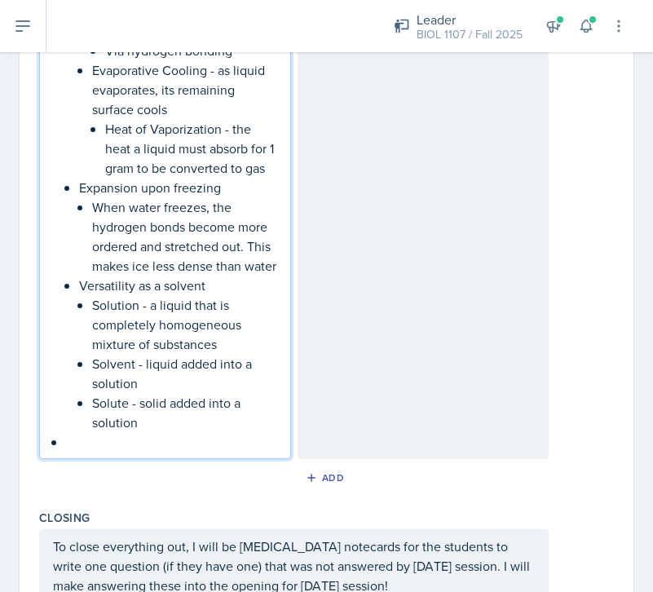
click at [164, 432] on p "Solute - solid added into a solution" at bounding box center [184, 412] width 185 height 39
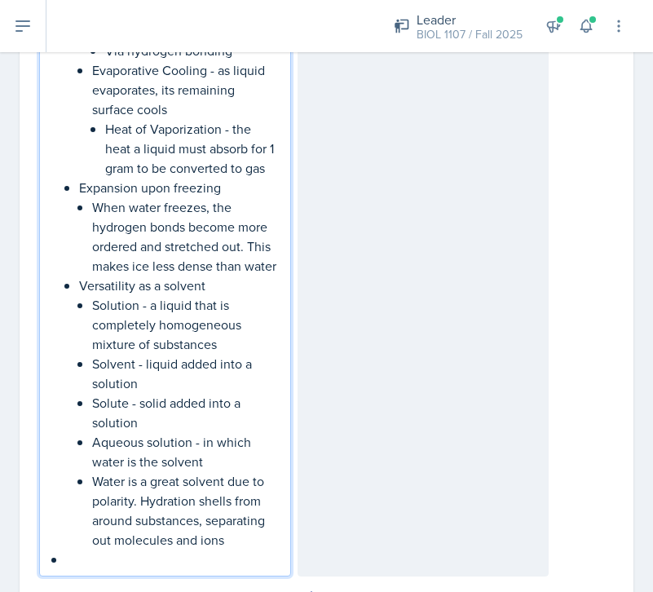
scroll to position [4064, 0]
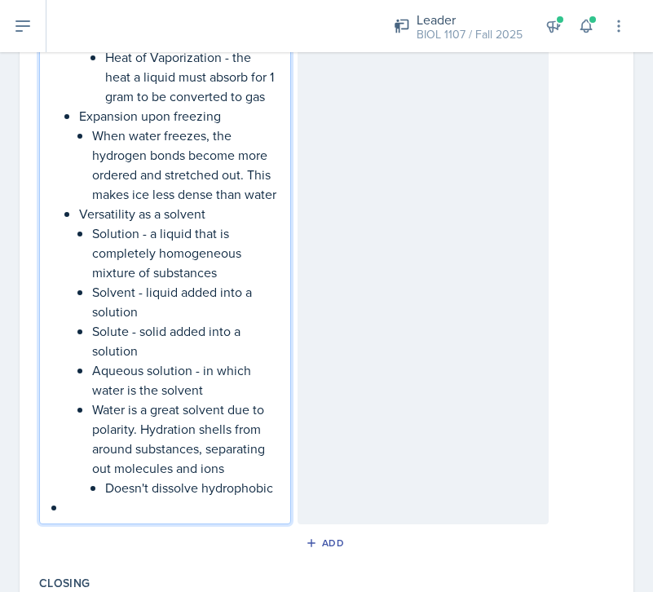
click at [89, 517] on p at bounding box center [171, 507] width 211 height 20
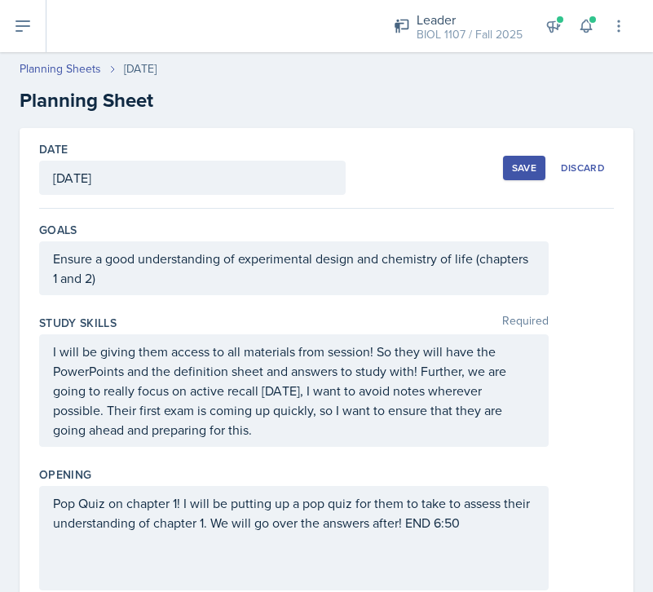
scroll to position [0, 0]
click at [525, 161] on div "Save" at bounding box center [524, 167] width 24 height 13
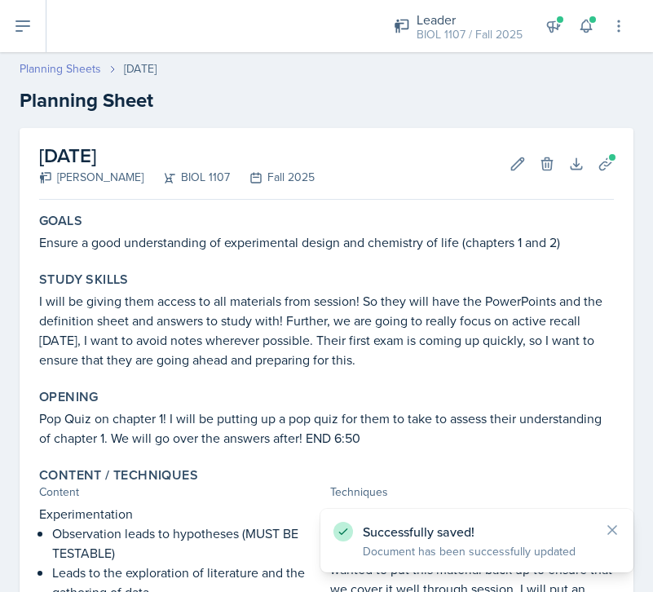
click at [76, 67] on link "Planning Sheets" at bounding box center [61, 68] width 82 height 17
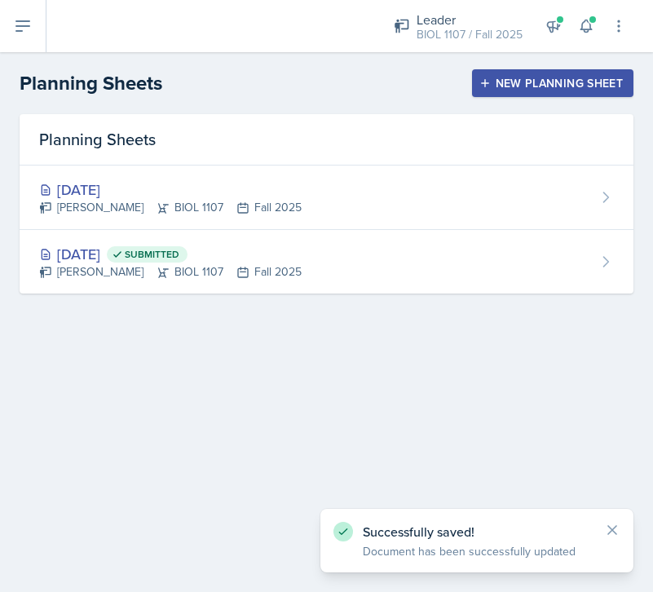
click at [514, 72] on button "New Planning Sheet" at bounding box center [552, 83] width 161 height 28
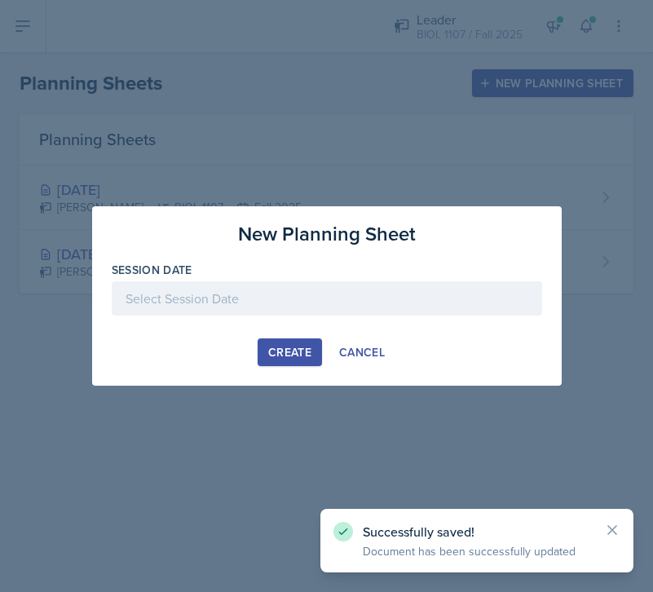
click at [189, 292] on div at bounding box center [327, 298] width 431 height 34
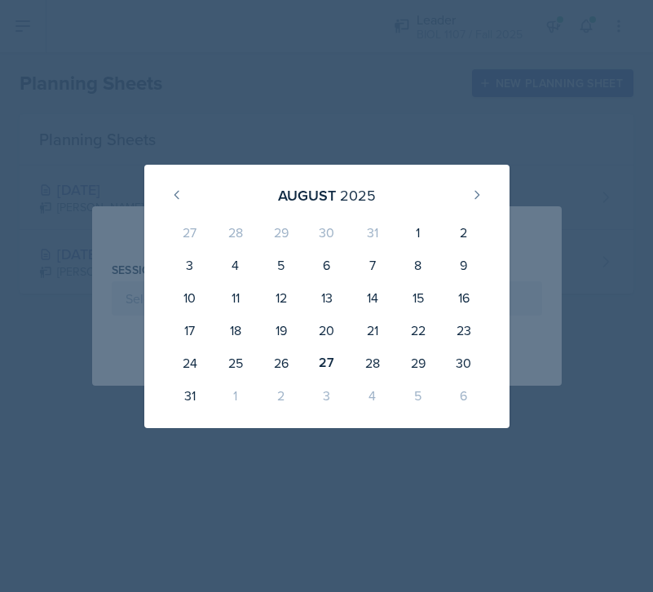
click at [236, 392] on div "1" at bounding box center [236, 395] width 46 height 33
click at [480, 193] on icon at bounding box center [477, 194] width 13 height 13
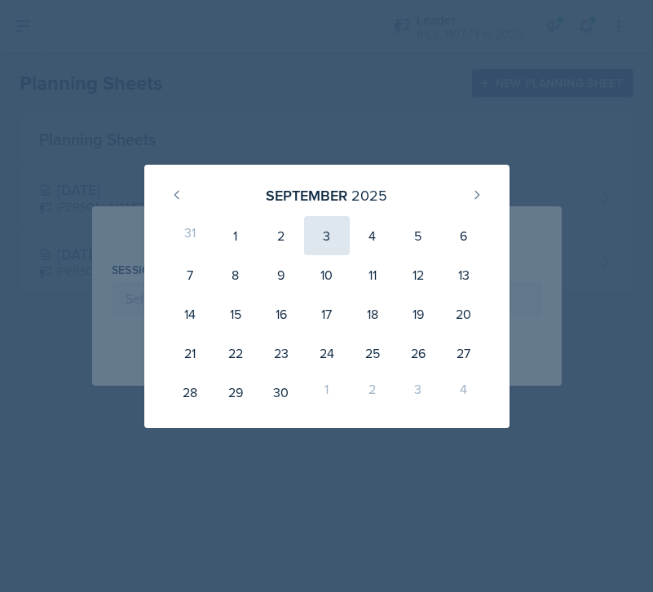
click at [327, 236] on div "3" at bounding box center [327, 235] width 46 height 39
type input "[DATE]"
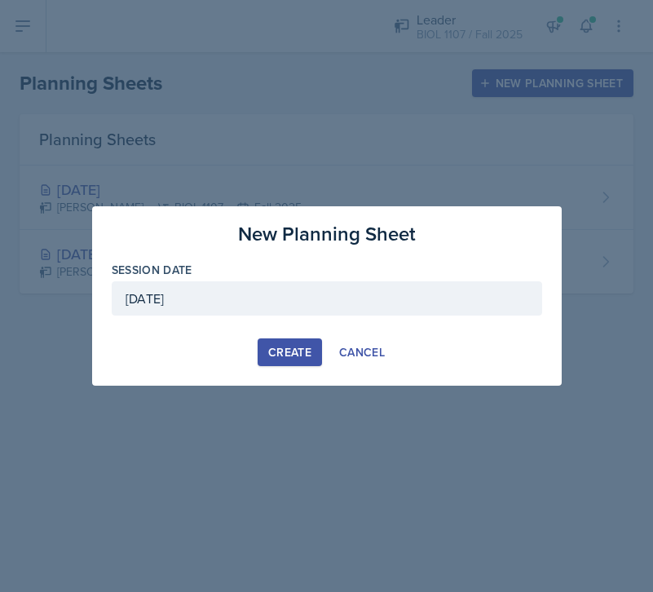
click at [291, 343] on button "Create" at bounding box center [290, 352] width 64 height 28
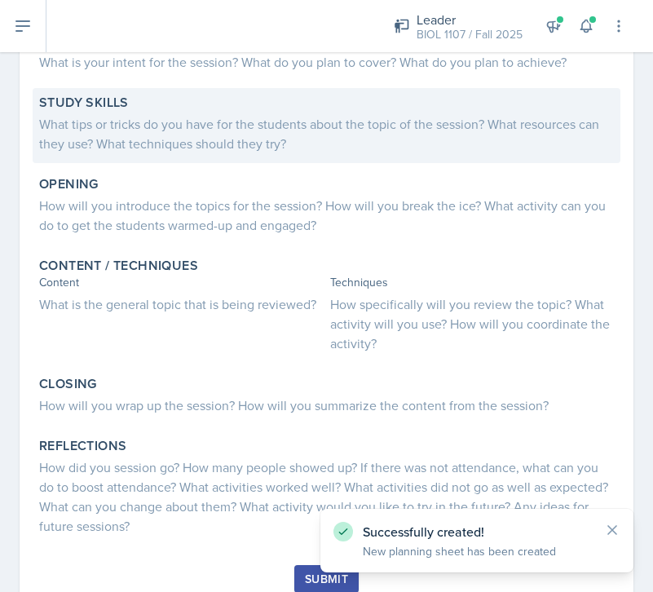
scroll to position [194, 0]
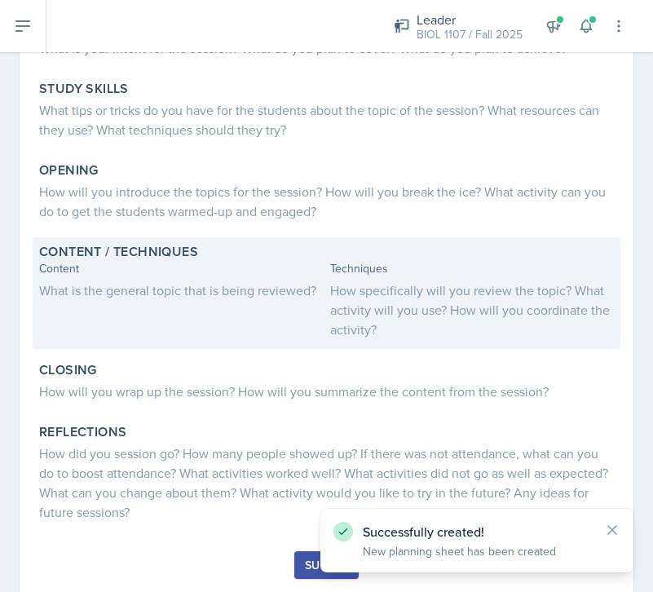
click at [200, 298] on div "What is the general topic that is being reviewed?" at bounding box center [181, 291] width 285 height 20
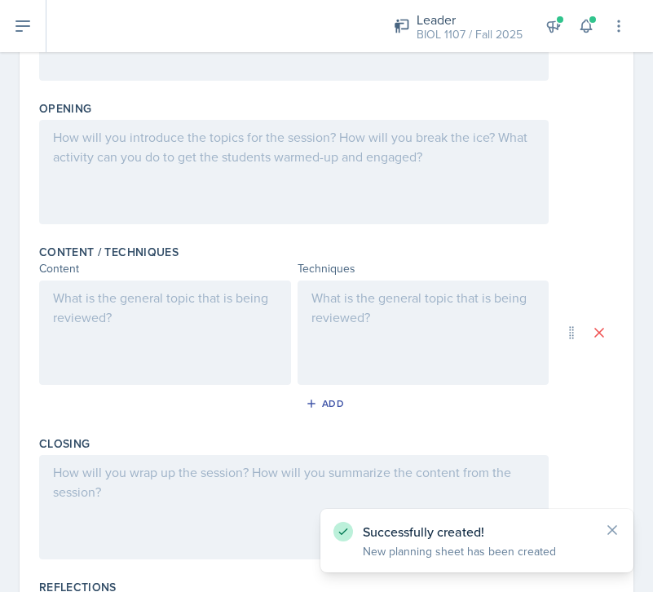
scroll to position [342, 0]
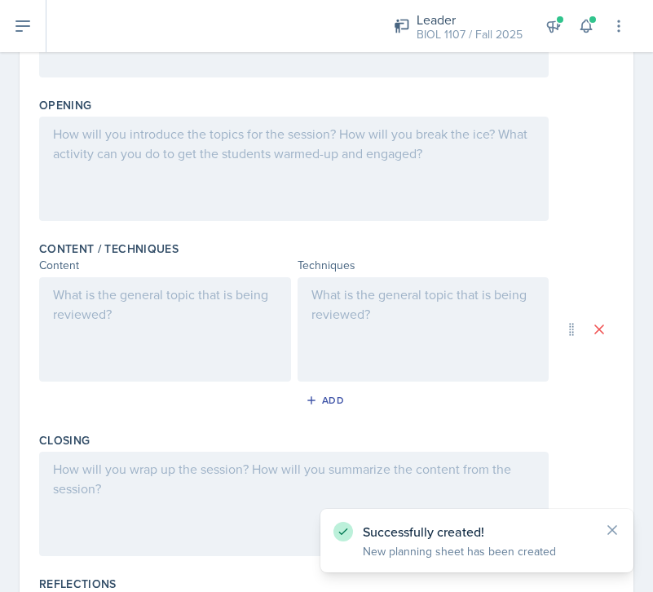
click at [173, 298] on div at bounding box center [165, 329] width 252 height 104
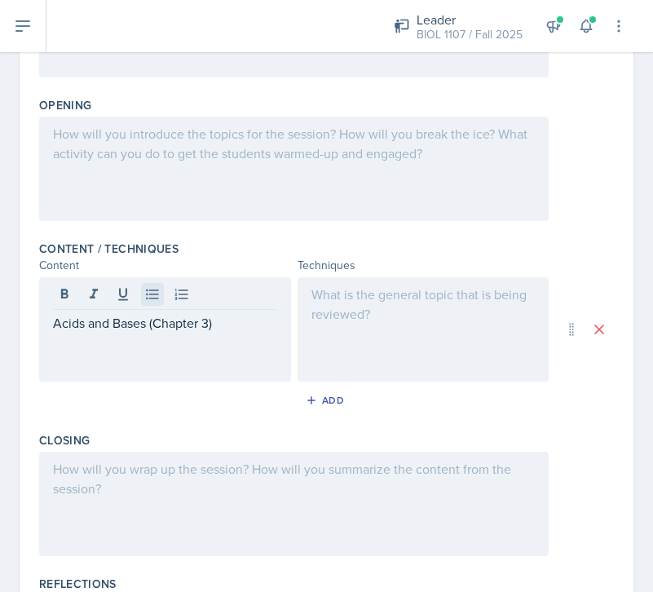
click at [157, 291] on icon at bounding box center [152, 294] width 16 height 16
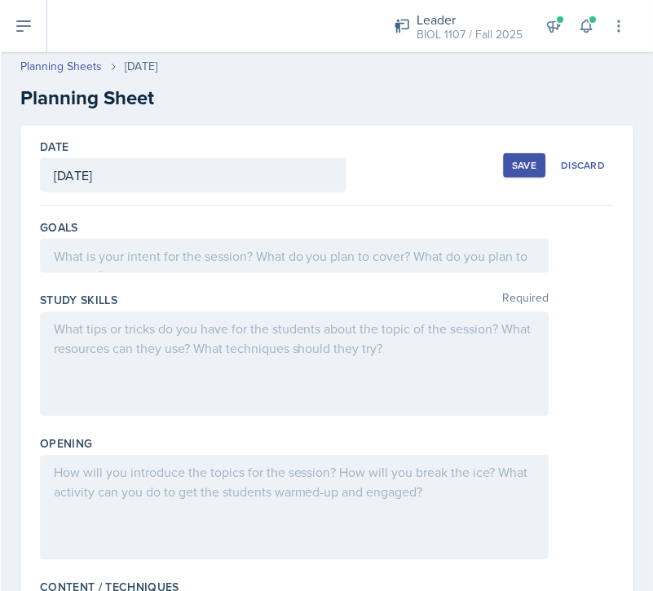
scroll to position [0, 0]
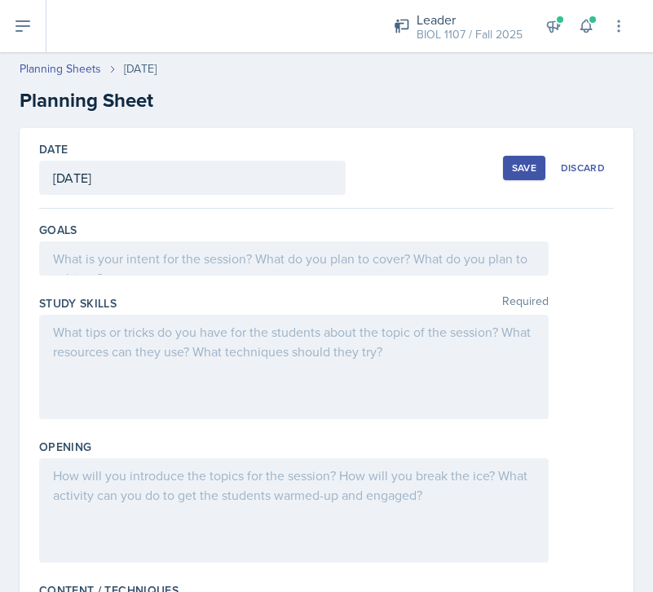
click at [519, 172] on div "Save" at bounding box center [524, 167] width 24 height 13
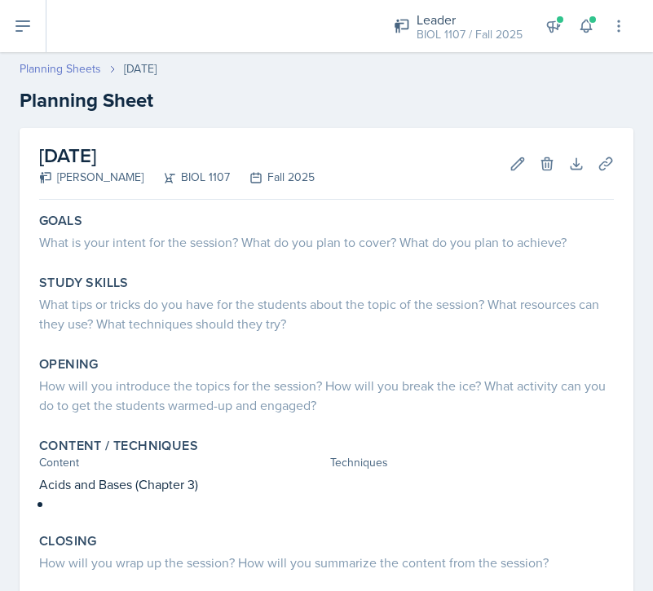
click at [62, 72] on link "Planning Sheets" at bounding box center [61, 68] width 82 height 17
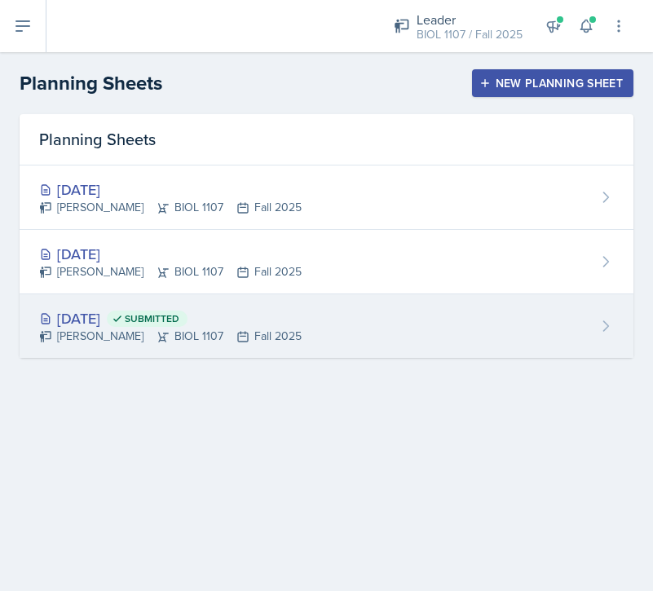
click at [351, 329] on div "[DATE] Submitted [PERSON_NAME] BIOL 1107 Fall 2025" at bounding box center [327, 326] width 614 height 64
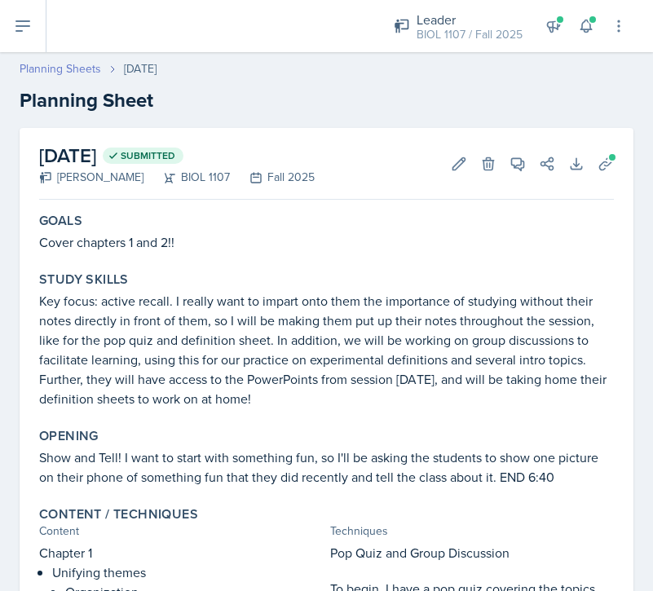
click at [59, 67] on link "Planning Sheets" at bounding box center [61, 68] width 82 height 17
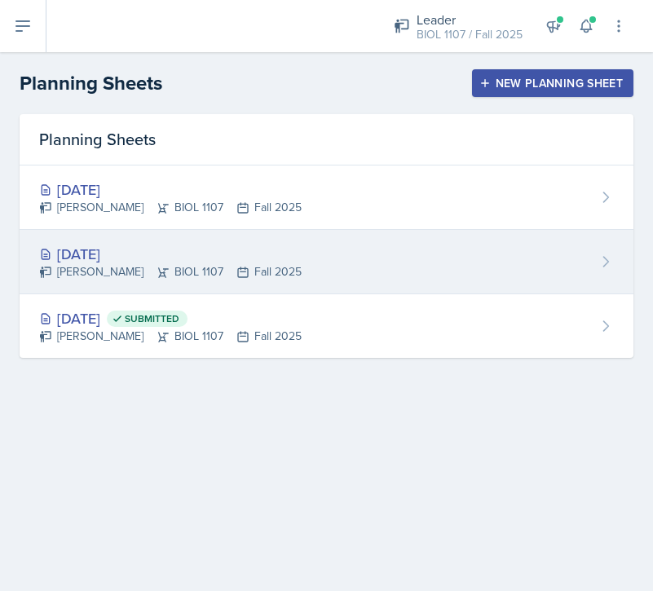
click at [361, 244] on div "[DATE] [PERSON_NAME] BIOL 1107 Fall 2025" at bounding box center [327, 262] width 614 height 64
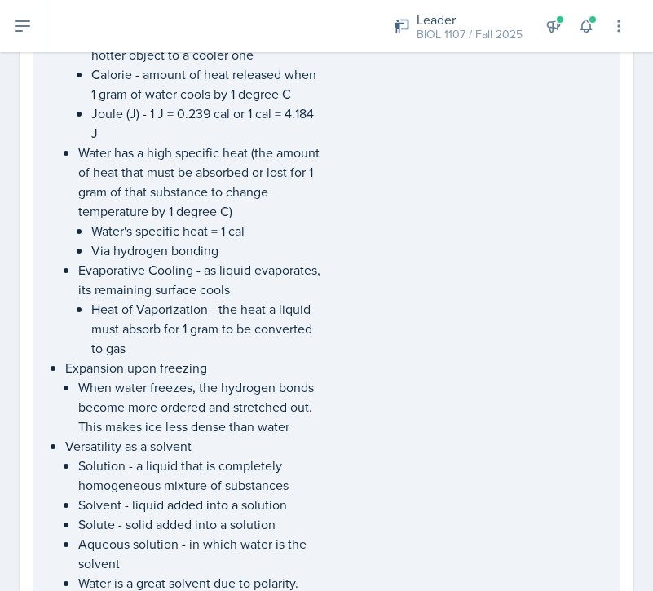
scroll to position [2975, 0]
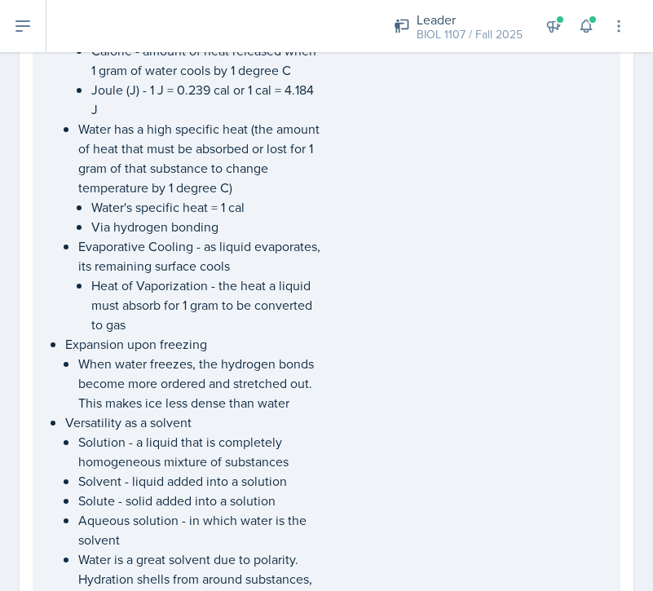
click at [322, 340] on p "Expansion upon freezing" at bounding box center [194, 344] width 259 height 20
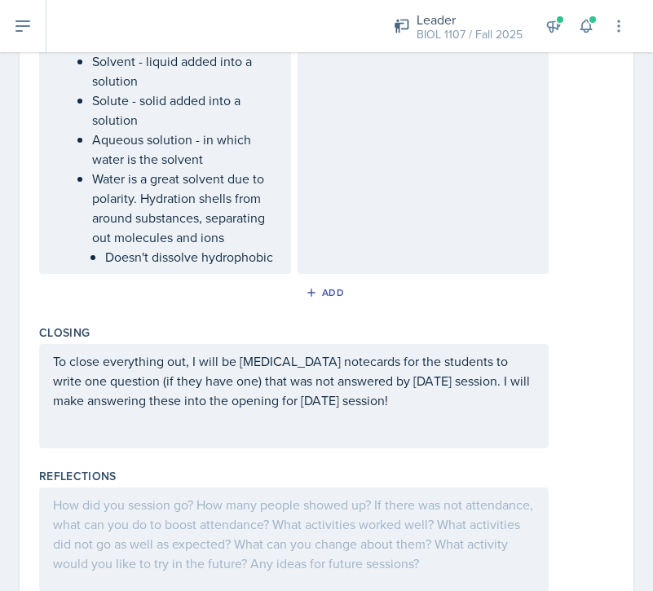
scroll to position [4322, 0]
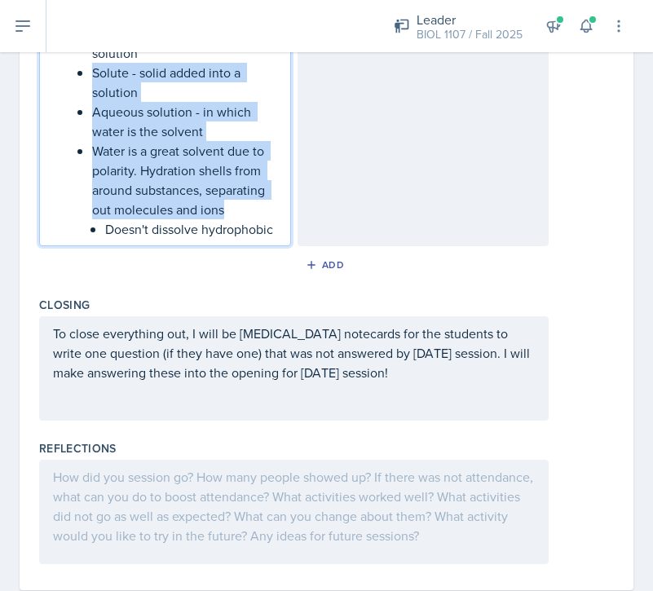
drag, startPoint x: 274, startPoint y: 225, endPoint x: 159, endPoint y: 77, distance: 187.1
click at [159, 77] on ul "Solution - a liquid that is completely homogeneous mixture of substances Solven…" at bounding box center [184, 102] width 185 height 274
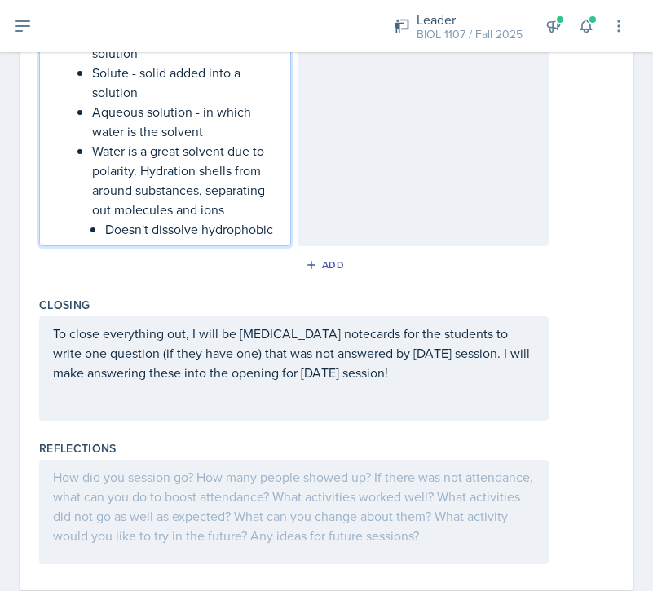
click at [166, 102] on p "Solute - solid added into a solution" at bounding box center [184, 82] width 185 height 39
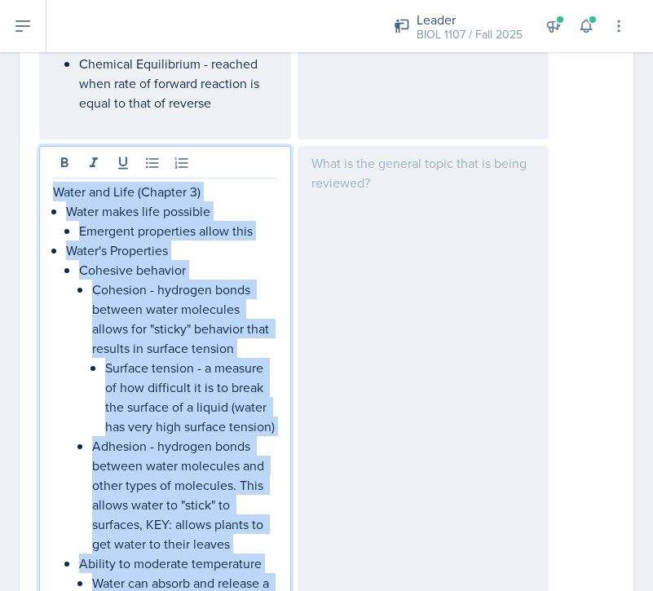
scroll to position [3019, 0]
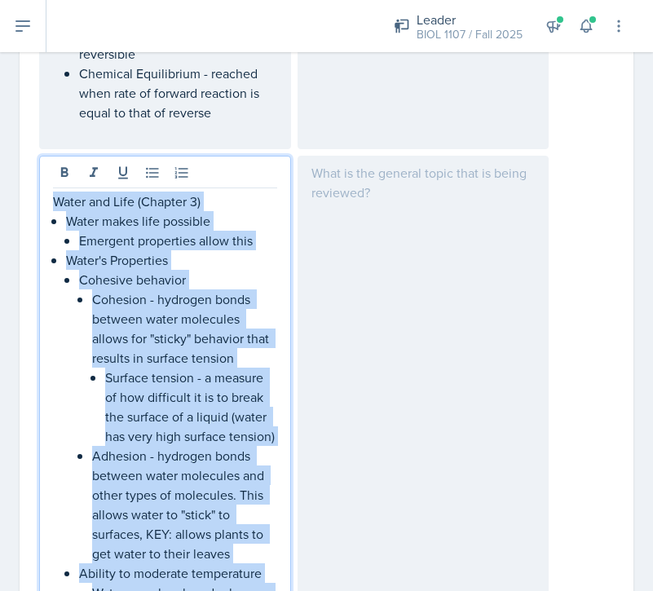
drag, startPoint x: 281, startPoint y: 249, endPoint x: 53, endPoint y: 198, distance: 233.9
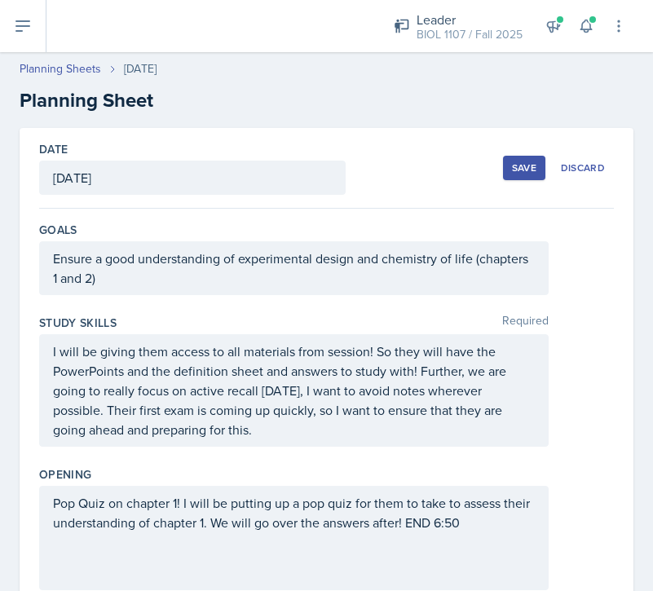
scroll to position [0, 0]
click at [63, 74] on link "Planning Sheets" at bounding box center [61, 68] width 82 height 17
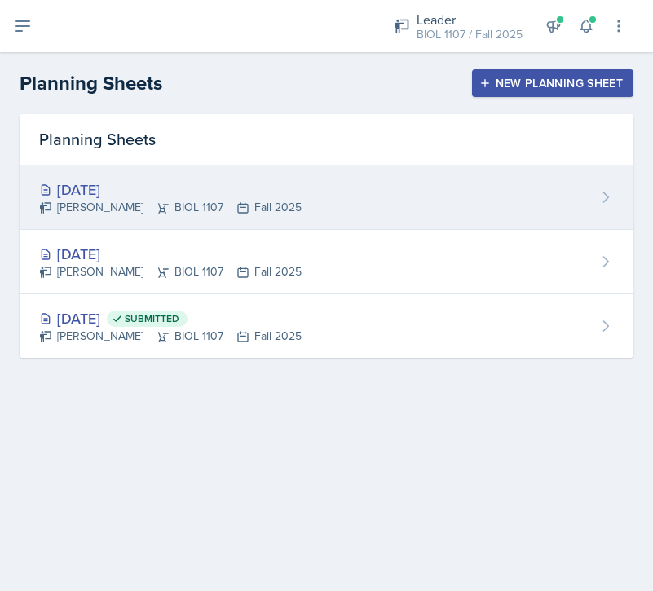
click at [354, 210] on div "[DATE] [PERSON_NAME] BIOL 1107 Fall 2025" at bounding box center [327, 198] width 614 height 64
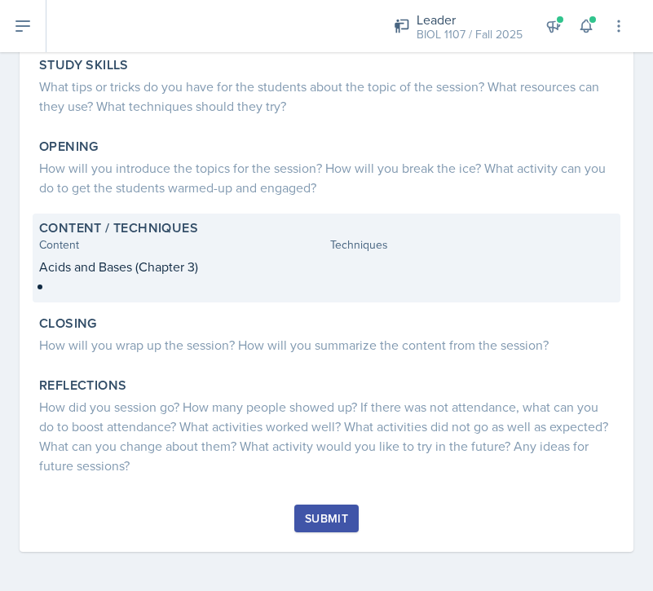
scroll to position [234, 0]
click at [335, 272] on div at bounding box center [472, 276] width 285 height 39
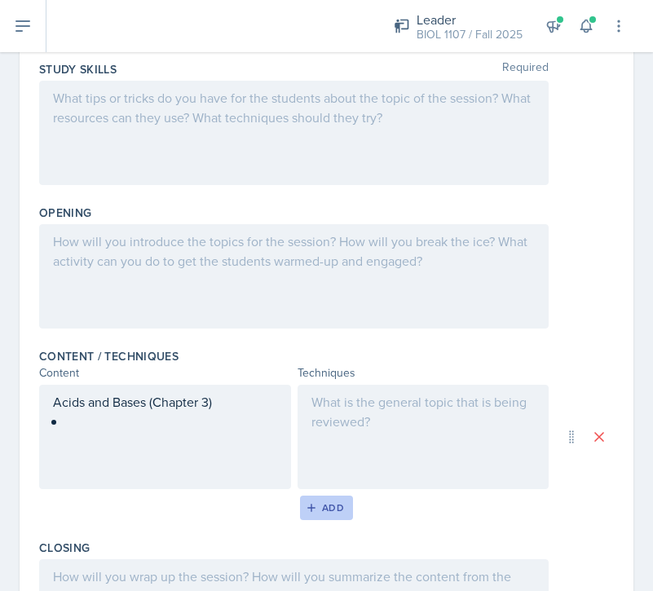
click at [320, 515] on button "Add" at bounding box center [326, 508] width 53 height 24
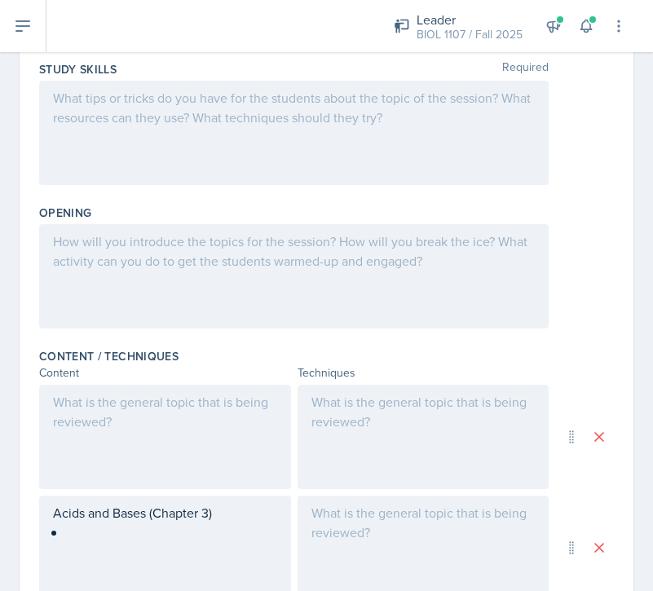
click at [234, 427] on div at bounding box center [165, 437] width 252 height 104
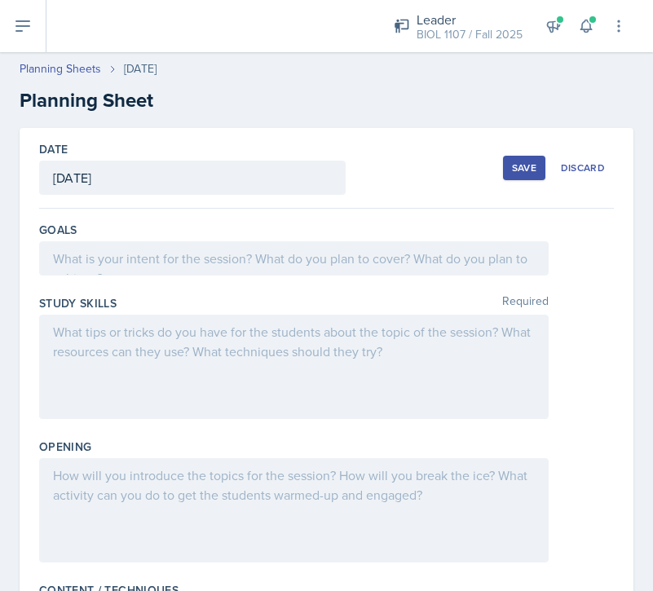
scroll to position [0, 0]
click at [520, 166] on div "Save" at bounding box center [524, 167] width 24 height 13
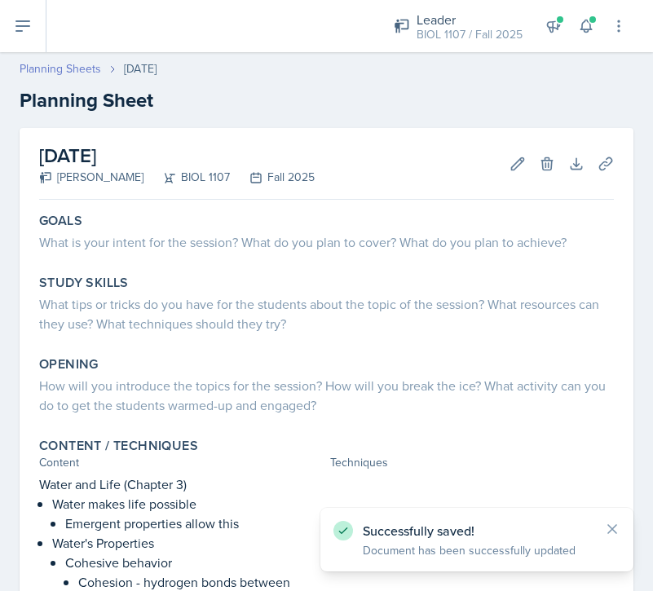
click at [80, 65] on link "Planning Sheets" at bounding box center [61, 68] width 82 height 17
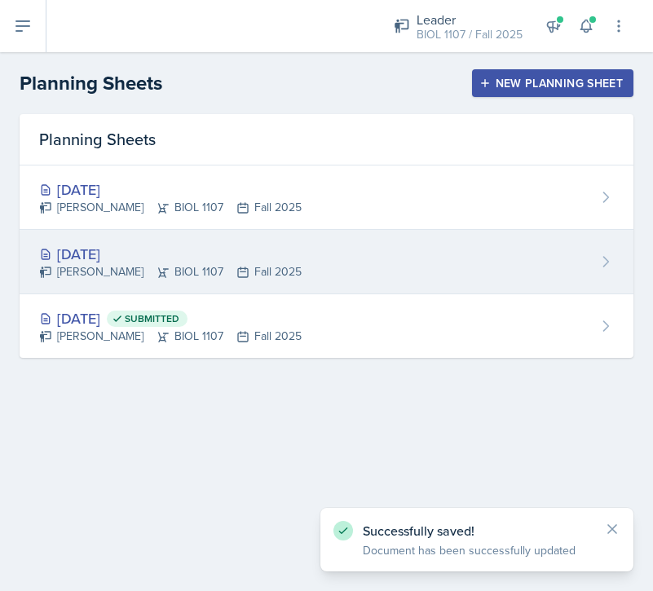
click at [347, 249] on div "[DATE] [PERSON_NAME] BIOL 1107 Fall 2025" at bounding box center [327, 262] width 614 height 64
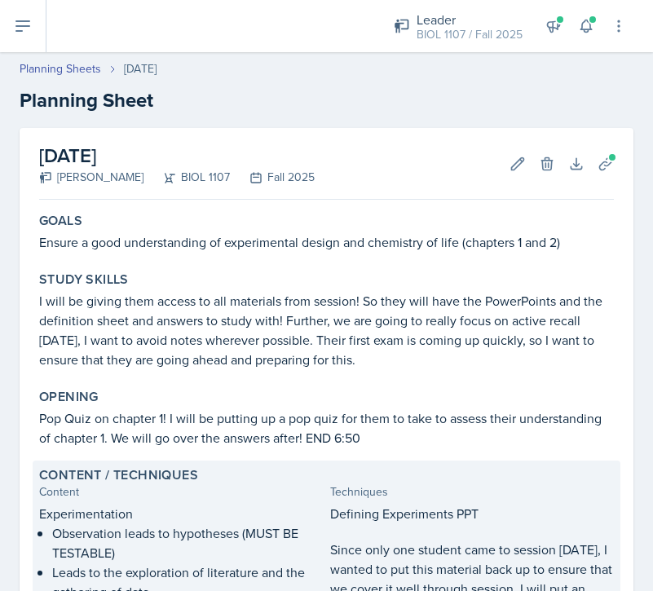
click at [343, 320] on div "Study Skills I will be giving them access to all materials from session! So the…" at bounding box center [327, 320] width 588 height 111
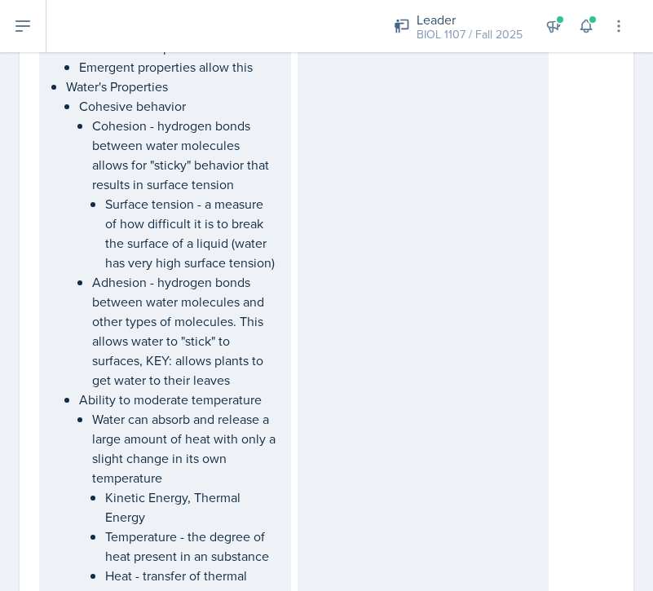
scroll to position [3353, 0]
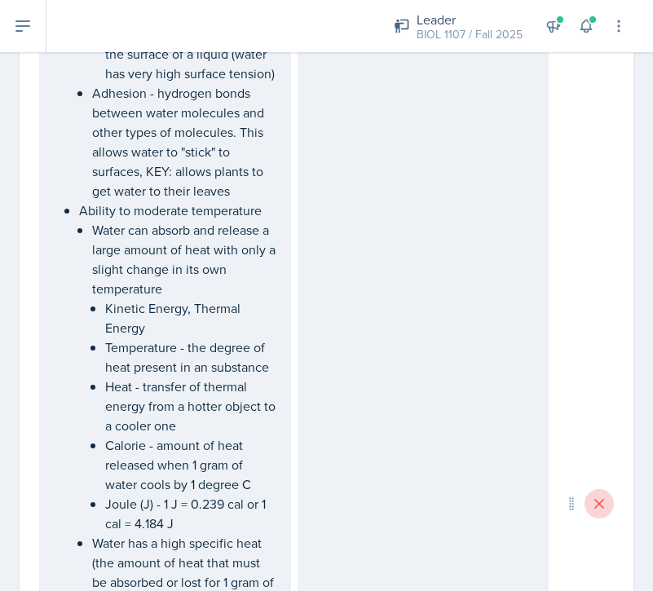
click at [601, 508] on icon at bounding box center [599, 504] width 8 height 8
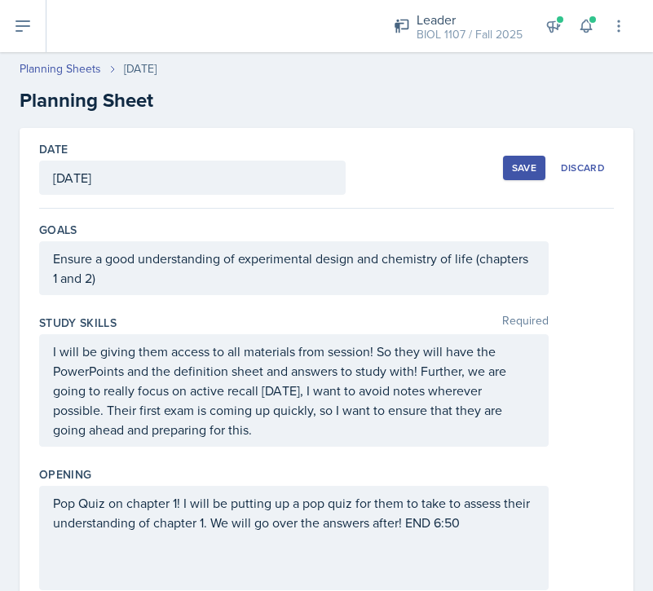
scroll to position [0, 0]
click at [527, 170] on div "Save" at bounding box center [524, 167] width 24 height 13
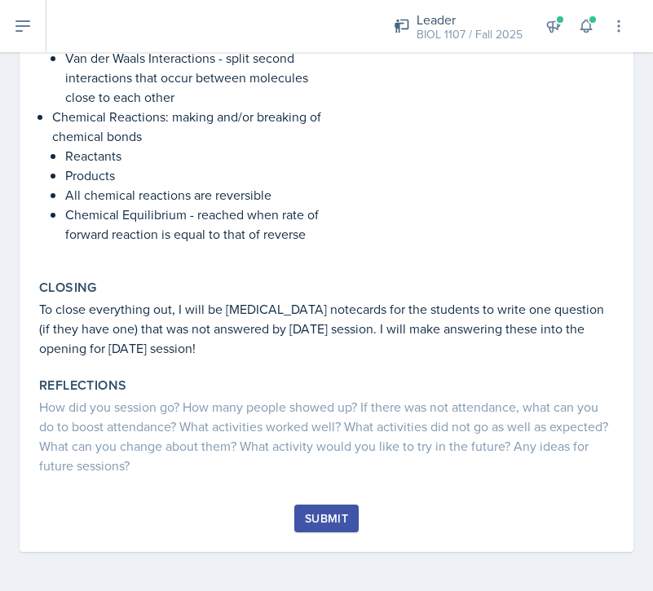
scroll to position [2230, 0]
click at [325, 518] on div "Submit" at bounding box center [326, 518] width 43 height 13
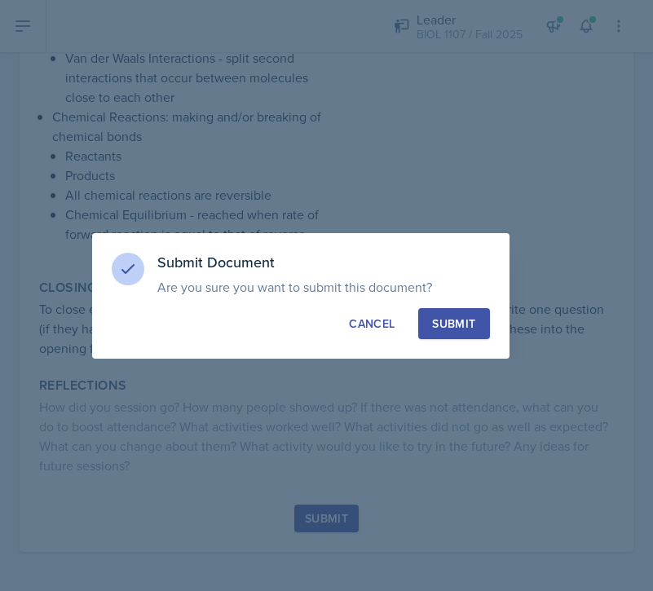
click at [475, 304] on div "Submit Document Are you sure you want to submit this document? This document wi…" at bounding box center [301, 296] width 418 height 126
click at [457, 324] on div "Submit" at bounding box center [453, 324] width 43 height 16
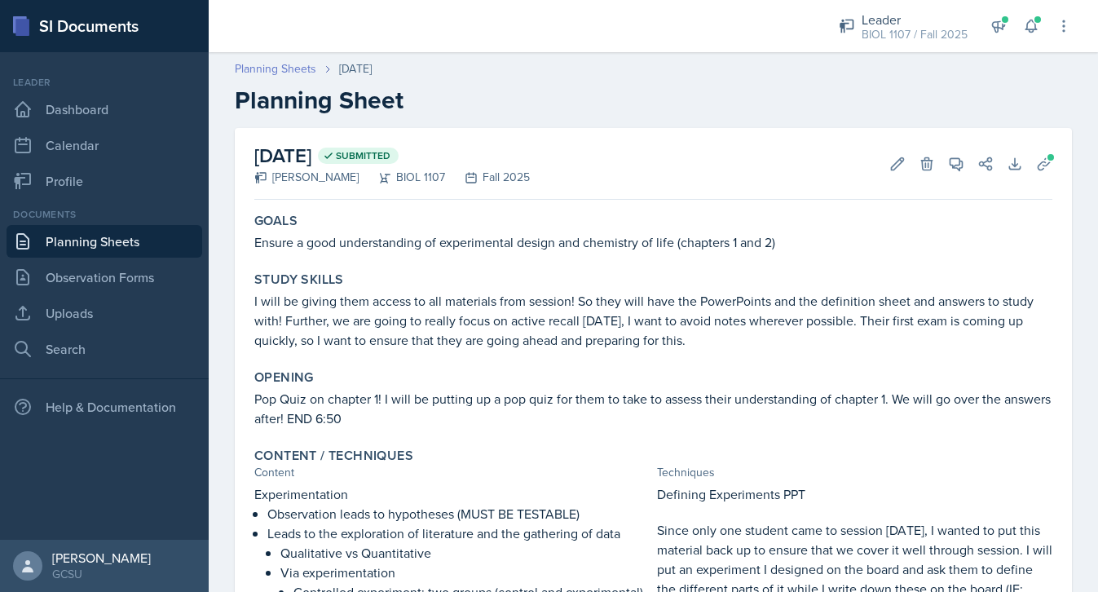
scroll to position [0, 0]
